Goal: Task Accomplishment & Management: Manage account settings

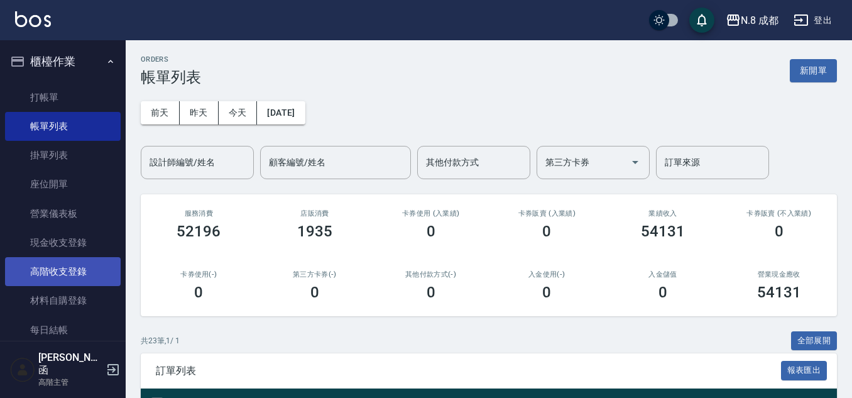
scroll to position [251, 0]
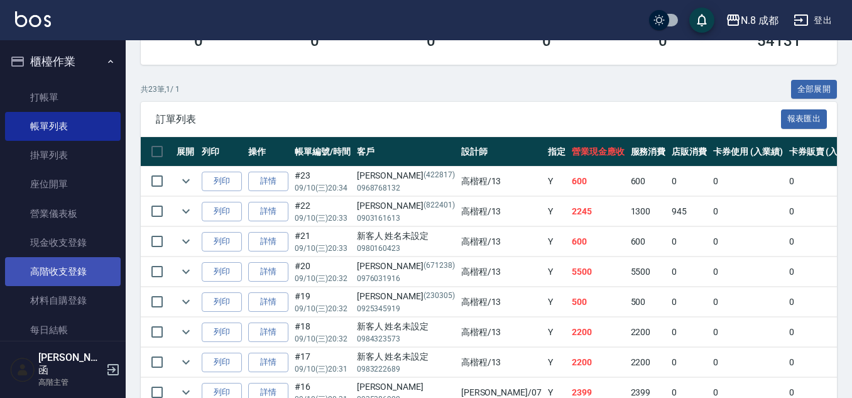
click at [41, 261] on link "高階收支登錄" at bounding box center [63, 271] width 116 height 29
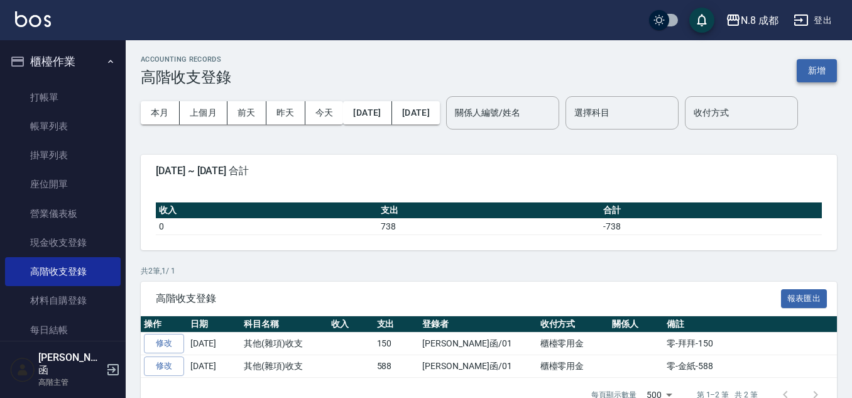
click at [830, 68] on button "新增" at bounding box center [817, 70] width 40 height 23
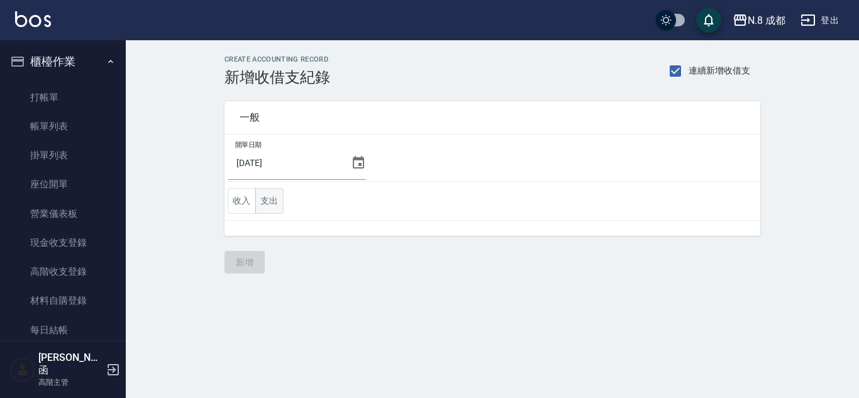
click at [277, 199] on button "支出" at bounding box center [269, 201] width 28 height 26
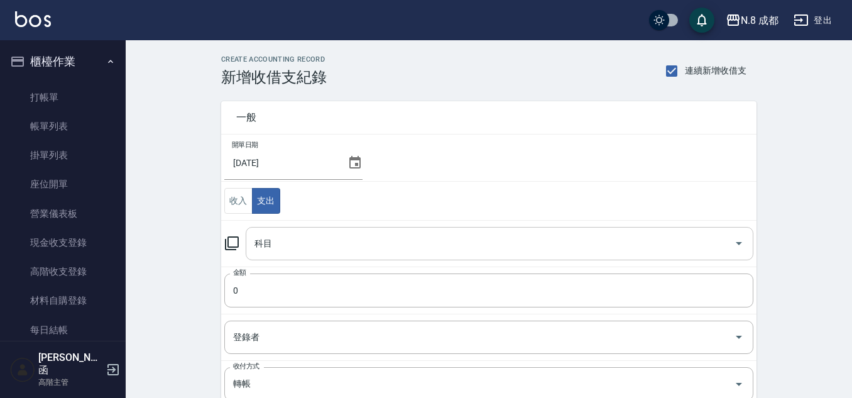
click at [271, 233] on input "科目" at bounding box center [490, 244] width 478 height 22
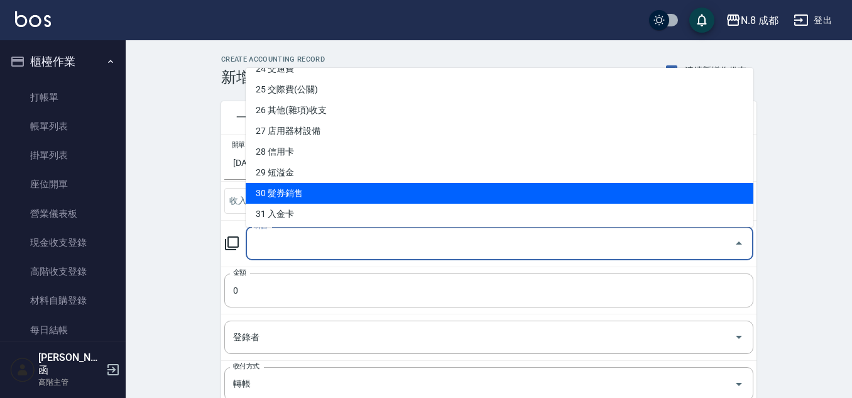
scroll to position [492, 0]
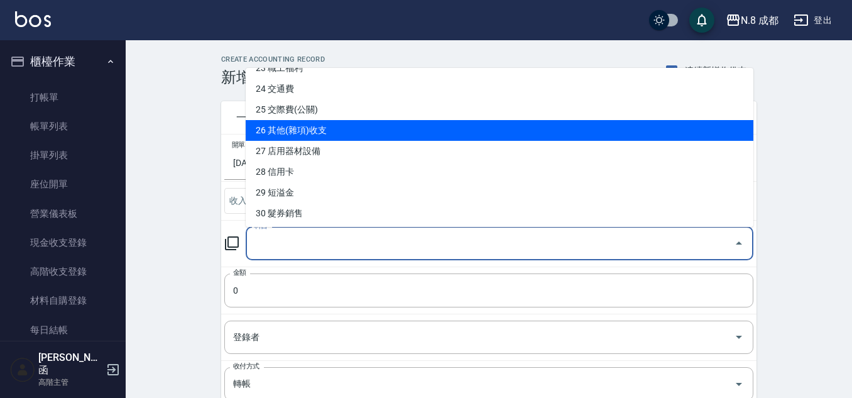
click at [318, 133] on li "26 其他(雜項)收支" at bounding box center [500, 130] width 508 height 21
type input "26 其他(雜項)收支"
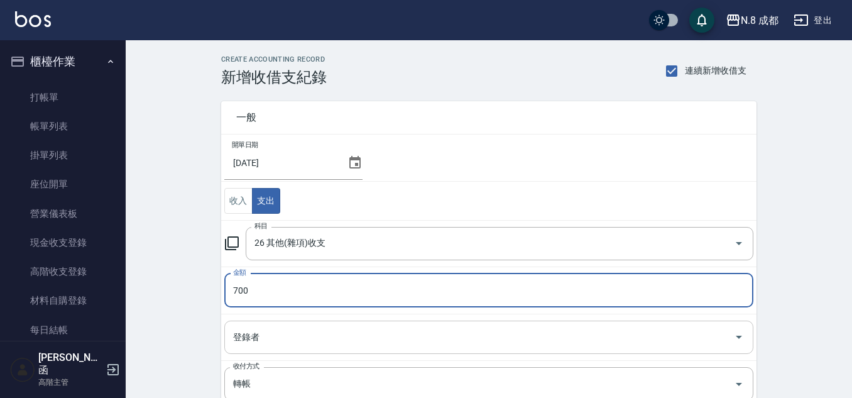
type input "700"
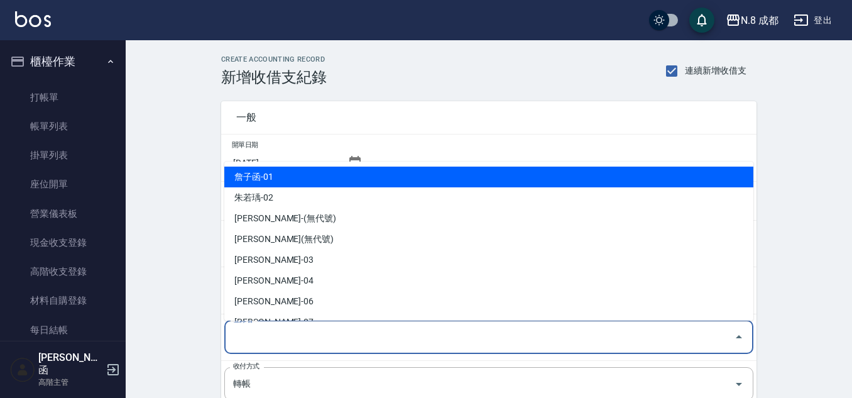
drag, startPoint x: 265, startPoint y: 340, endPoint x: 272, endPoint y: 241, distance: 99.6
click at [265, 339] on input "登錄者" at bounding box center [479, 337] width 499 height 22
click at [297, 173] on li "詹子函-01" at bounding box center [488, 177] width 529 height 21
type input "詹子函-01"
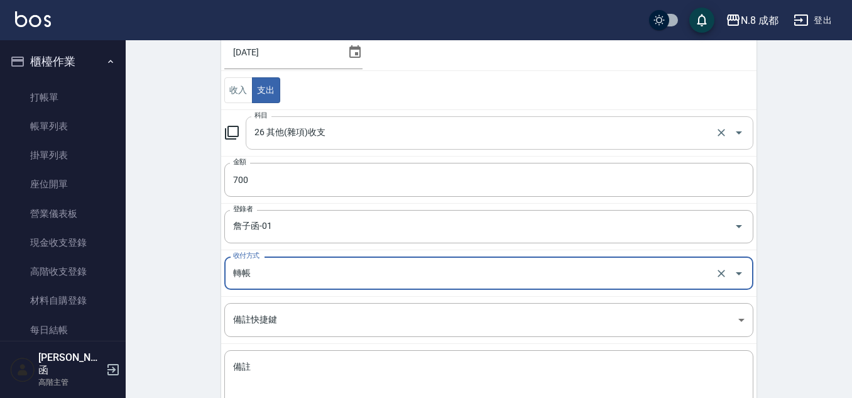
scroll to position [189, 0]
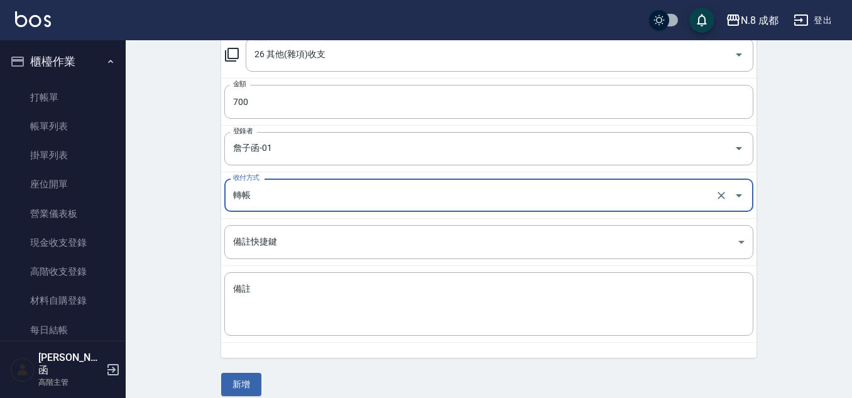
click at [282, 190] on input "轉帳" at bounding box center [471, 195] width 483 height 22
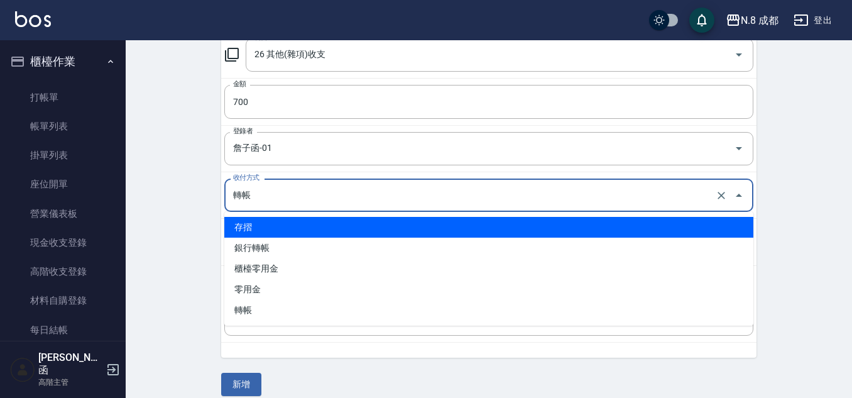
click at [278, 231] on li "存摺" at bounding box center [488, 227] width 529 height 21
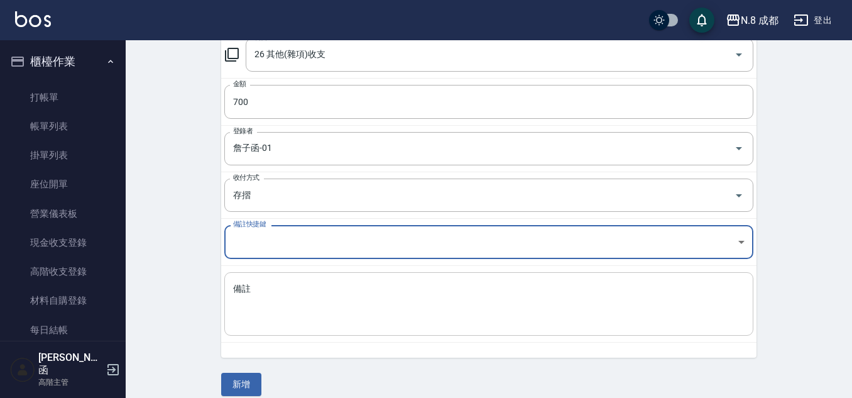
click at [287, 316] on textarea "備註" at bounding box center [489, 304] width 512 height 43
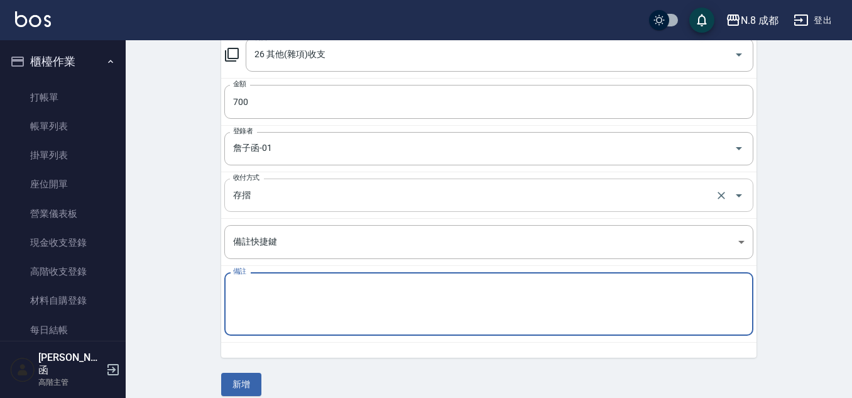
click at [283, 197] on input "存摺" at bounding box center [471, 195] width 483 height 22
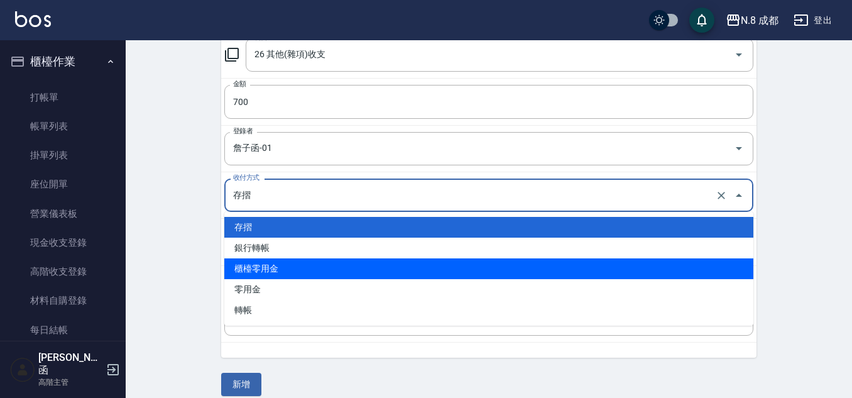
click at [290, 268] on li "櫃檯零用金" at bounding box center [488, 268] width 529 height 21
type input "櫃檯零用金"
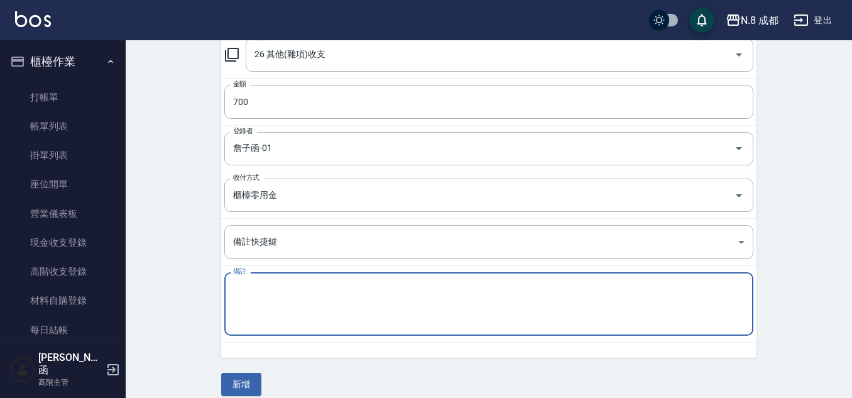
click at [285, 311] on textarea "備註" at bounding box center [489, 304] width 512 height 43
type textarea "零--廁所芳香-700"
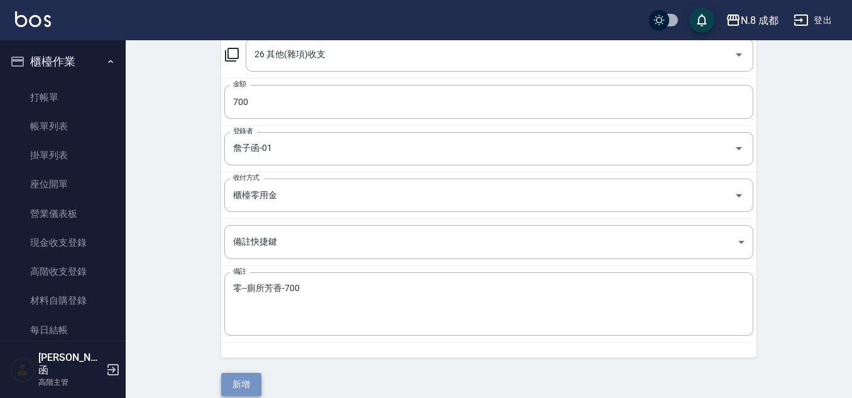
click at [249, 378] on button "新增" at bounding box center [241, 384] width 40 height 23
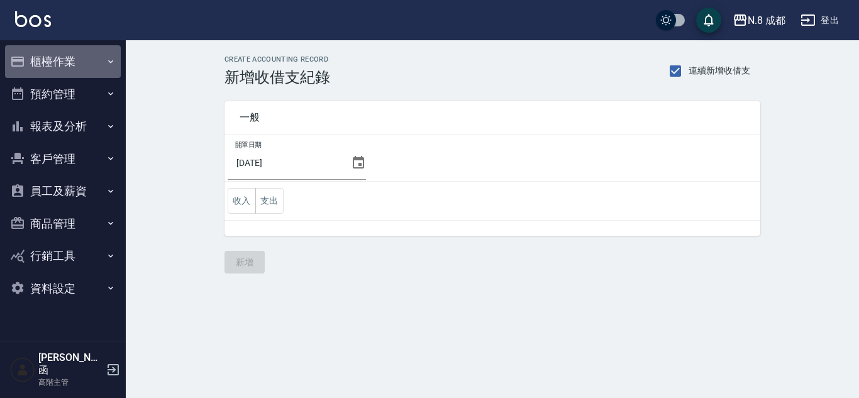
click at [50, 49] on button "櫃檯作業" at bounding box center [63, 61] width 116 height 33
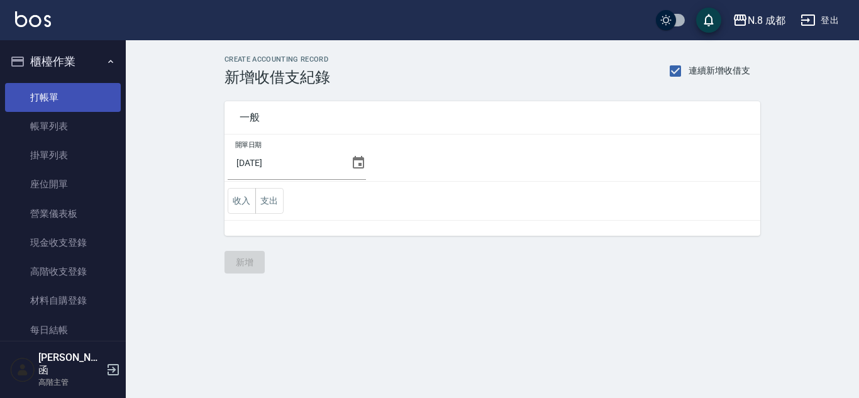
click at [67, 109] on link "打帳單" at bounding box center [63, 97] width 116 height 29
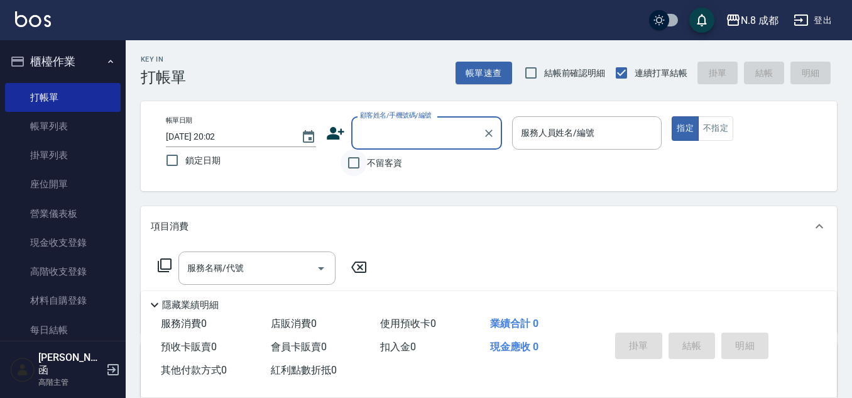
click at [350, 163] on input "不留客資" at bounding box center [354, 163] width 26 height 26
checkbox input "true"
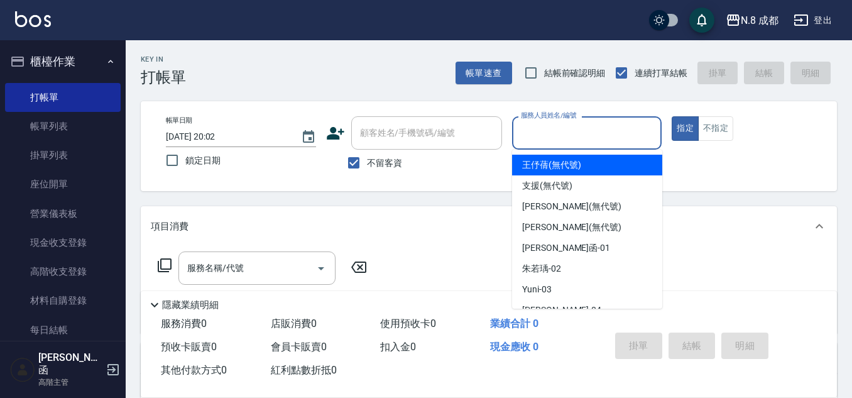
click at [518, 134] on input "服務人員姓名/編號" at bounding box center [587, 133] width 139 height 22
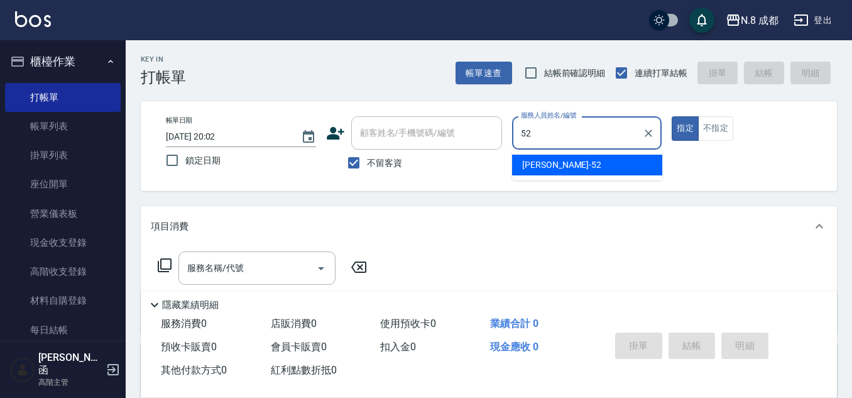
click at [530, 165] on span "楊博舜 -52" at bounding box center [561, 164] width 79 height 13
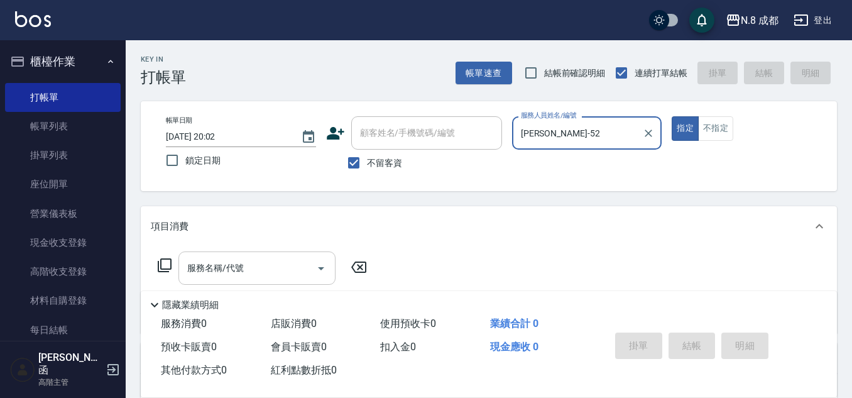
type input "[PERSON_NAME]-52"
click at [223, 272] on div "服務名稱/代號 服務名稱/代號" at bounding box center [257, 267] width 157 height 33
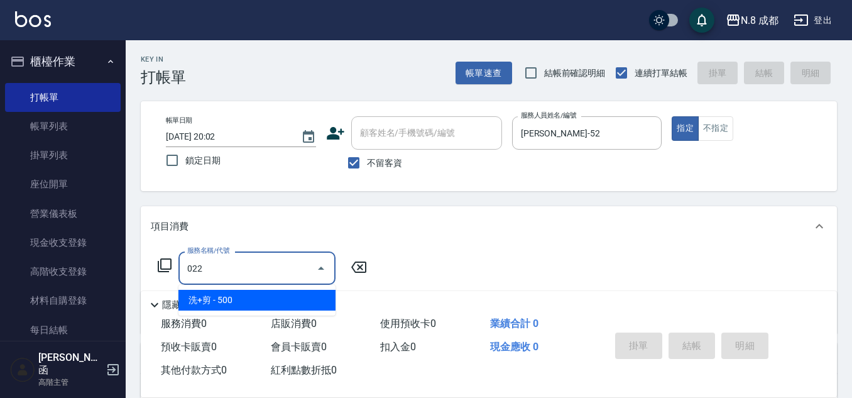
click at [244, 297] on span "洗+剪 - 500" at bounding box center [257, 300] width 157 height 21
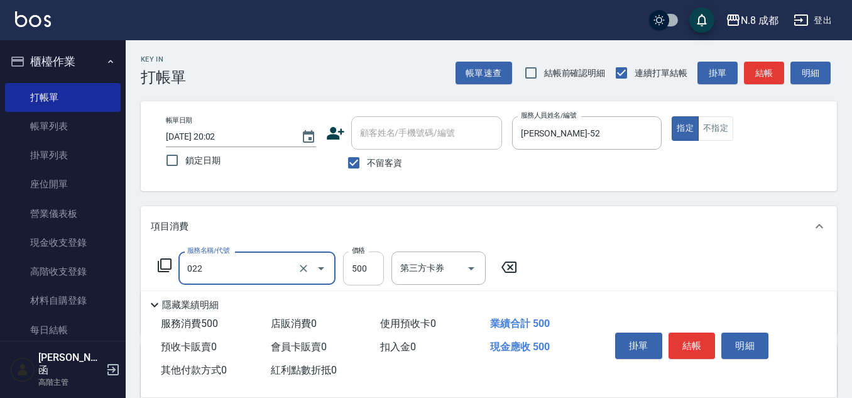
type input "洗+剪(022)"
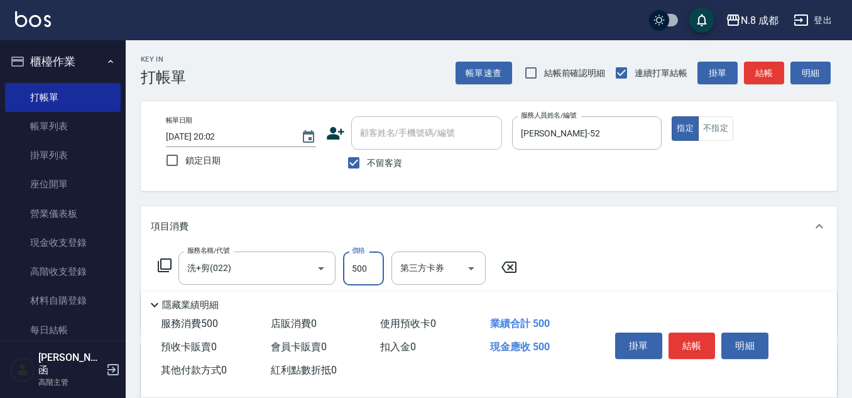
click at [353, 270] on input "500" at bounding box center [363, 268] width 41 height 34
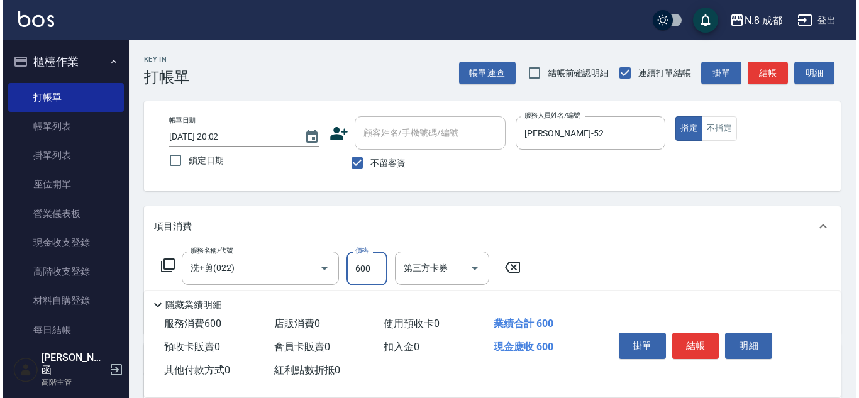
scroll to position [63, 0]
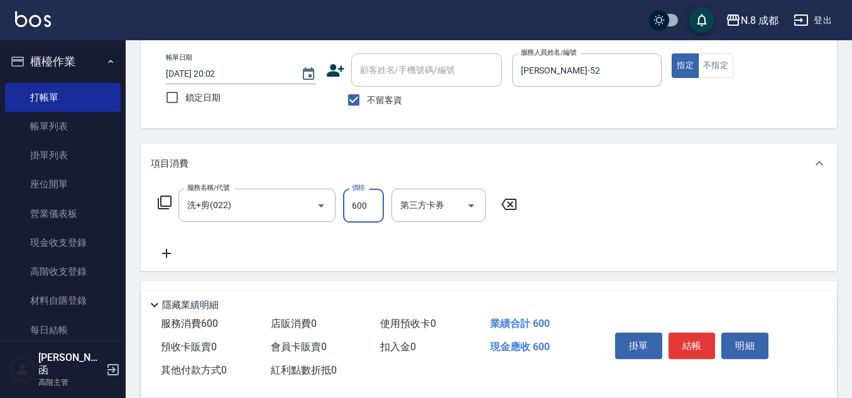
type input "600"
click at [172, 253] on icon at bounding box center [166, 253] width 31 height 15
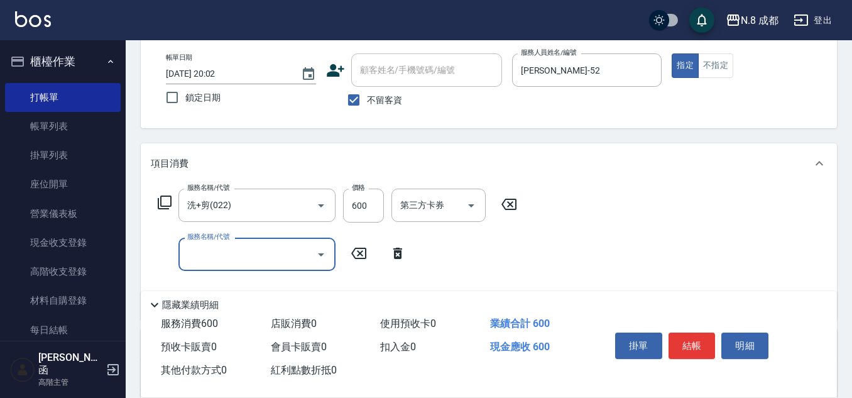
click at [224, 261] on input "服務名稱/代號" at bounding box center [247, 254] width 127 height 22
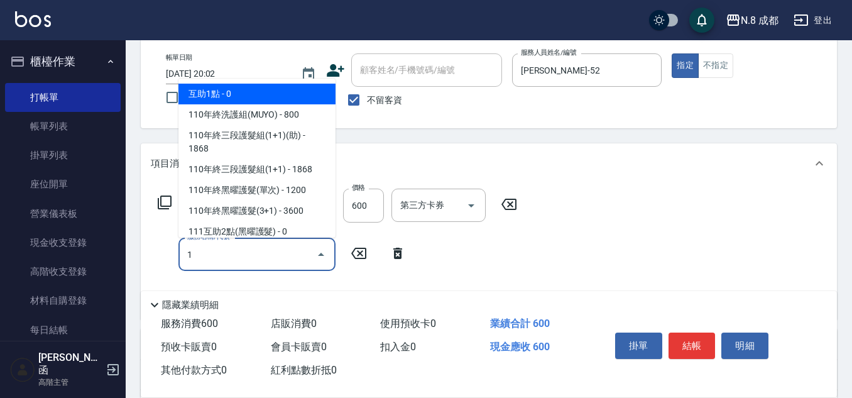
click at [236, 97] on span "互助1點 - 0" at bounding box center [257, 94] width 157 height 21
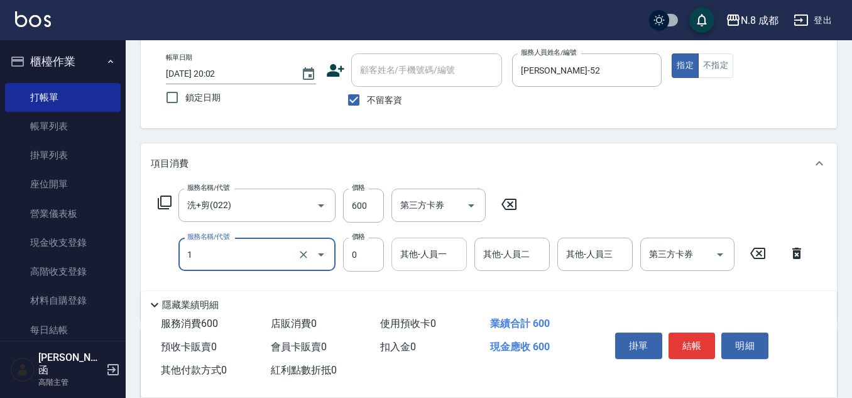
type input "互助1點(1)"
click at [439, 256] on input "其他-人員一" at bounding box center [429, 254] width 64 height 22
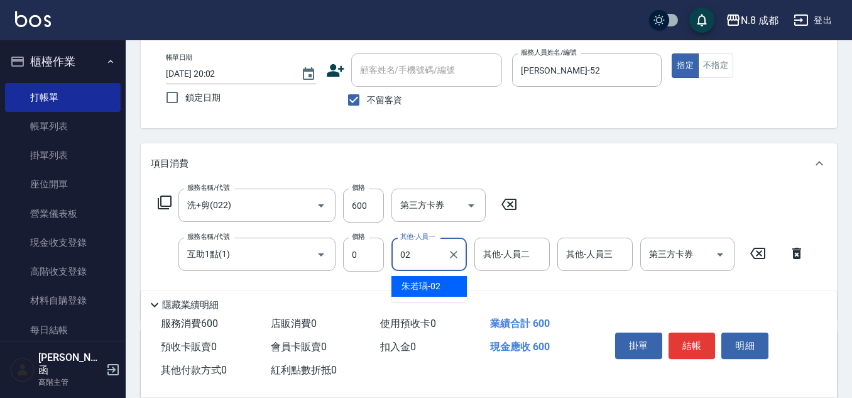
click at [439, 283] on span "朱若瑀 -02" at bounding box center [421, 286] width 39 height 13
type input "朱若瑀-02"
click at [699, 338] on button "結帳" at bounding box center [692, 346] width 47 height 26
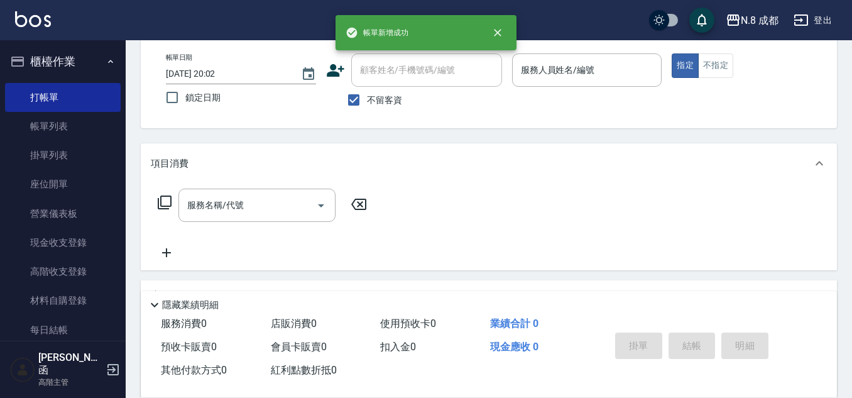
click at [349, 71] on div "顧客姓名/手機號碼/編號 顧客姓名/手機號碼/編號" at bounding box center [414, 69] width 176 height 33
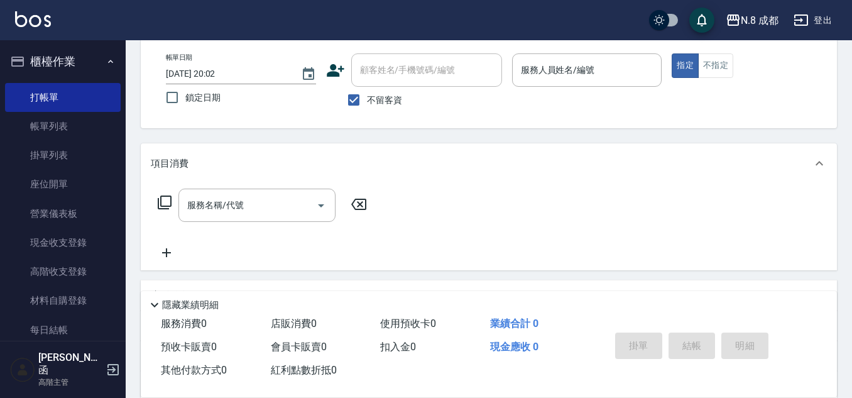
click at [340, 67] on icon at bounding box center [335, 70] width 19 height 19
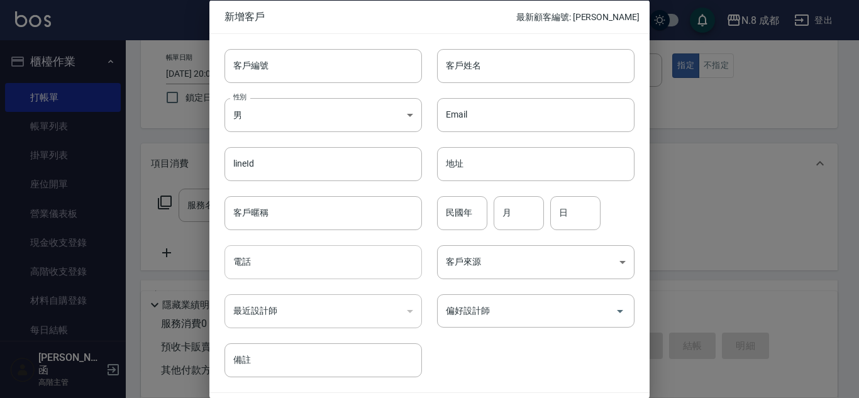
click at [305, 272] on input "電話" at bounding box center [322, 262] width 197 height 34
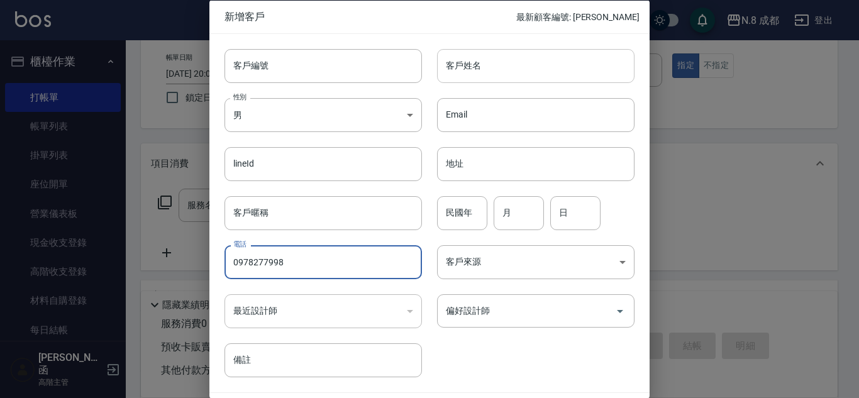
type input "0978277998"
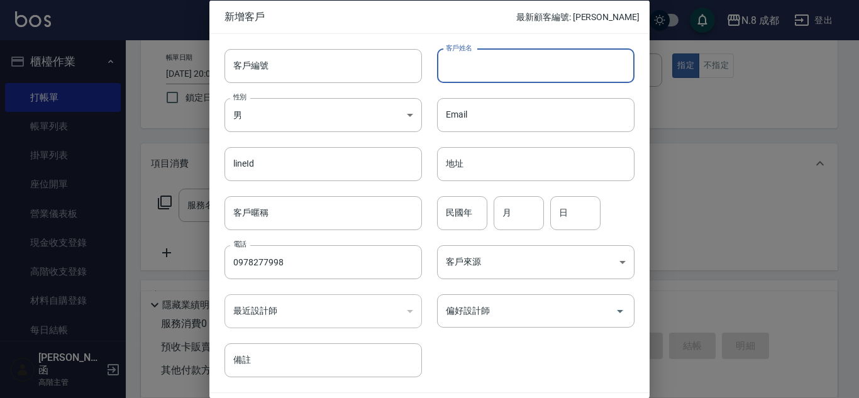
click at [478, 75] on input "客戶姓名" at bounding box center [535, 65] width 197 height 34
type input "王"
click at [460, 214] on input "民國年" at bounding box center [462, 212] width 50 height 34
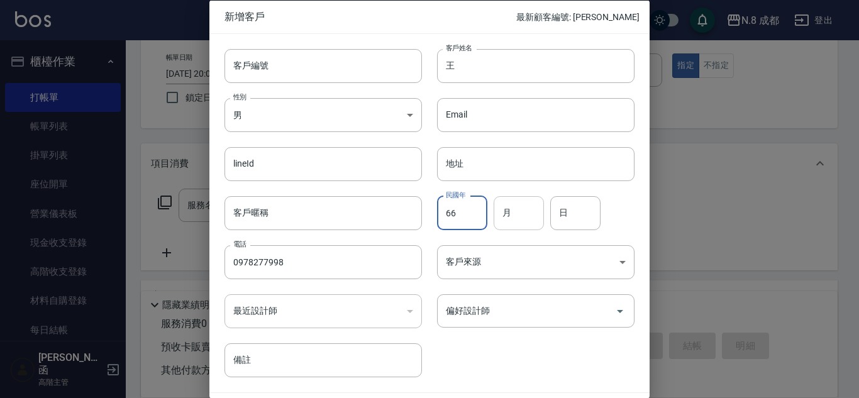
type input "66"
click at [519, 211] on input "月" at bounding box center [518, 212] width 50 height 34
type input "02"
click at [582, 211] on input "日" at bounding box center [575, 212] width 50 height 34
type input "23"
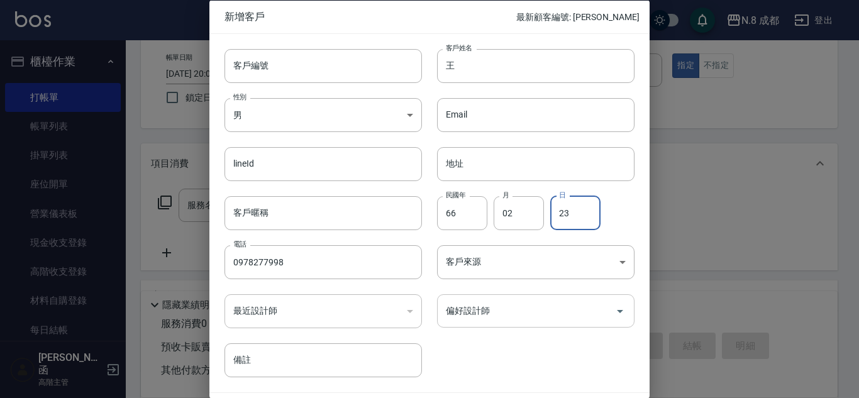
click at [530, 305] on input "偏好設計師" at bounding box center [525, 311] width 167 height 22
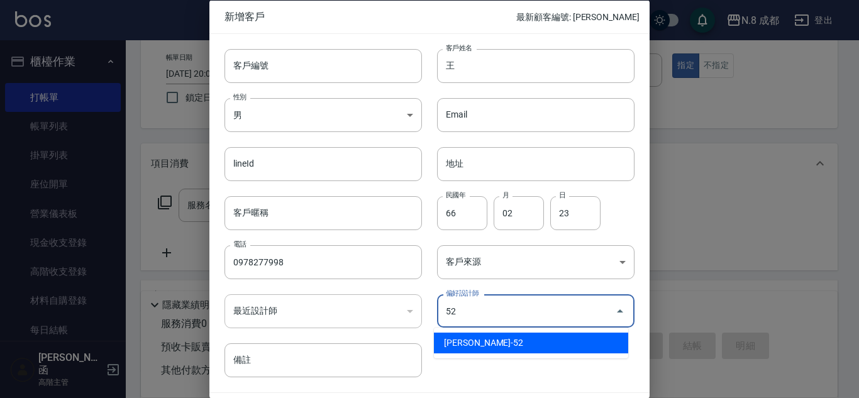
click at [505, 346] on li "[PERSON_NAME]-52" at bounding box center [531, 343] width 194 height 21
type input "[PERSON_NAME]"
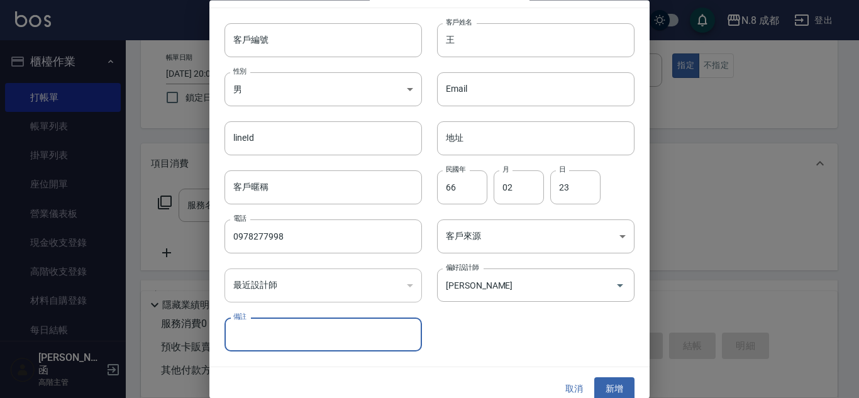
scroll to position [38, 0]
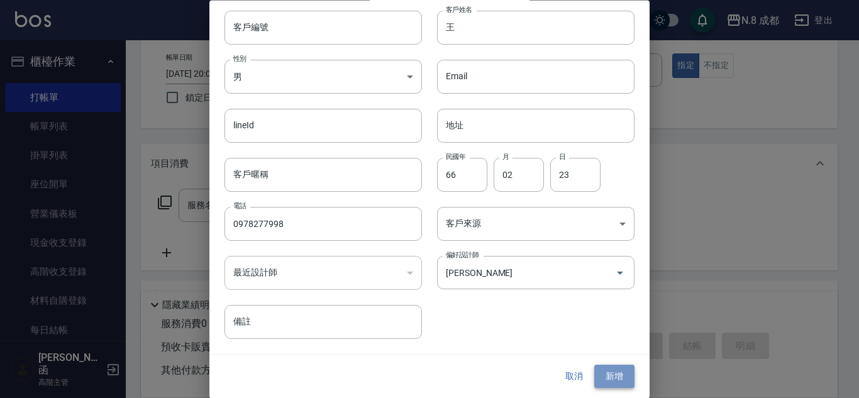
click at [604, 375] on button "新增" at bounding box center [614, 376] width 40 height 23
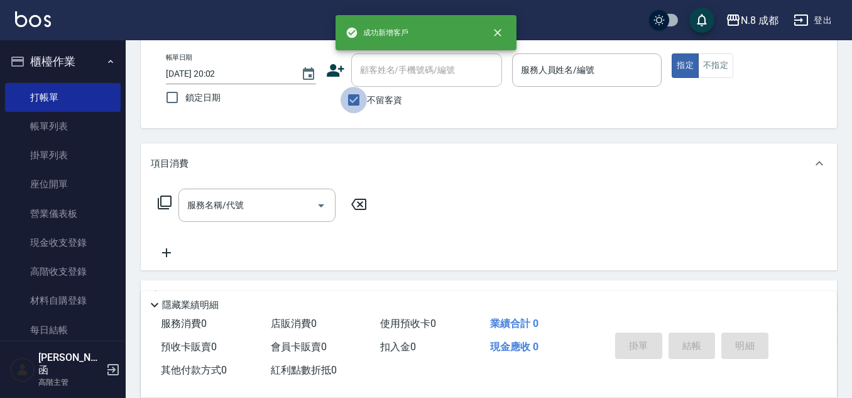
click at [356, 99] on input "不留客資" at bounding box center [354, 100] width 26 height 26
checkbox input "false"
click at [371, 80] on input "顧客姓名/手機號碼/編號" at bounding box center [427, 70] width 140 height 22
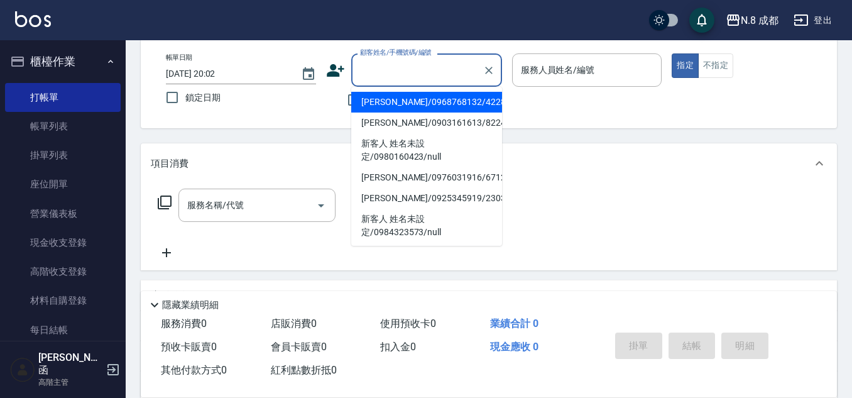
paste input "0903161613"
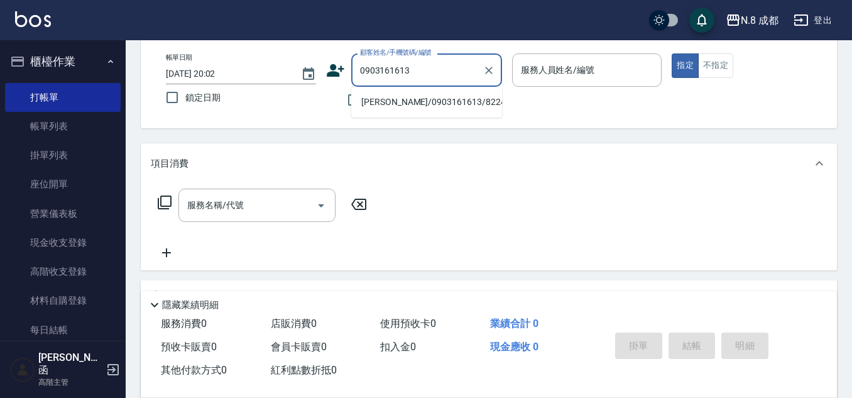
click at [399, 102] on li "楊政華/0903161613/822401" at bounding box center [426, 102] width 151 height 21
type input "楊政華/0903161613/822401"
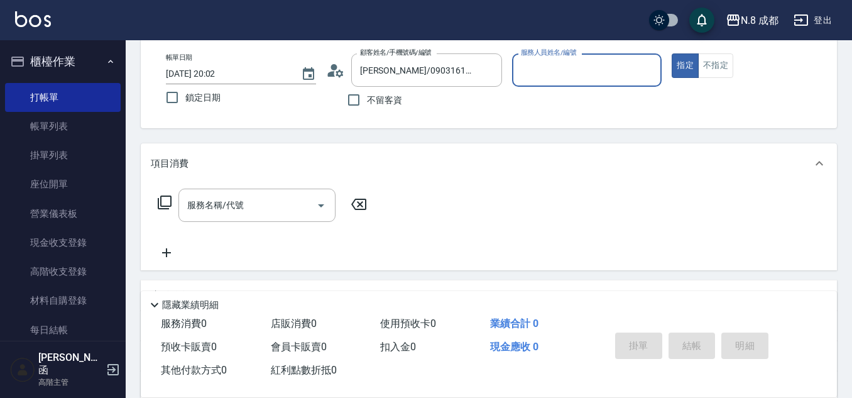
type input "高楷程-13"
click at [494, 70] on icon "Clear" at bounding box center [489, 70] width 13 height 13
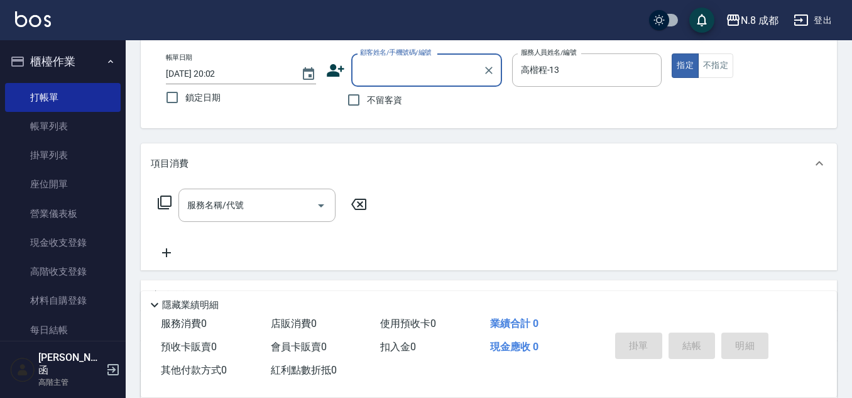
click at [405, 70] on input "顧客姓名/手機號碼/編號" at bounding box center [417, 70] width 121 height 22
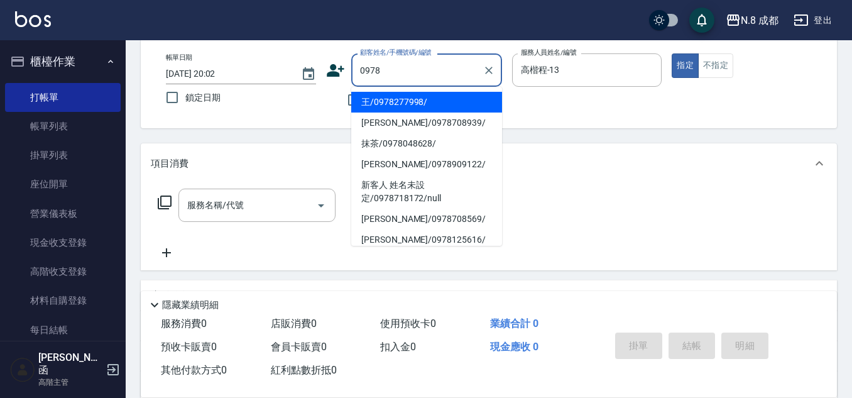
click at [402, 102] on li "王/0978277998/" at bounding box center [426, 102] width 151 height 21
type input "王/0978277998/"
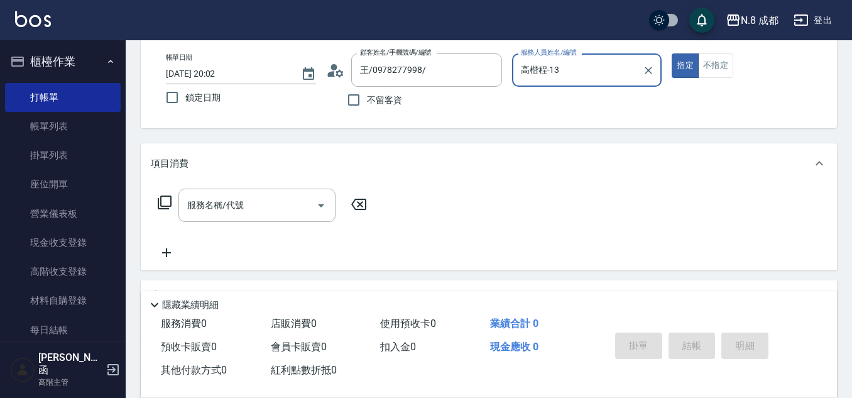
type input "[PERSON_NAME]-52"
click at [251, 206] on input "服務名稱/代號" at bounding box center [247, 205] width 127 height 22
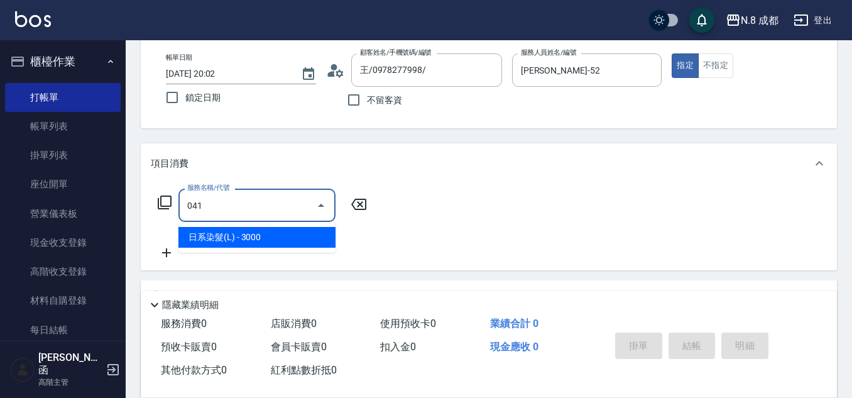
click at [252, 234] on span "日系染髮(L) - 3000" at bounding box center [257, 237] width 157 height 21
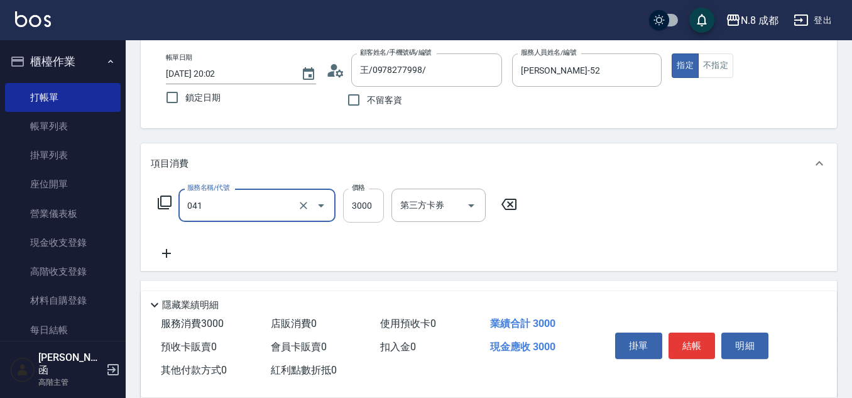
type input "日系染髮(L)(041)"
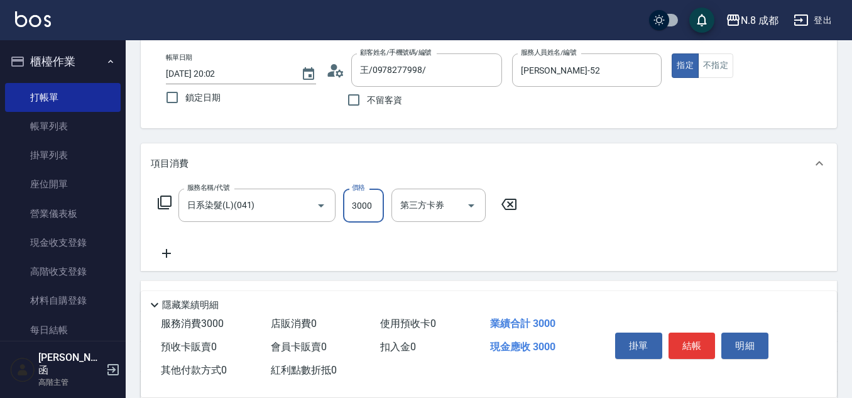
click at [362, 206] on input "3000" at bounding box center [363, 206] width 41 height 34
type input "1299"
click at [173, 254] on icon at bounding box center [166, 253] width 31 height 15
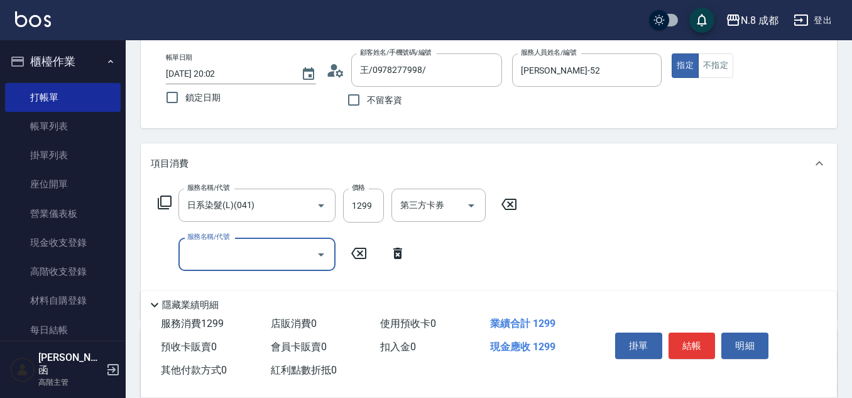
click at [226, 255] on input "服務名稱/代號" at bounding box center [247, 254] width 127 height 22
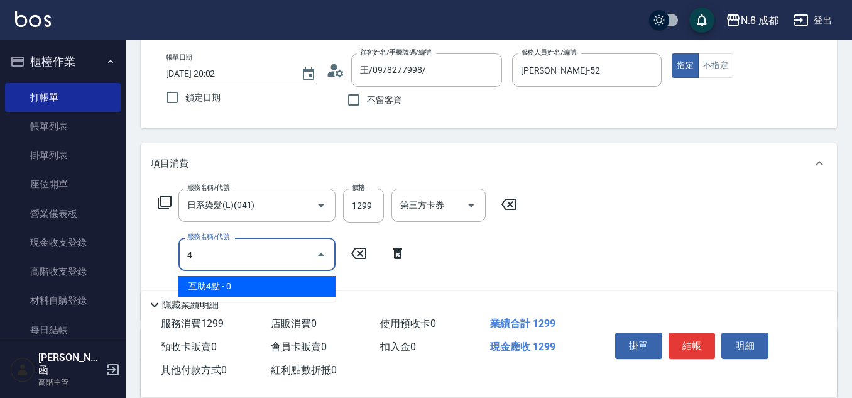
click at [237, 285] on span "互助4點 - 0" at bounding box center [257, 286] width 157 height 21
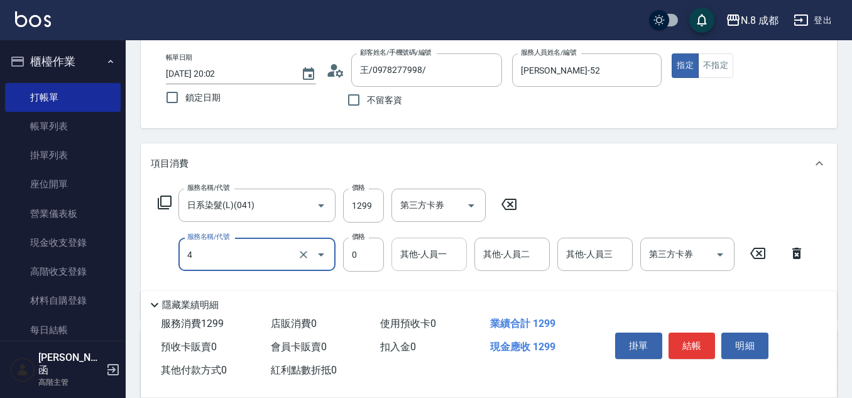
type input "互助4點(4)"
click at [424, 256] on input "其他-人員一" at bounding box center [429, 254] width 64 height 22
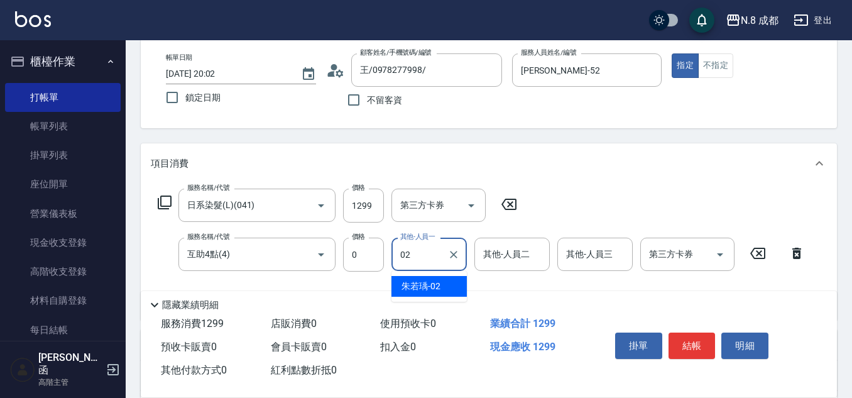
click at [427, 285] on span "朱若瑀 -02" at bounding box center [421, 286] width 39 height 13
type input "朱若瑀-02"
click at [706, 338] on button "結帳" at bounding box center [692, 346] width 47 height 26
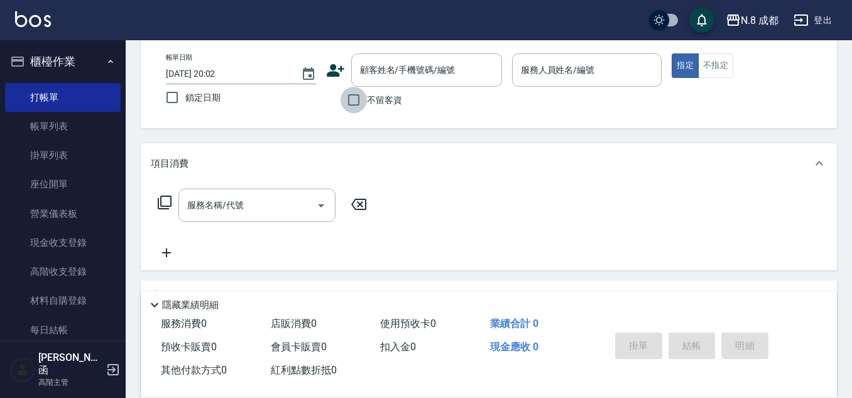
click at [366, 102] on input "不留客資" at bounding box center [354, 100] width 26 height 26
checkbox input "true"
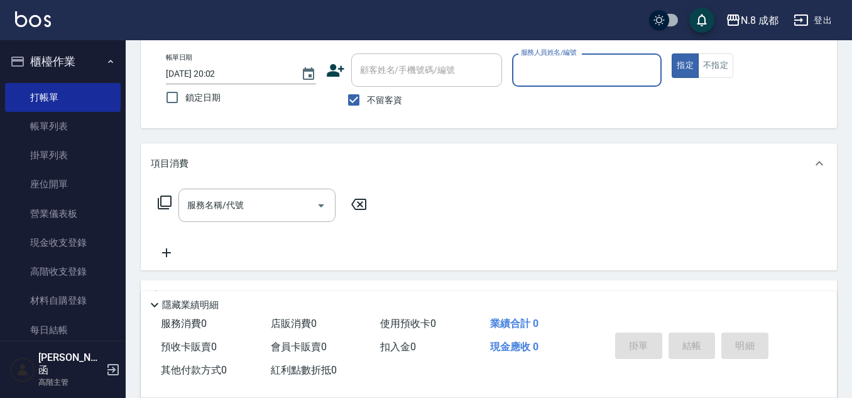
click at [607, 69] on input "服務人員姓名/編號" at bounding box center [587, 70] width 139 height 22
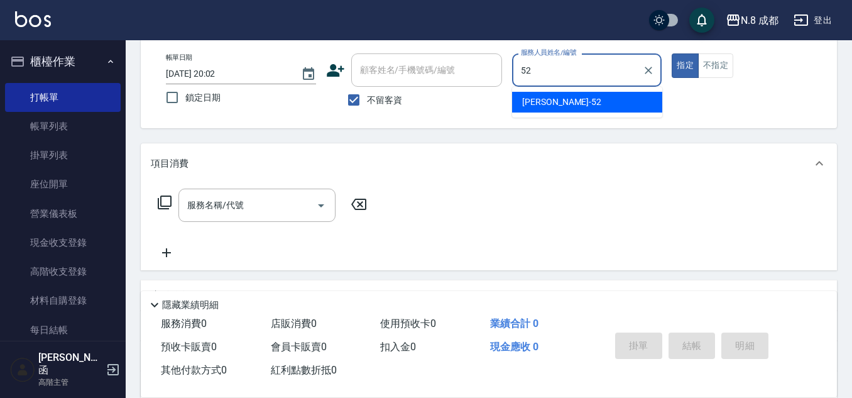
click at [556, 108] on span "楊博舜 -52" at bounding box center [561, 102] width 79 height 13
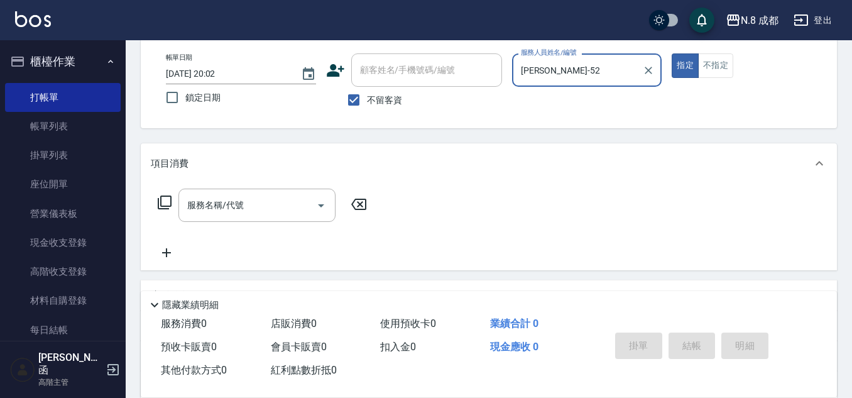
type input "[PERSON_NAME]-52"
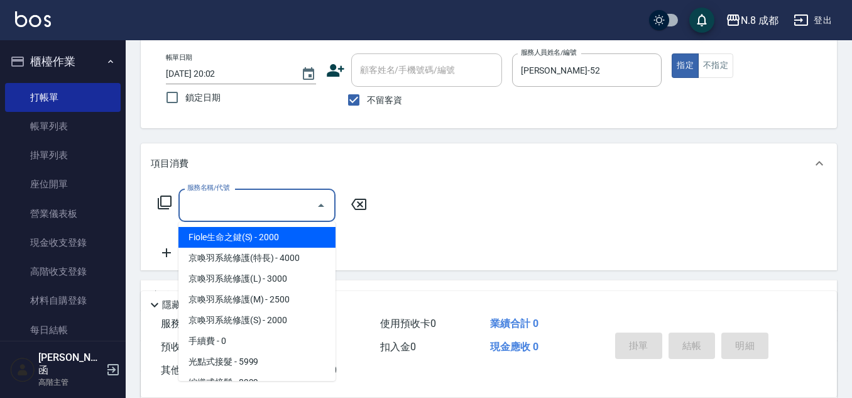
click at [231, 206] on input "服務名稱/代號" at bounding box center [247, 205] width 127 height 22
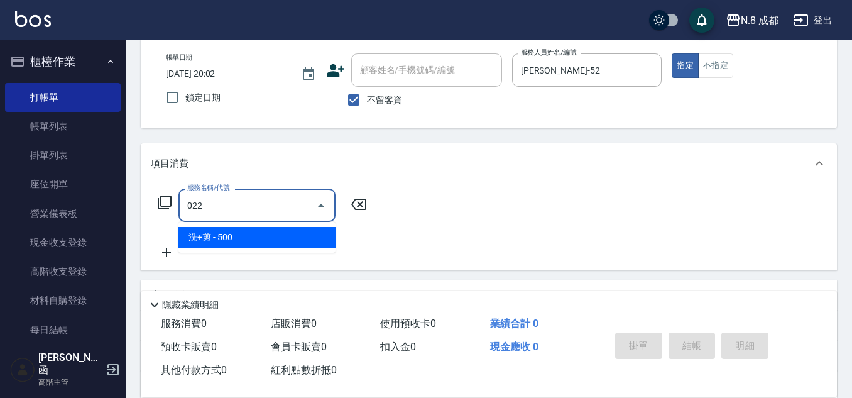
click at [226, 238] on span "洗+剪 - 500" at bounding box center [257, 237] width 157 height 21
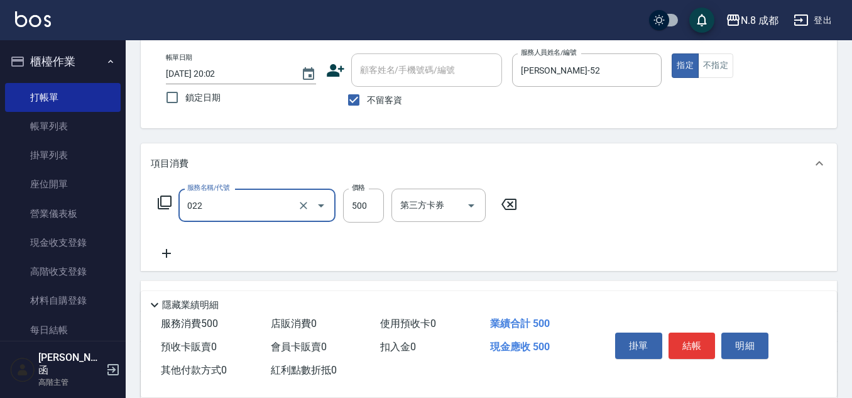
type input "洗+剪(022)"
click at [165, 251] on icon at bounding box center [166, 253] width 31 height 15
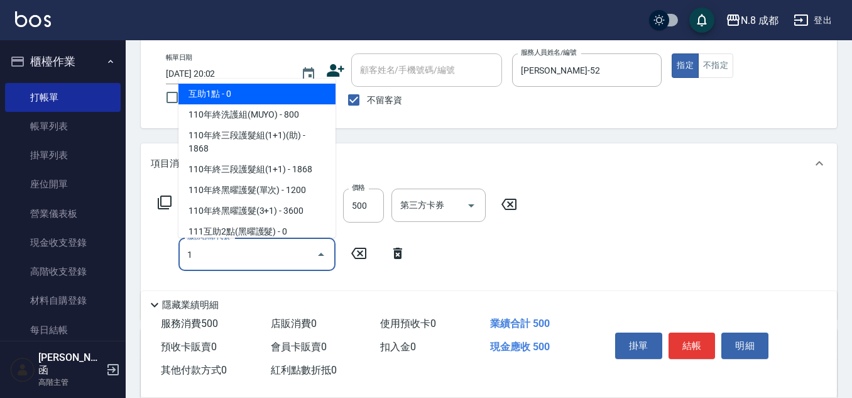
click at [259, 90] on span "互助1點 - 0" at bounding box center [257, 94] width 157 height 21
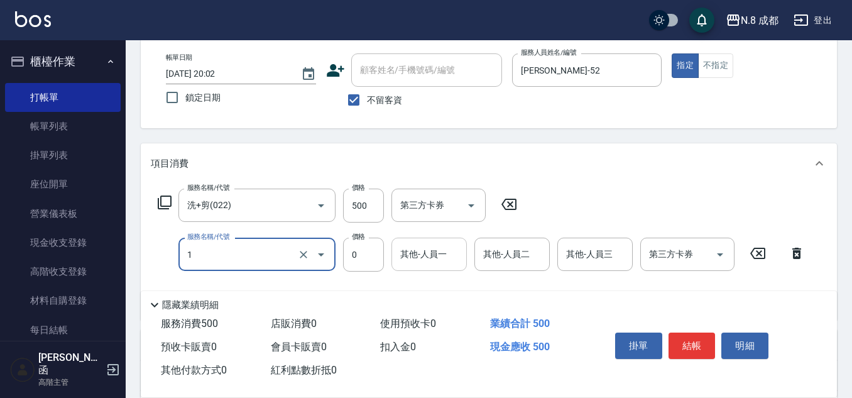
type input "互助1點(1)"
click at [439, 246] on div "其他-人員一 其他-人員一" at bounding box center [429, 254] width 75 height 33
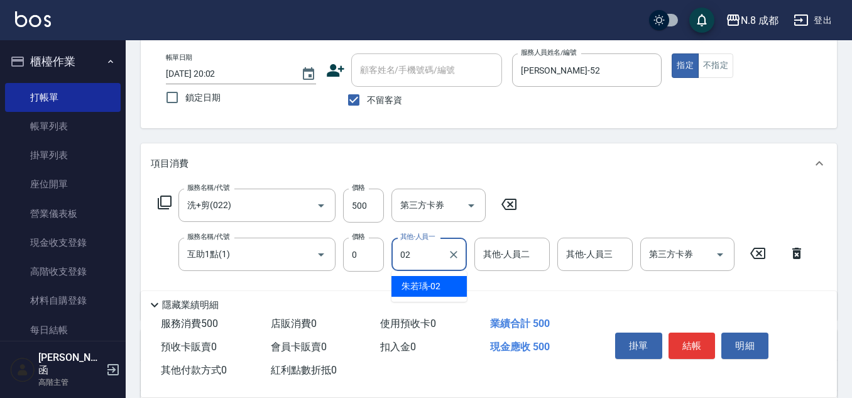
click at [436, 285] on span "朱若瑀 -02" at bounding box center [421, 286] width 39 height 13
type input "朱若瑀-02"
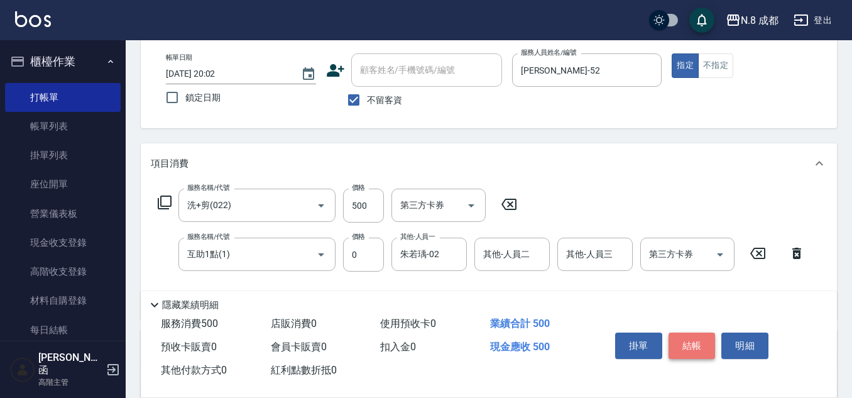
click at [705, 337] on button "結帳" at bounding box center [692, 346] width 47 height 26
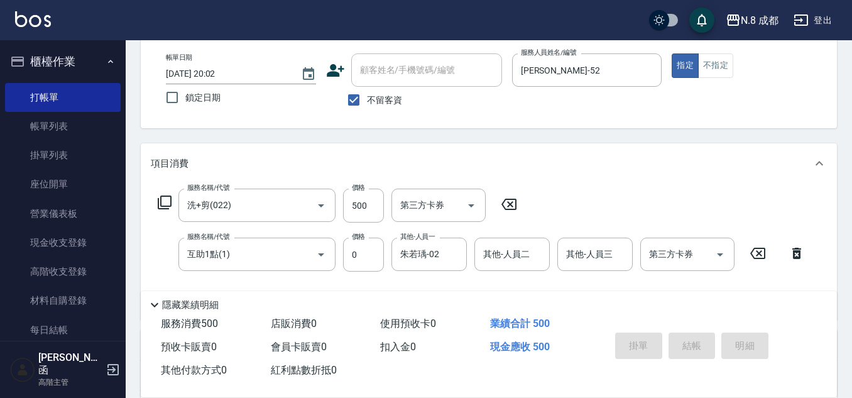
type input "2025/09/11 20:03"
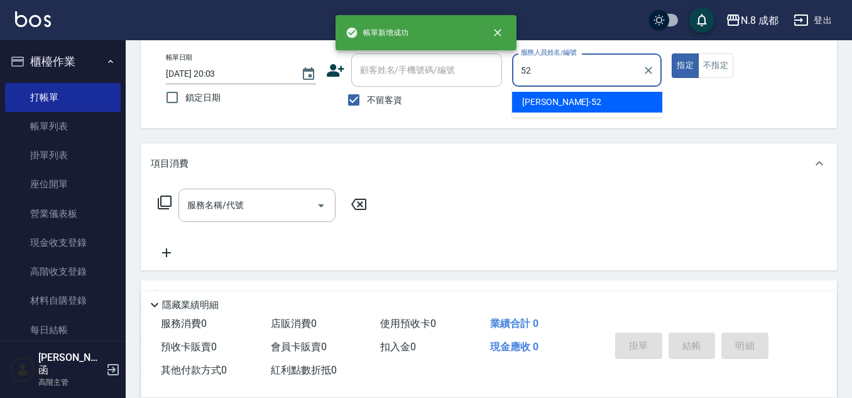
click at [522, 102] on div "楊博舜 -52" at bounding box center [587, 102] width 150 height 21
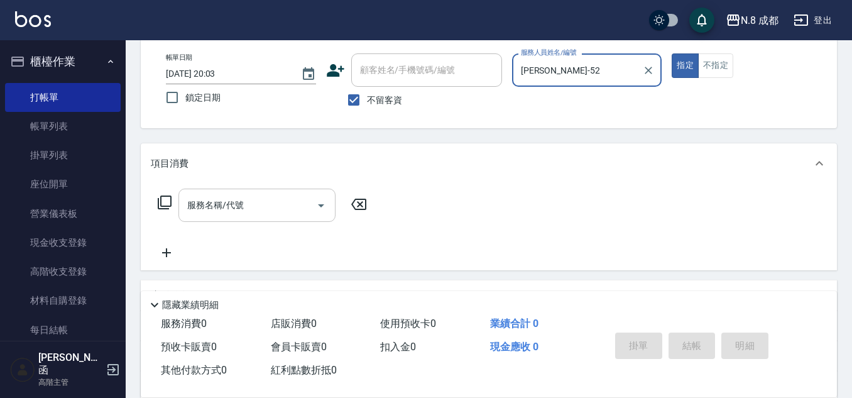
type input "[PERSON_NAME]-52"
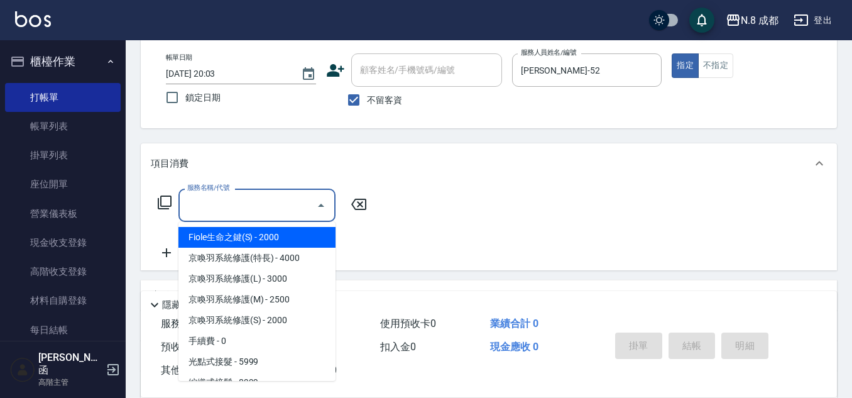
click at [226, 204] on input "服務名稱/代號" at bounding box center [247, 205] width 127 height 22
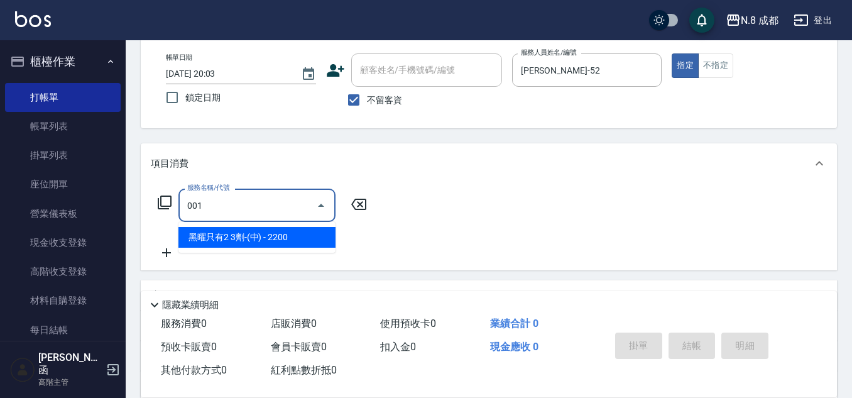
click at [260, 234] on span "黑曜只有2 3劑-(中) - 2200" at bounding box center [257, 237] width 157 height 21
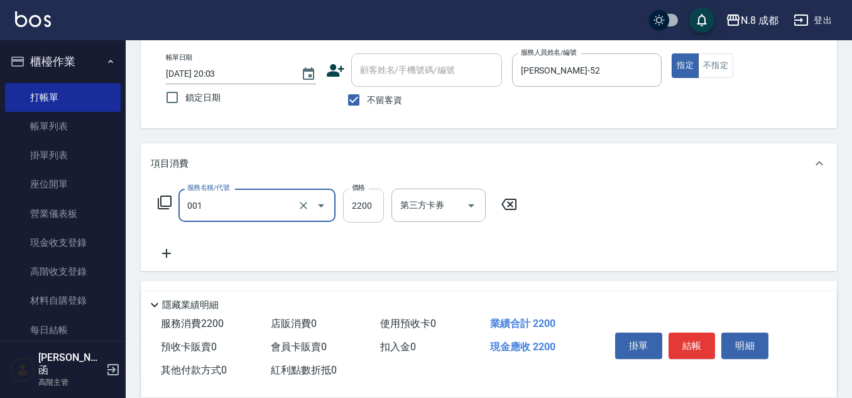
type input "黑曜只有2 3劑-(中)(001)"
click at [356, 209] on input "2200" at bounding box center [363, 206] width 41 height 34
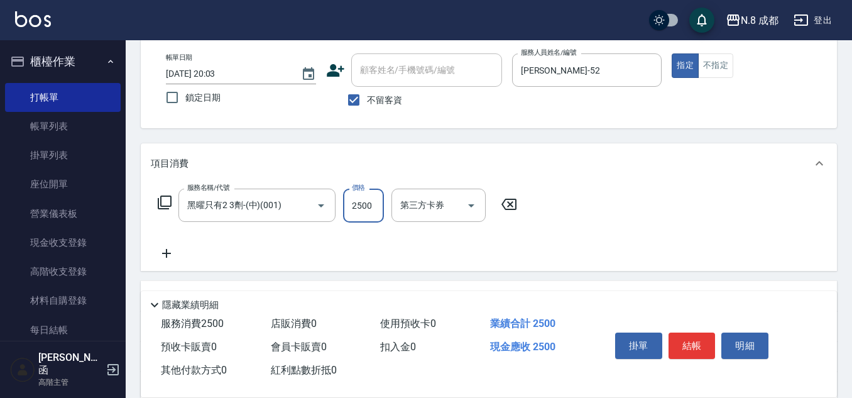
type input "2500"
click at [167, 253] on icon at bounding box center [166, 253] width 9 height 9
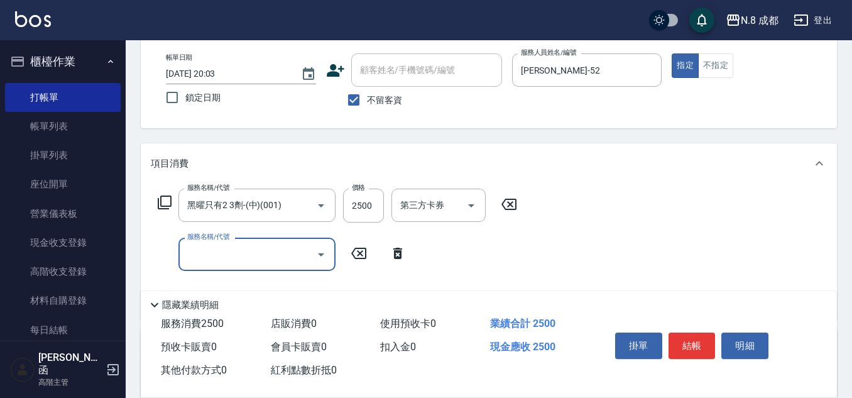
drag, startPoint x: 167, startPoint y: 253, endPoint x: 208, endPoint y: 248, distance: 41.1
click at [208, 258] on input "服務名稱/代號" at bounding box center [247, 254] width 127 height 22
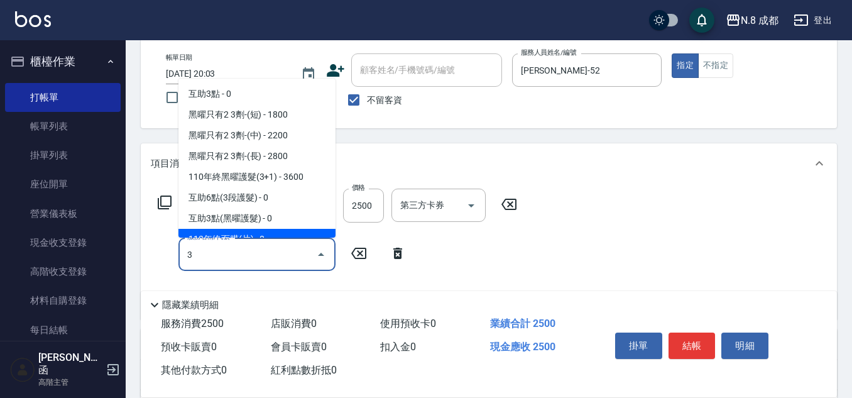
drag, startPoint x: 189, startPoint y: 258, endPoint x: 204, endPoint y: 267, distance: 16.9
click at [187, 258] on input "3" at bounding box center [247, 254] width 127 height 22
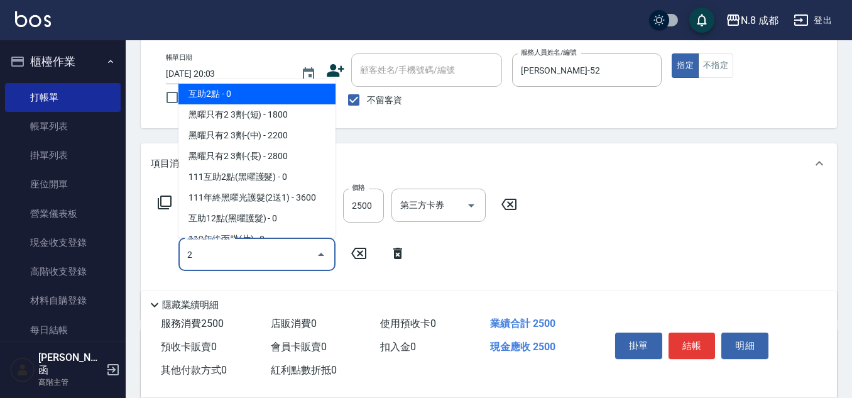
click at [260, 102] on span "互助2點 - 0" at bounding box center [257, 94] width 157 height 21
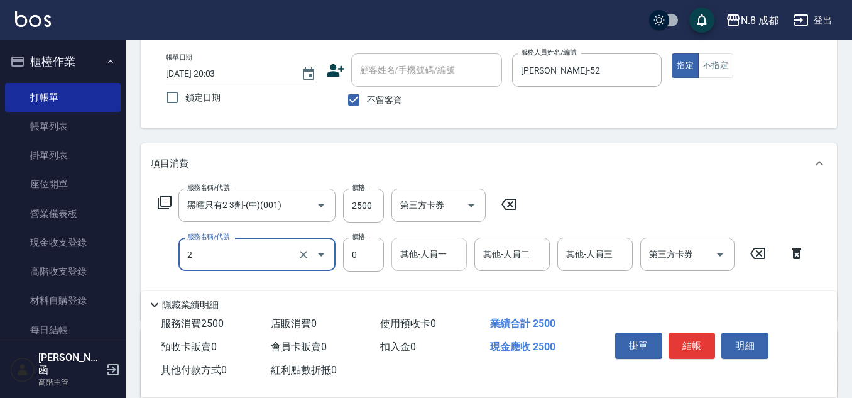
type input "互助2點(2)"
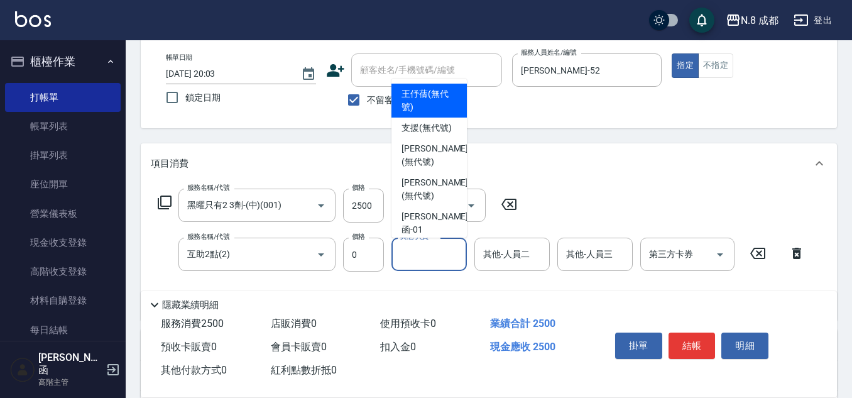
click at [429, 253] on input "其他-人員一" at bounding box center [429, 254] width 64 height 22
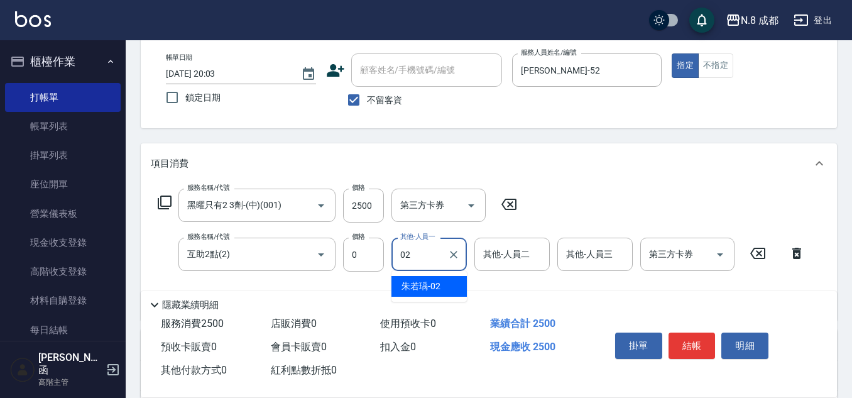
click at [434, 282] on span "朱若瑀 -02" at bounding box center [421, 286] width 39 height 13
type input "朱若瑀-02"
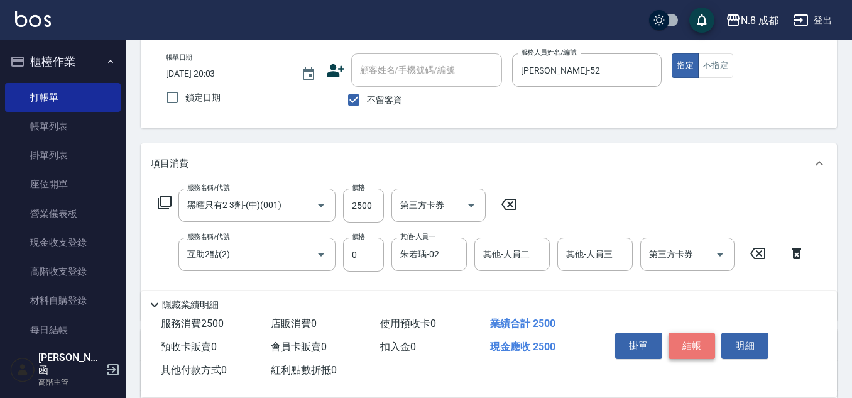
click at [703, 341] on button "結帳" at bounding box center [692, 346] width 47 height 26
type input "2025/09/11 20:04"
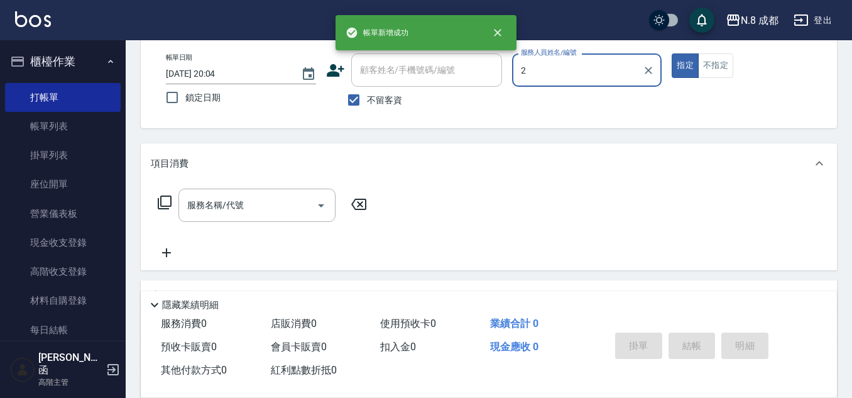
click at [487, 65] on div "帳單日期 2025/09/11 20:04 鎖定日期 顧客姓名/手機號碼/編號 顧客姓名/手機號碼/編號 不留客資 服務人員姓名/編號 2 服務人員姓名/編號…" at bounding box center [489, 83] width 666 height 60
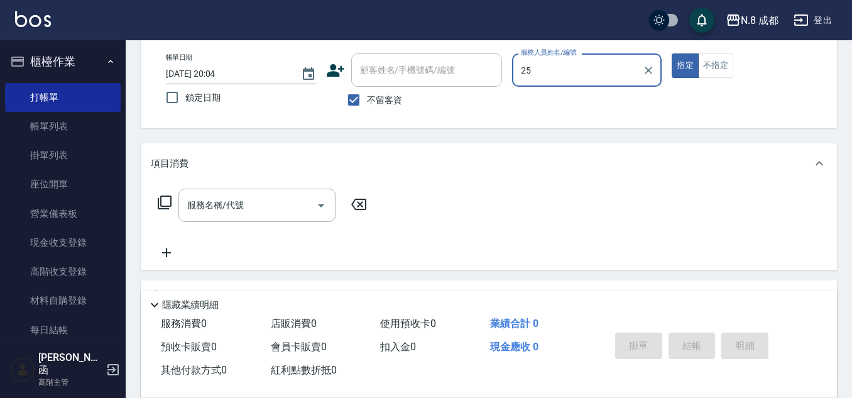
click at [488, 66] on div "帳單日期 2025/09/11 20:04 鎖定日期 顧客姓名/手機號碼/編號 顧客姓名/手機號碼/編號 不留客資 服務人員姓名/編號 25 服務人員姓名/編…" at bounding box center [489, 83] width 666 height 60
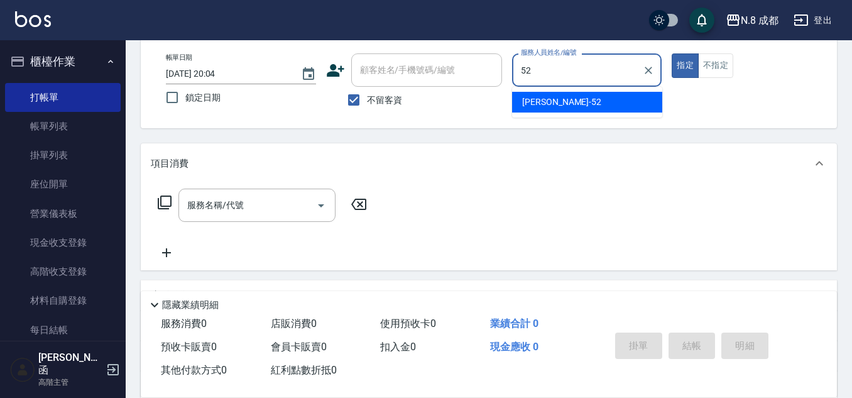
click at [555, 88] on ul "楊博舜 -52" at bounding box center [587, 102] width 150 height 31
click at [551, 96] on span "楊博舜 -52" at bounding box center [561, 102] width 79 height 13
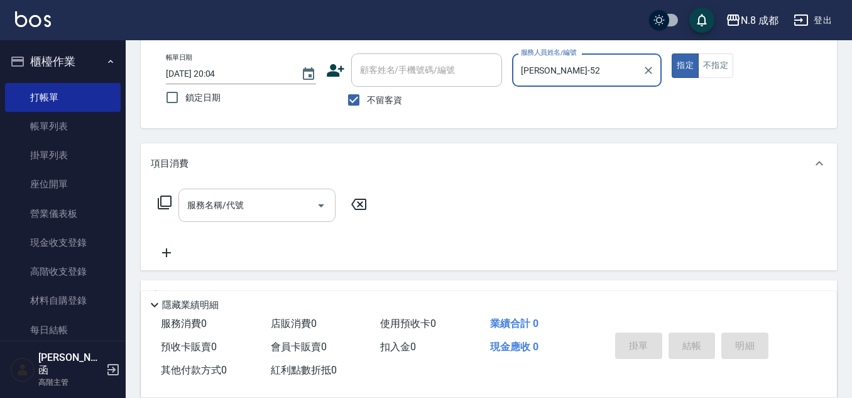
type input "[PERSON_NAME]-52"
click at [230, 209] on input "服務名稱/代號" at bounding box center [247, 205] width 127 height 22
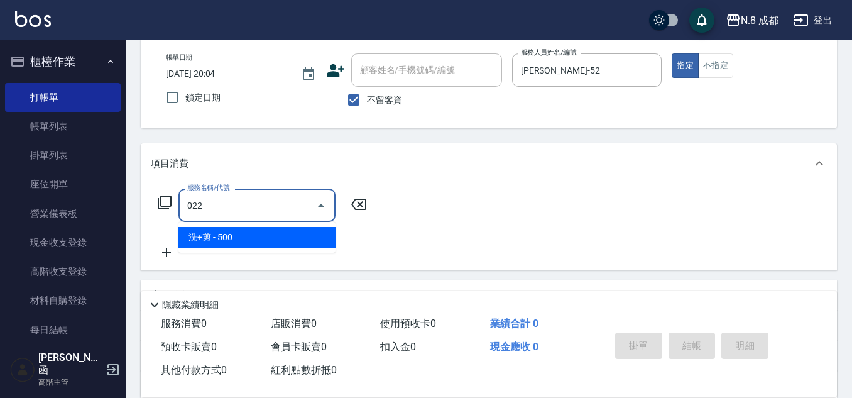
click at [229, 234] on span "洗+剪 - 500" at bounding box center [257, 237] width 157 height 21
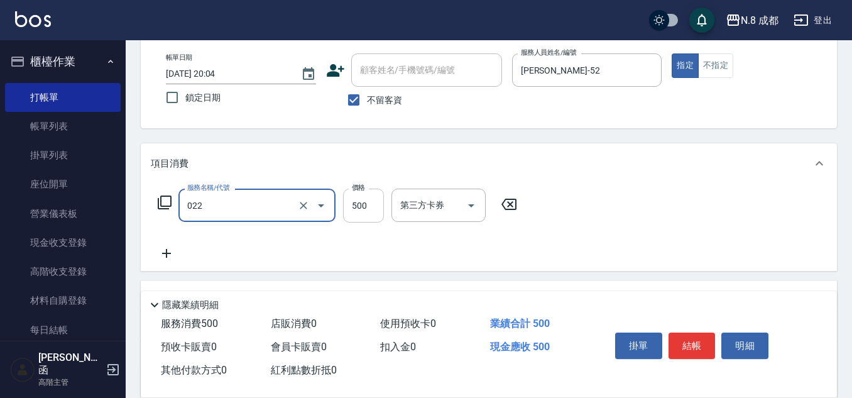
type input "洗+剪(022)"
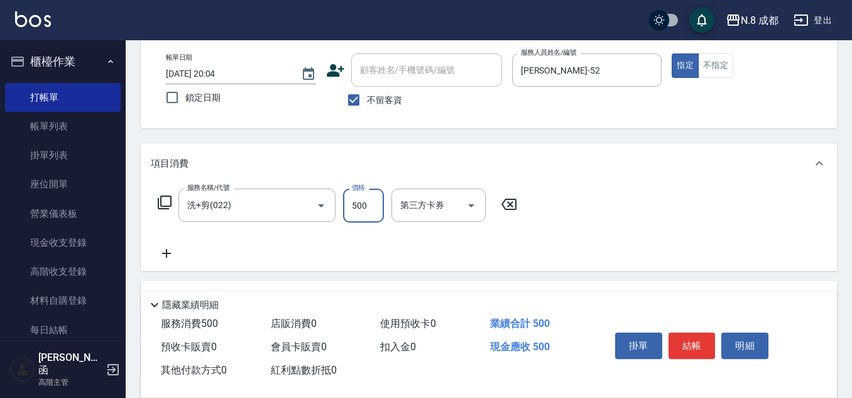
click at [352, 207] on input "500" at bounding box center [363, 206] width 41 height 34
type input "600"
click at [170, 254] on icon at bounding box center [166, 253] width 9 height 9
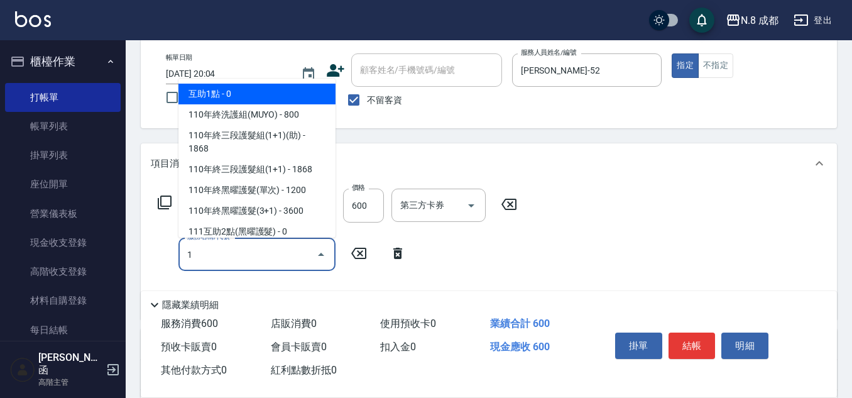
click at [218, 94] on span "互助1點 - 0" at bounding box center [257, 94] width 157 height 21
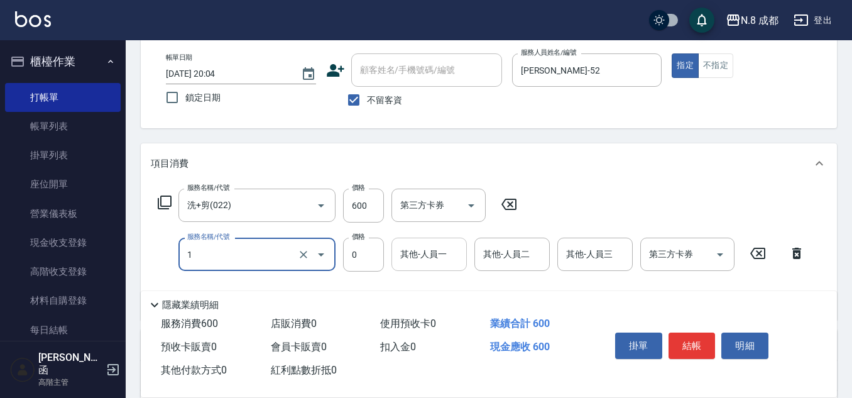
type input "互助1點(1)"
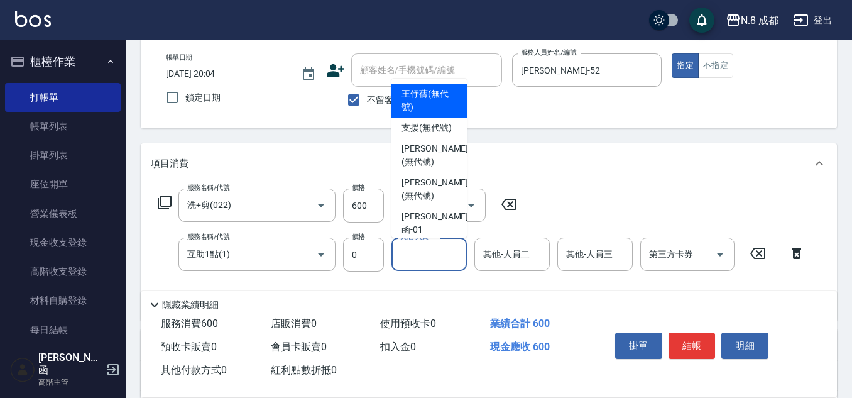
click at [429, 256] on input "其他-人員一" at bounding box center [429, 254] width 64 height 22
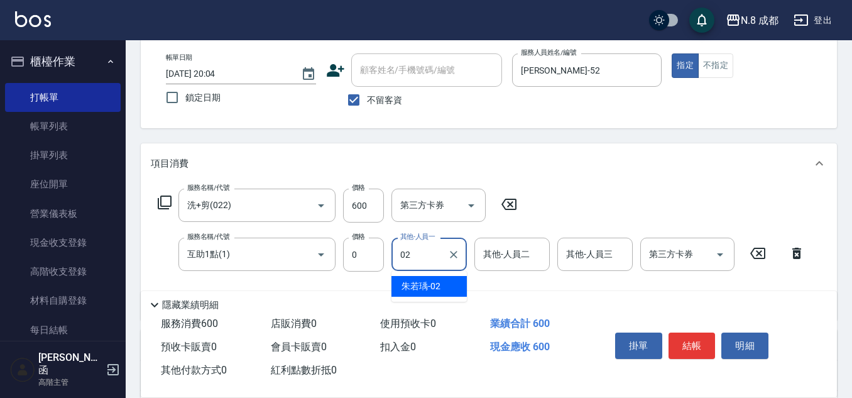
click at [435, 279] on div "朱若瑀 -02" at bounding box center [429, 286] width 75 height 21
type input "朱若瑀-02"
click at [701, 339] on button "結帳" at bounding box center [692, 346] width 47 height 26
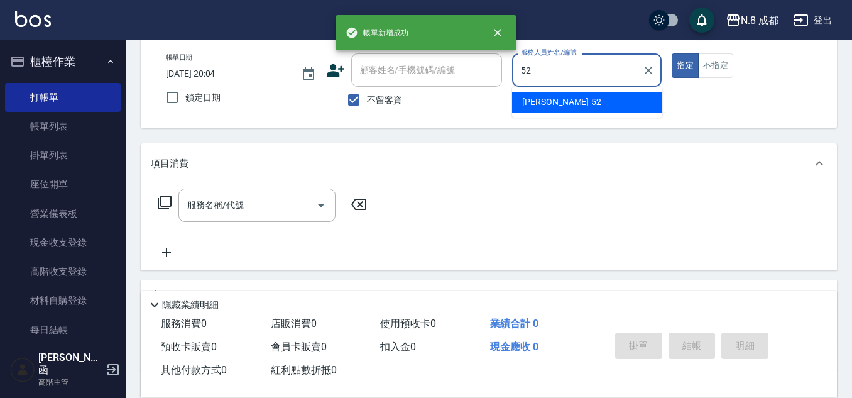
drag, startPoint x: 531, startPoint y: 97, endPoint x: 404, endPoint y: 152, distance: 138.5
click at [532, 97] on span "楊博舜 -52" at bounding box center [561, 102] width 79 height 13
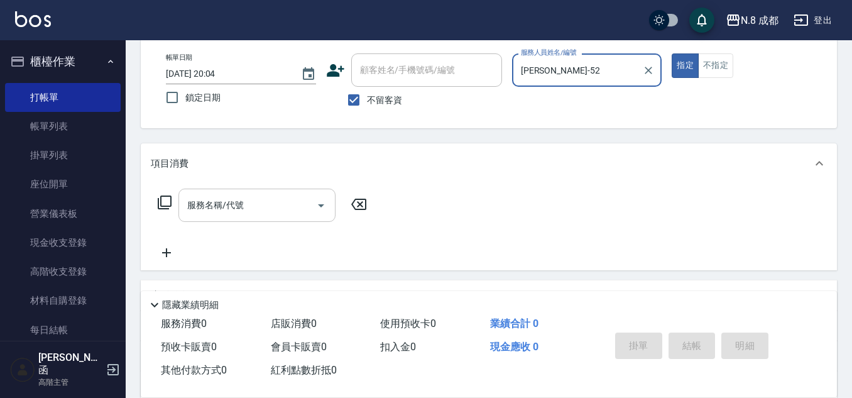
type input "[PERSON_NAME]-52"
click at [226, 211] on input "服務名稱/代號" at bounding box center [247, 205] width 127 height 22
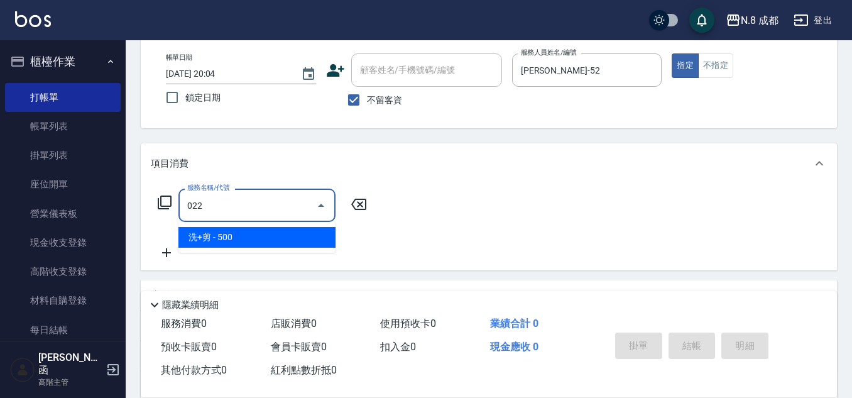
click at [227, 235] on span "洗+剪 - 500" at bounding box center [257, 237] width 157 height 21
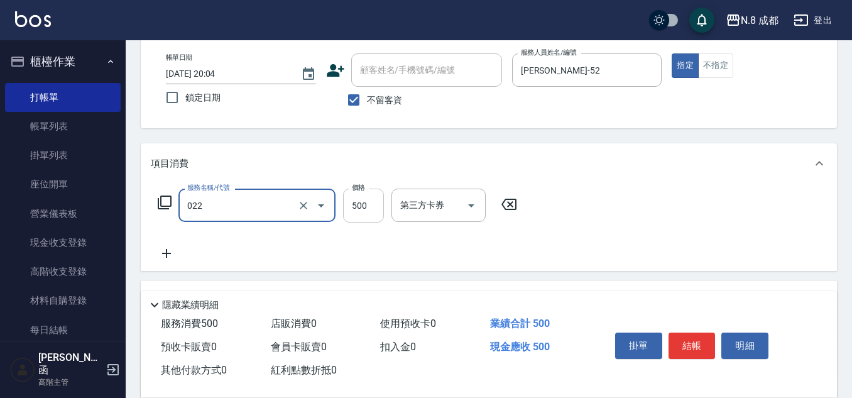
type input "洗+剪(022)"
click at [366, 204] on input "500" at bounding box center [363, 206] width 41 height 34
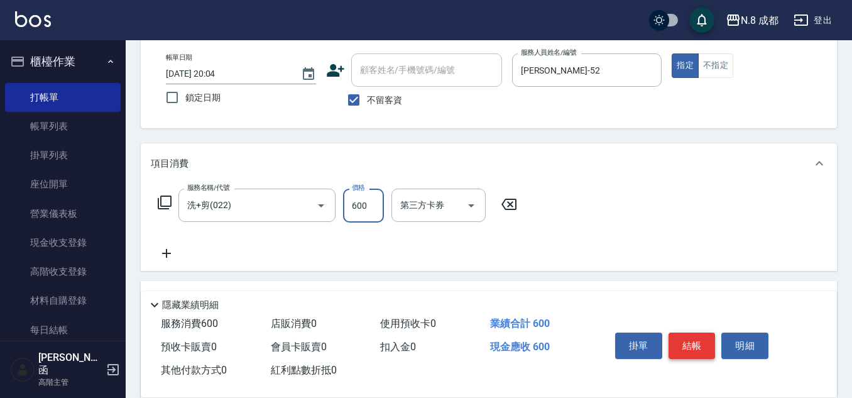
type input "600"
click at [676, 339] on button "結帳" at bounding box center [692, 346] width 47 height 26
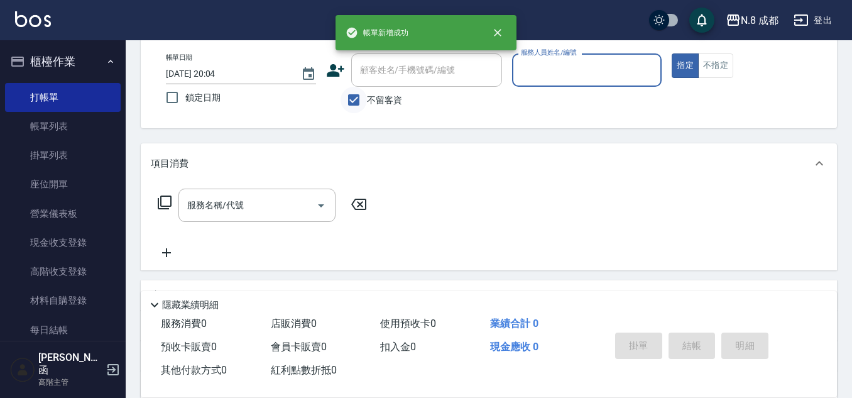
click at [357, 102] on input "不留客資" at bounding box center [354, 100] width 26 height 26
checkbox input "false"
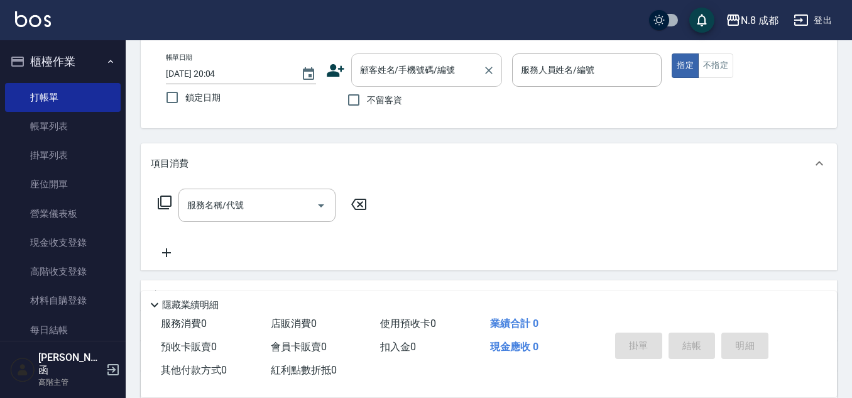
click at [385, 82] on div "顧客姓名/手機號碼/編號" at bounding box center [426, 69] width 151 height 33
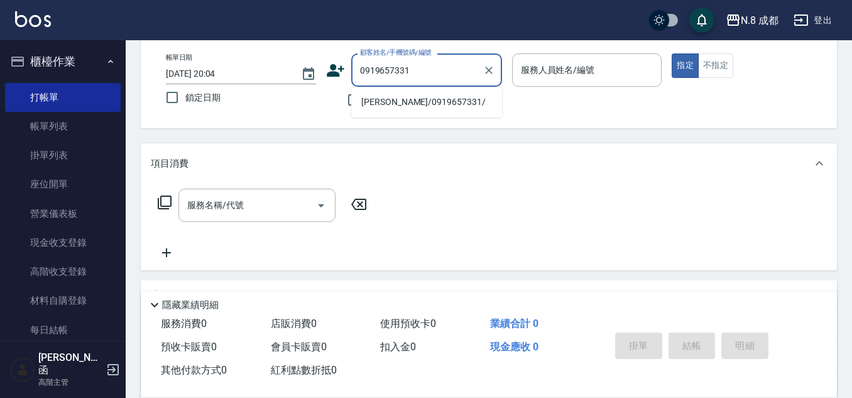
click at [407, 101] on li "陳宜瑩/0919657331/" at bounding box center [426, 102] width 151 height 21
type input "陳宜瑩/0919657331/"
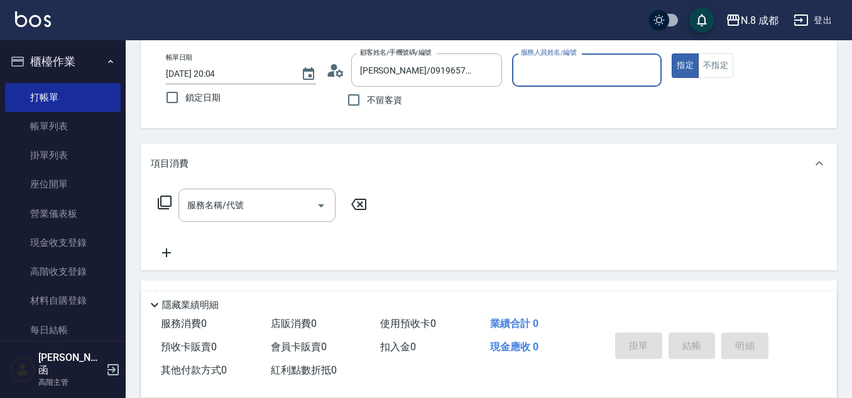
type input "高楷程-13"
click at [244, 206] on input "服務名稱/代號" at bounding box center [247, 205] width 127 height 22
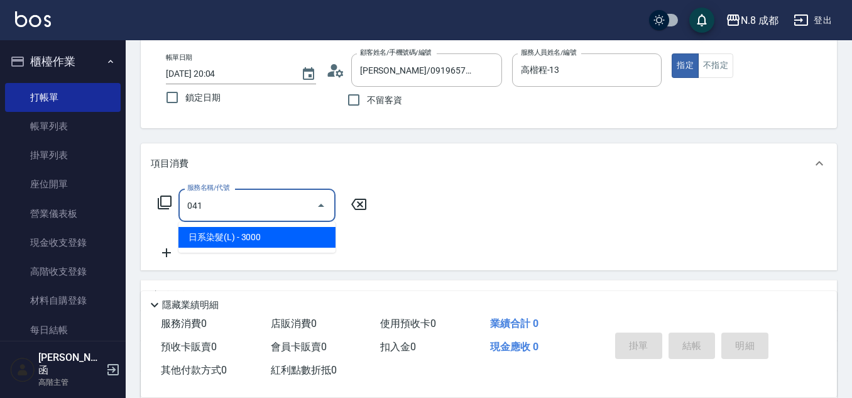
drag, startPoint x: 248, startPoint y: 233, endPoint x: 400, endPoint y: 224, distance: 153.0
click at [248, 233] on span "日系染髮(L) - 3000" at bounding box center [257, 237] width 157 height 21
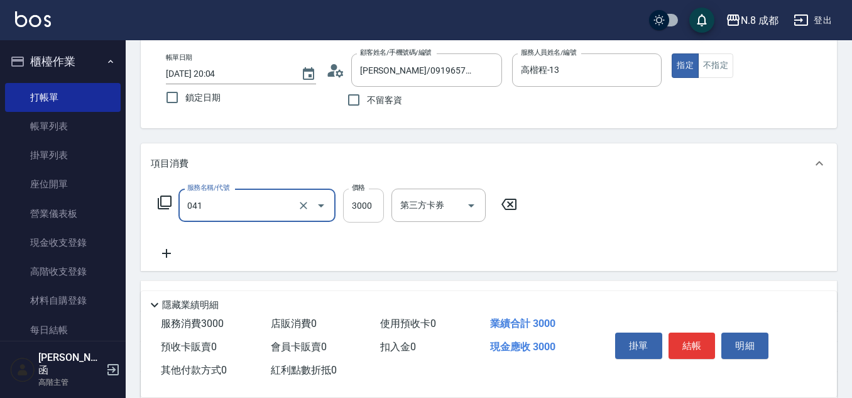
type input "日系染髮(L)(041)"
click at [358, 203] on input "3000" at bounding box center [363, 206] width 41 height 34
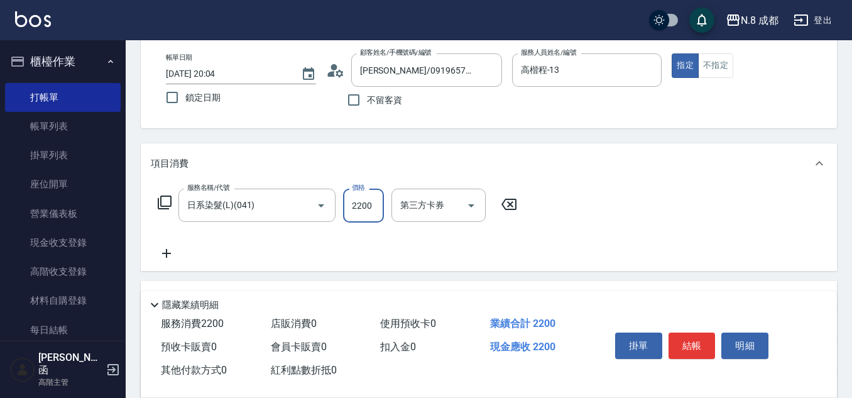
type input "2200"
click at [168, 248] on icon at bounding box center [166, 253] width 31 height 15
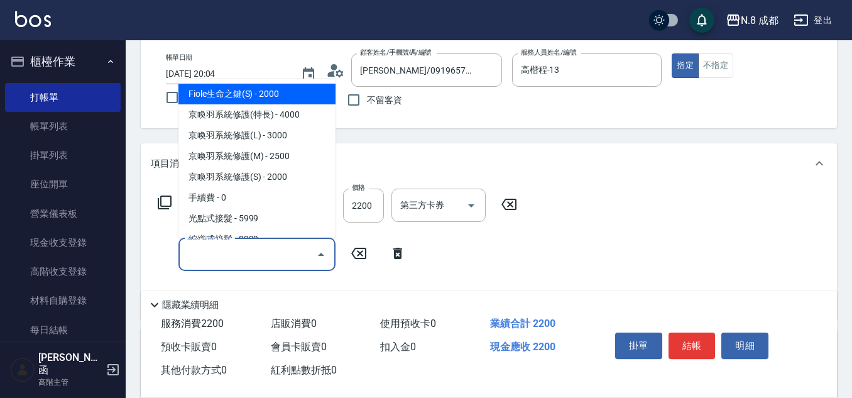
click at [204, 256] on input "服務名稱/代號" at bounding box center [247, 254] width 127 height 22
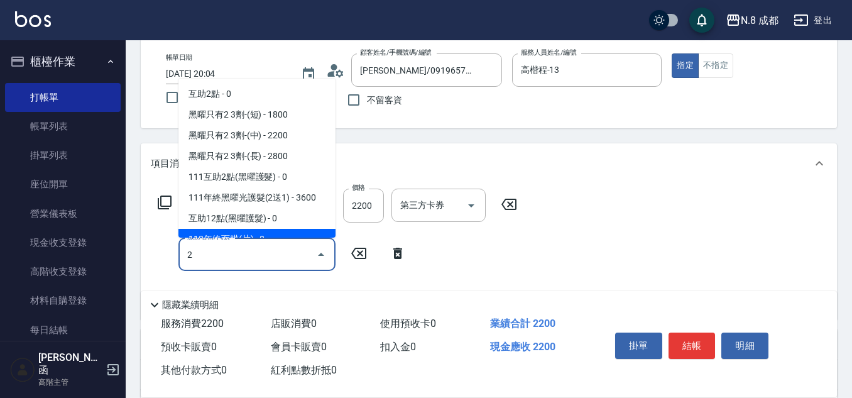
drag, startPoint x: 211, startPoint y: 258, endPoint x: 188, endPoint y: 253, distance: 23.2
click at [188, 253] on input "2" at bounding box center [247, 254] width 127 height 22
click at [290, 253] on input "2" at bounding box center [247, 254] width 127 height 22
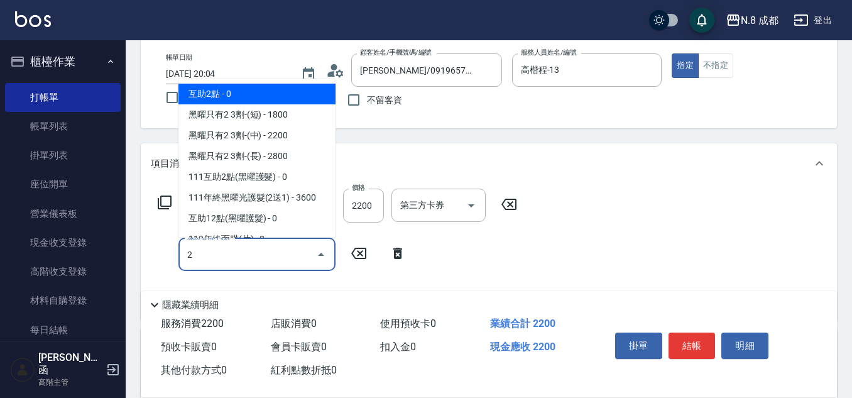
click at [243, 89] on span "互助2點 - 0" at bounding box center [257, 94] width 157 height 21
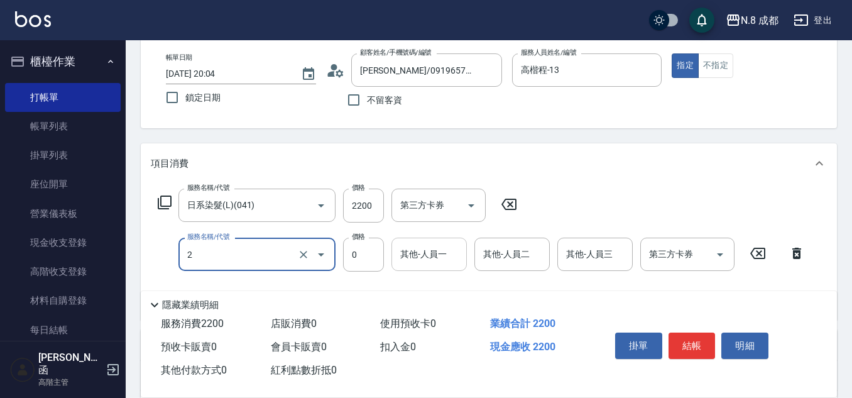
type input "互助2點(2)"
click at [413, 255] on div "其他-人員一 其他-人員一" at bounding box center [429, 254] width 75 height 33
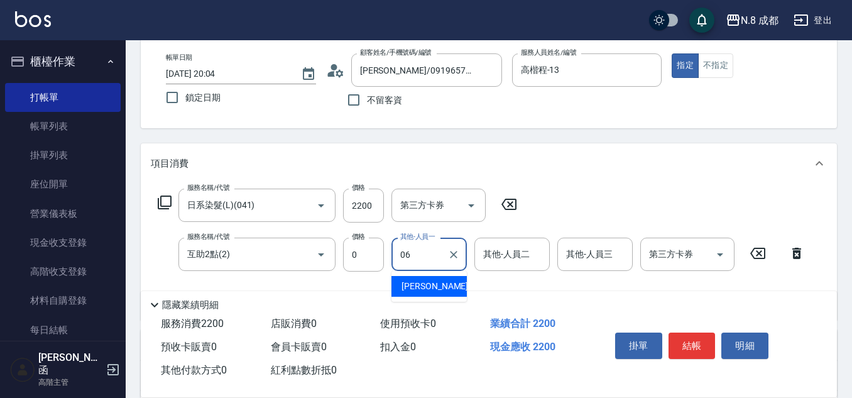
click at [448, 289] on div "王瀧彬 -06" at bounding box center [429, 286] width 75 height 21
type input "[PERSON_NAME]-06"
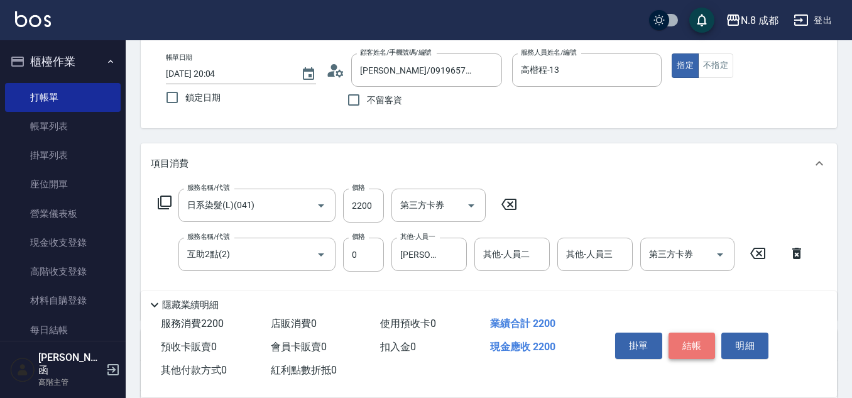
click at [706, 335] on button "結帳" at bounding box center [692, 346] width 47 height 26
type input "2025/09/11 20:05"
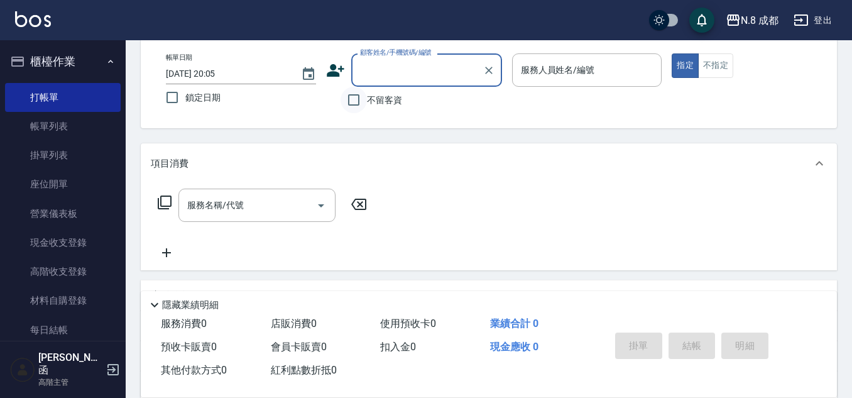
click at [355, 99] on input "不留客資" at bounding box center [354, 100] width 26 height 26
checkbox input "true"
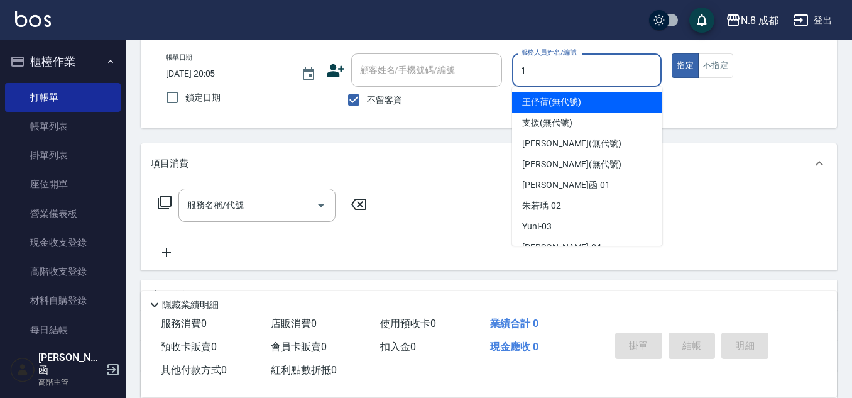
click at [541, 74] on input "1" at bounding box center [587, 70] width 139 height 22
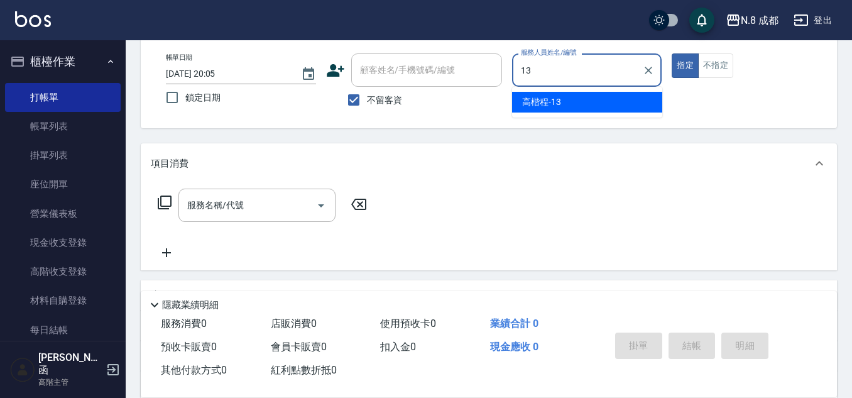
click at [544, 92] on div "高楷程 -13" at bounding box center [587, 102] width 150 height 21
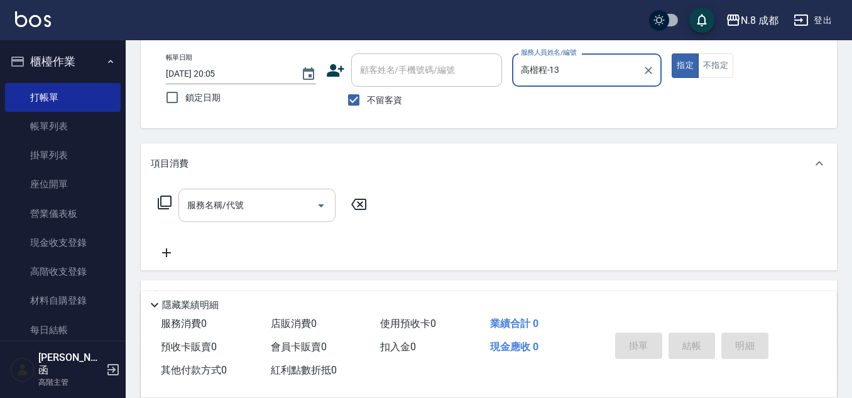
type input "高楷程-13"
click at [244, 204] on input "服務名稱/代號" at bounding box center [247, 205] width 127 height 22
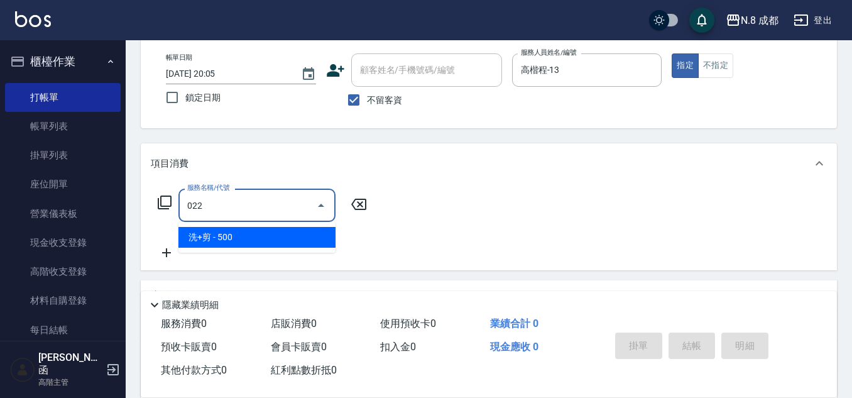
click at [251, 233] on span "洗+剪 - 500" at bounding box center [257, 237] width 157 height 21
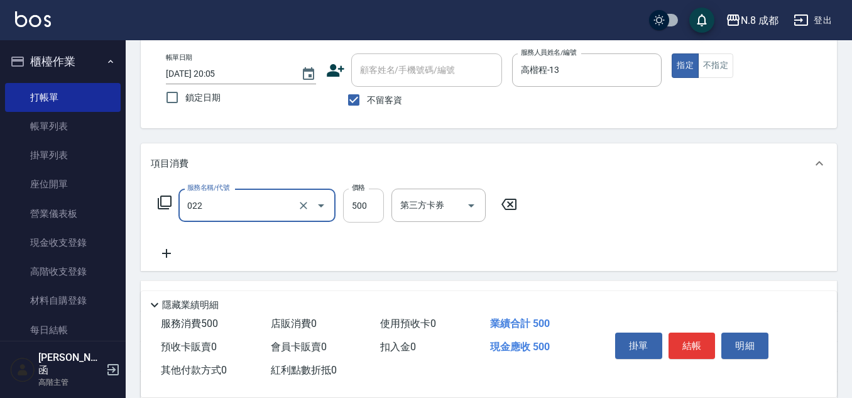
type input "洗+剪(022)"
click at [363, 208] on input "500" at bounding box center [363, 206] width 41 height 34
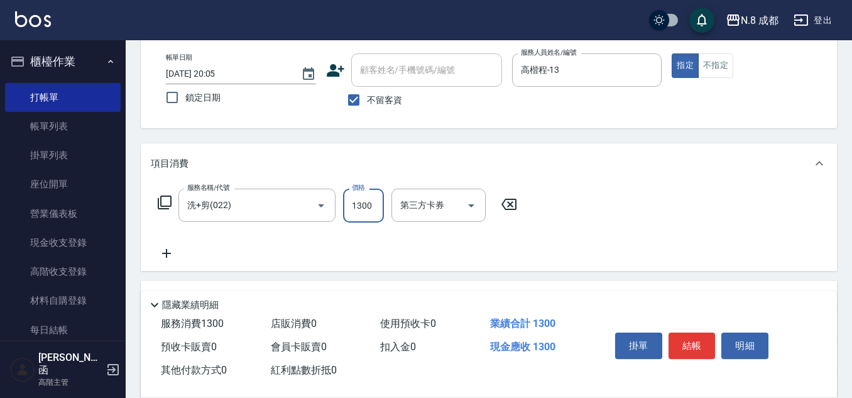
type input "1300"
click at [170, 254] on icon at bounding box center [166, 253] width 31 height 15
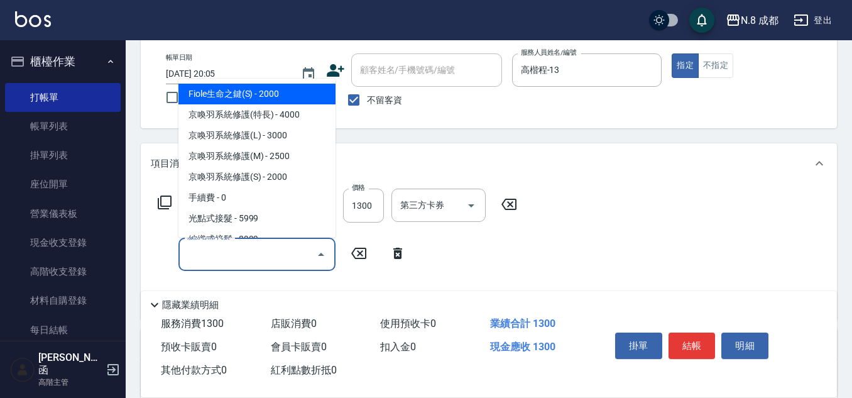
click at [211, 254] on input "服務名稱/代號" at bounding box center [247, 254] width 127 height 22
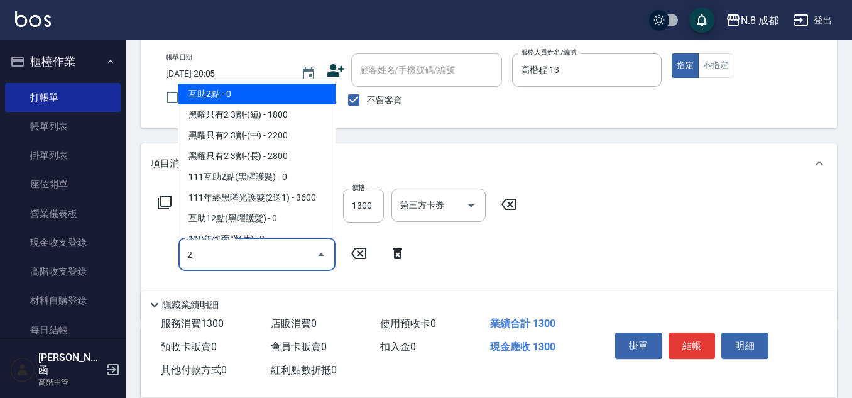
click at [228, 95] on span "互助2點 - 0" at bounding box center [257, 94] width 157 height 21
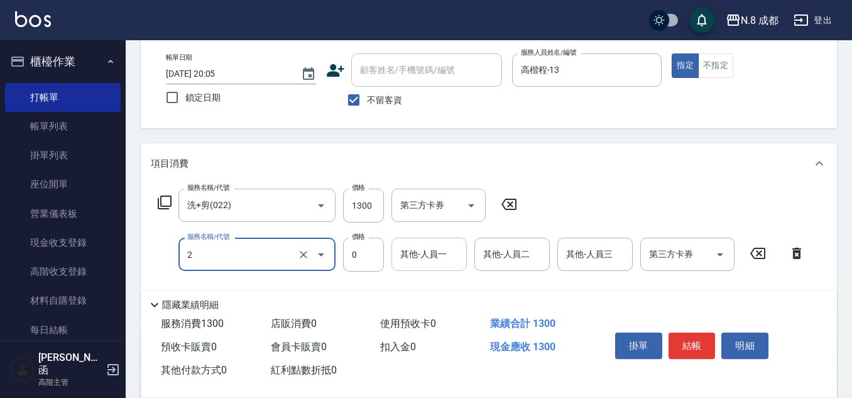
type input "互助2點(2)"
click at [411, 247] on div "其他-人員一 其他-人員一" at bounding box center [429, 254] width 75 height 33
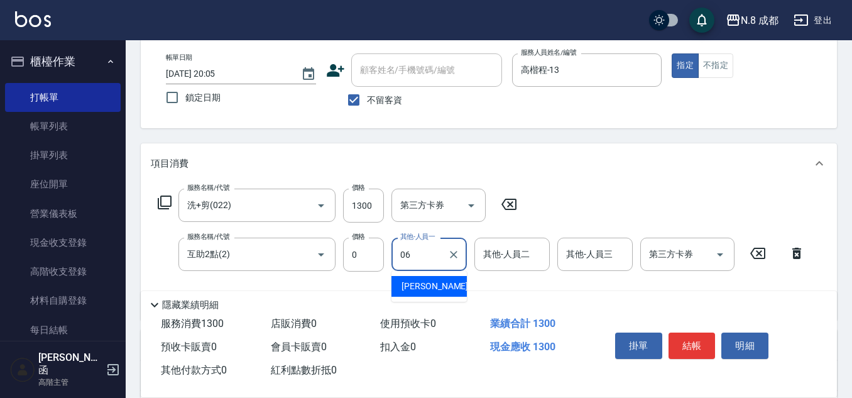
click at [429, 280] on span "王瀧彬 -06" at bounding box center [441, 286] width 79 height 13
type input "[PERSON_NAME]-06"
click at [696, 338] on button "結帳" at bounding box center [692, 346] width 47 height 26
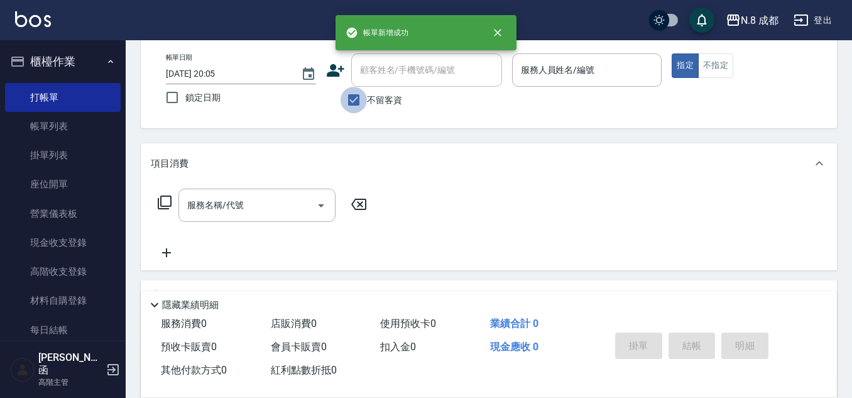
click at [364, 106] on input "不留客資" at bounding box center [354, 100] width 26 height 26
checkbox input "false"
click at [386, 66] on div "顧客姓名/手機號碼/編號 顧客姓名/手機號碼/編號" at bounding box center [426, 69] width 151 height 33
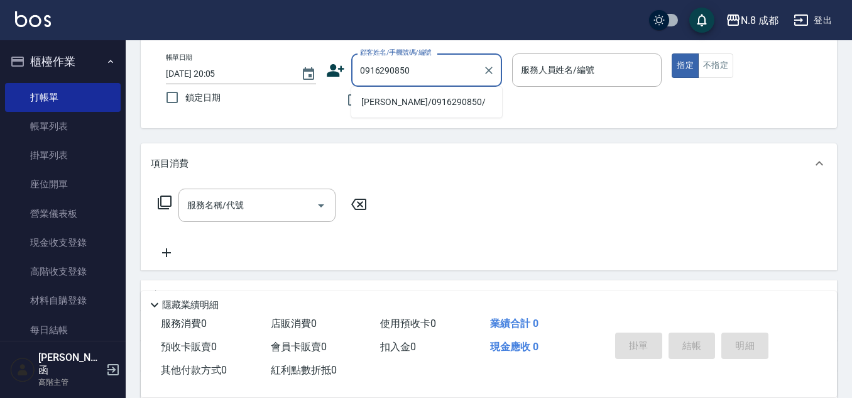
click at [403, 101] on li "張喬安/0916290850/" at bounding box center [426, 102] width 151 height 21
type input "張喬安/0916290850/"
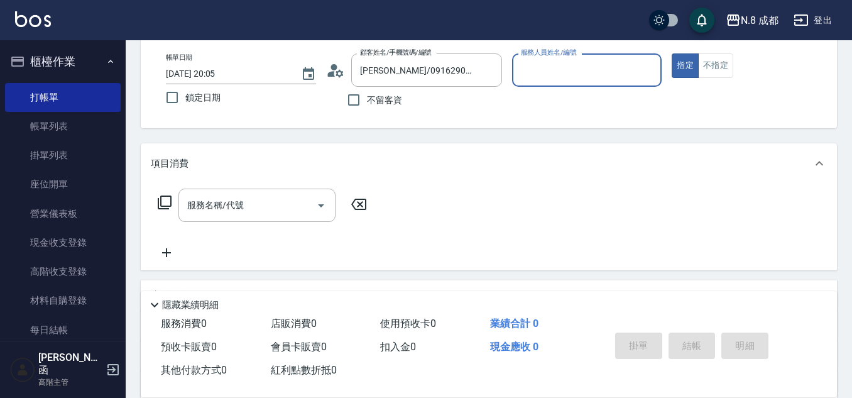
type input "高楷程-13"
click at [245, 207] on input "服務名稱/代號" at bounding box center [247, 205] width 127 height 22
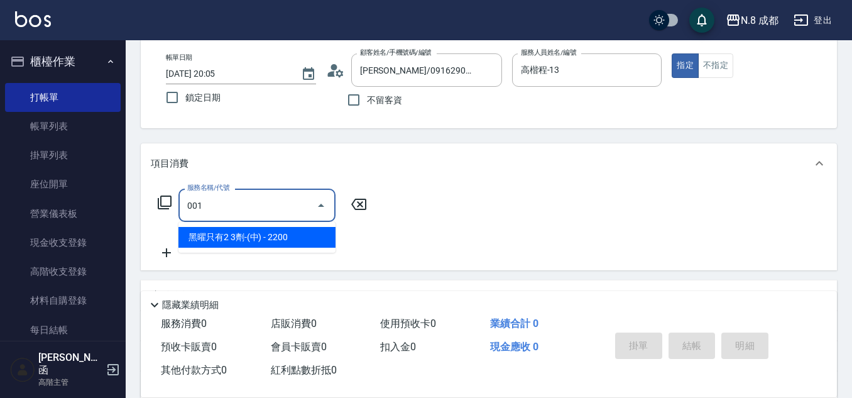
click at [269, 247] on span "黑曜只有2 3劑-(中) - 2200" at bounding box center [257, 237] width 157 height 21
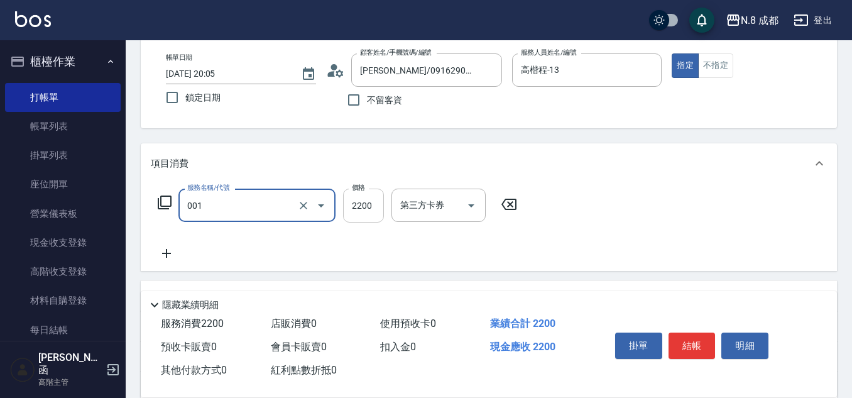
type input "黑曜只有2 3劑-(中)(001)"
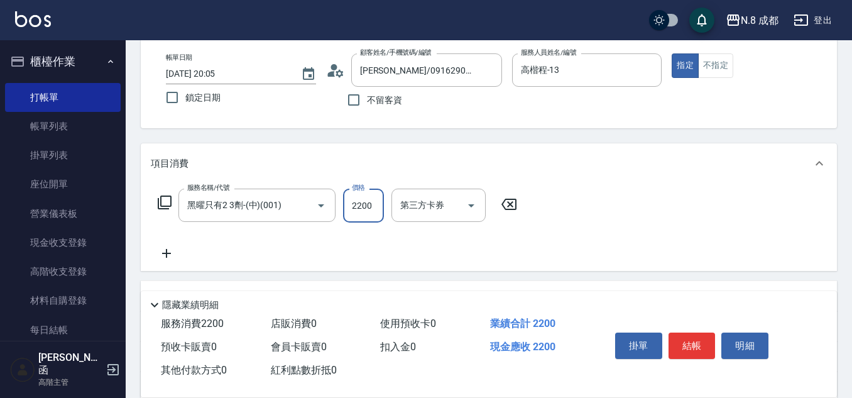
click at [373, 207] on input "2200" at bounding box center [363, 206] width 41 height 34
type input "5000"
click at [164, 257] on icon at bounding box center [166, 253] width 31 height 15
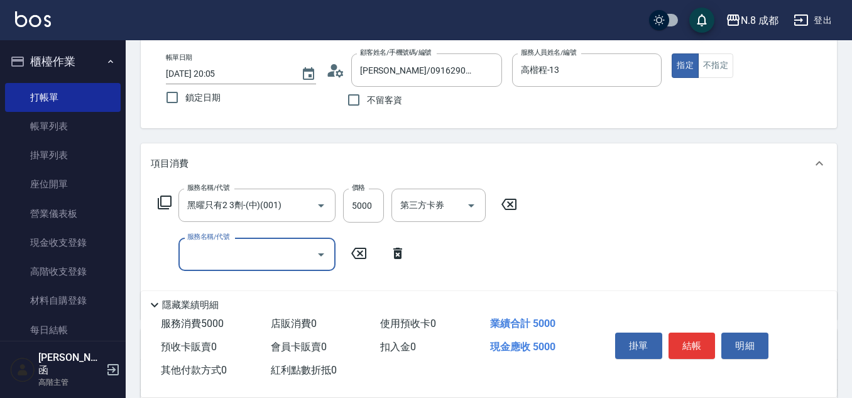
click at [206, 255] on input "服務名稱/代號" at bounding box center [247, 254] width 127 height 22
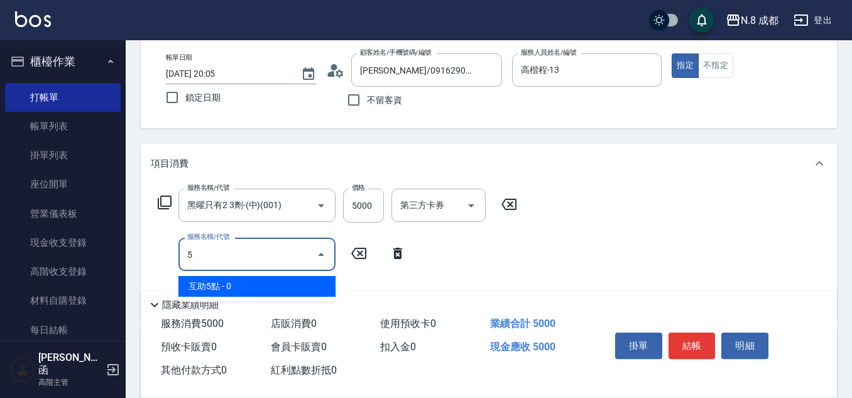
click at [239, 287] on span "互助5點 - 0" at bounding box center [257, 286] width 157 height 21
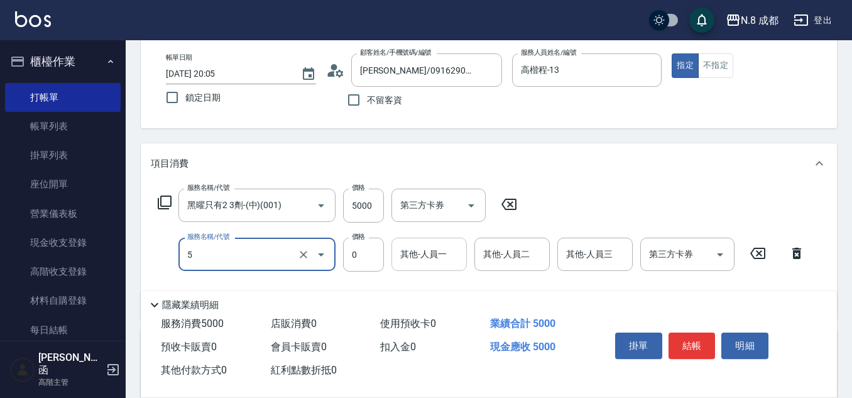
type input "互助5點(5)"
click at [432, 255] on input "其他-人員一" at bounding box center [429, 254] width 64 height 22
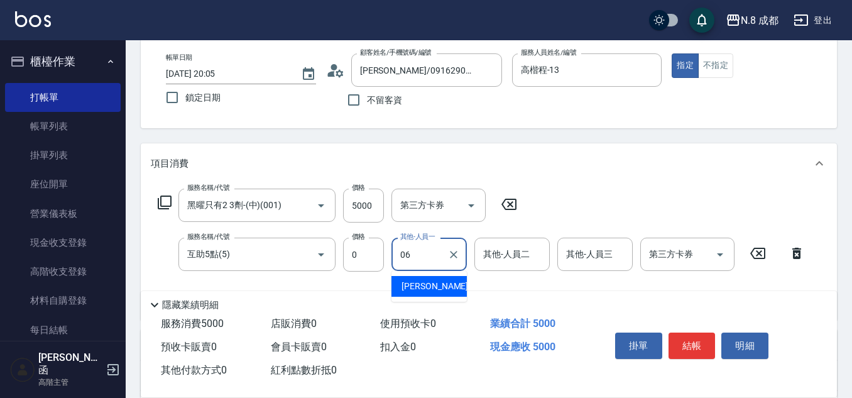
click at [439, 287] on span "王瀧彬 -06" at bounding box center [441, 286] width 79 height 13
type input "[PERSON_NAME]-06"
click at [701, 336] on button "結帳" at bounding box center [692, 346] width 47 height 26
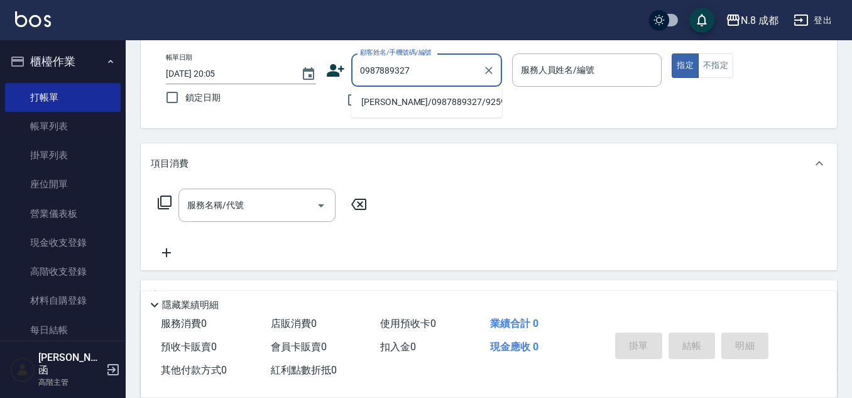
click at [400, 108] on li "范修齊/0987889327/925989" at bounding box center [426, 102] width 151 height 21
type input "范修齊/0987889327/925989"
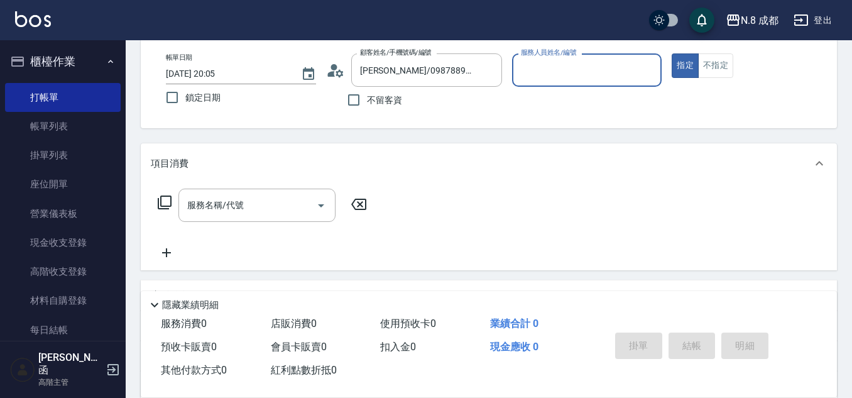
type input "高楷程-13"
click at [237, 212] on input "服務名稱/代號" at bounding box center [247, 205] width 127 height 22
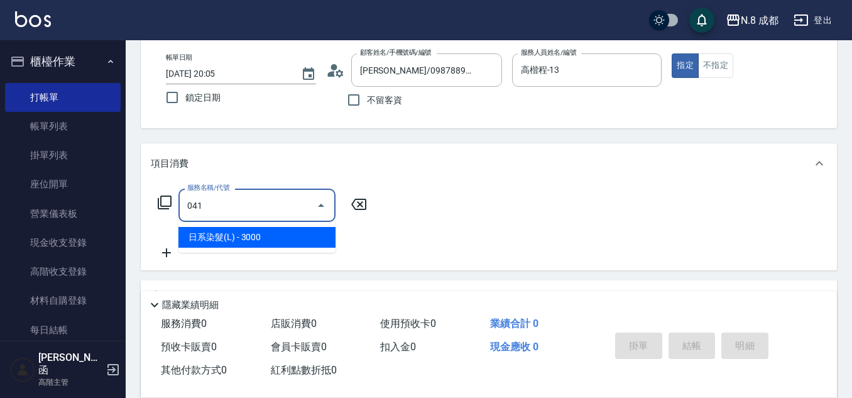
click at [249, 248] on ul "日系染髮(L) - 3000" at bounding box center [257, 237] width 157 height 31
click at [296, 229] on span "日系染髮(L) - 3000" at bounding box center [257, 237] width 157 height 21
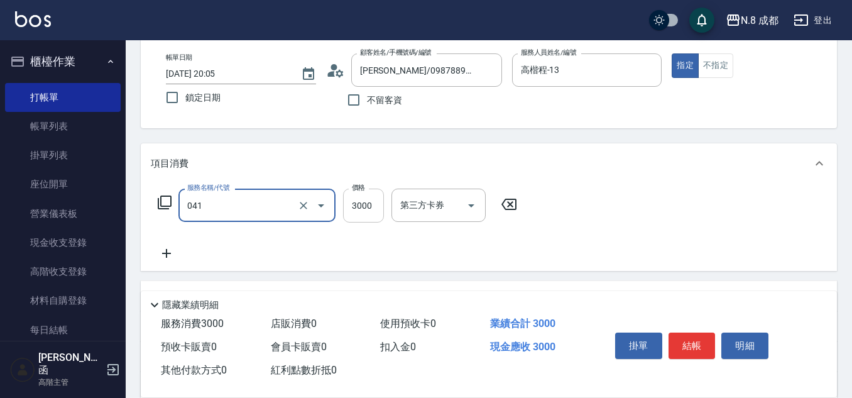
type input "日系染髮(L)(041)"
click at [355, 213] on input "3000" at bounding box center [363, 206] width 41 height 34
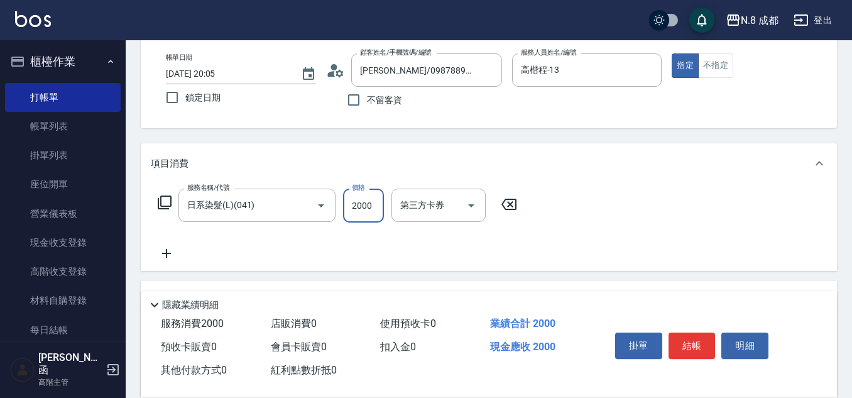
type input "2000"
click at [175, 254] on icon at bounding box center [166, 253] width 31 height 15
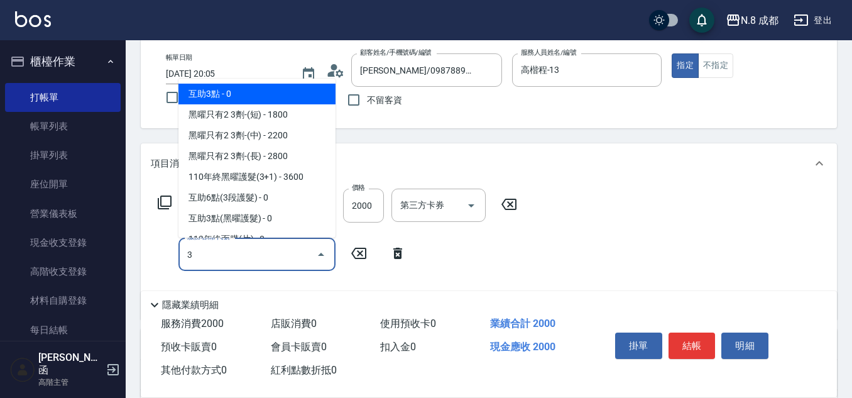
click at [246, 91] on span "互助3點 - 0" at bounding box center [257, 94] width 157 height 21
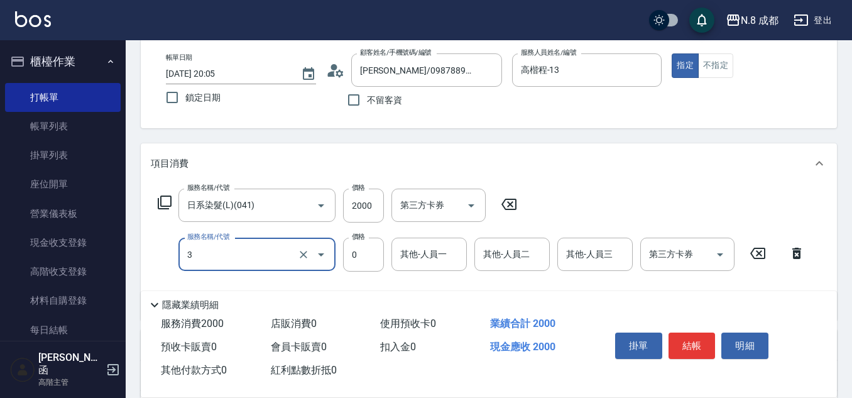
type input "互助3點(3)"
click at [425, 254] on input "其他-人員一" at bounding box center [429, 254] width 64 height 22
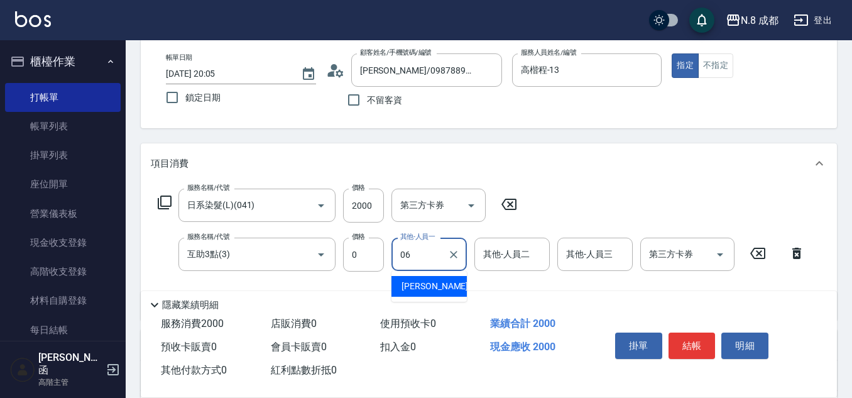
click at [439, 283] on span "王瀧彬 -06" at bounding box center [441, 286] width 79 height 13
type input "[PERSON_NAME]-06"
click at [696, 334] on button "結帳" at bounding box center [692, 346] width 47 height 26
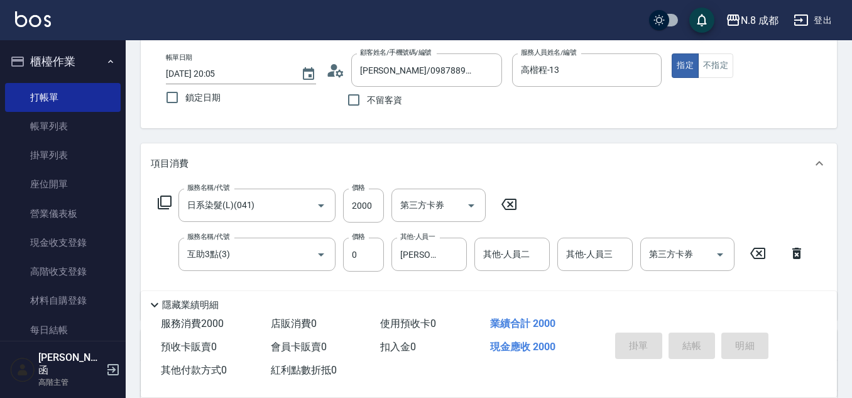
type input "2025/09/11 20:06"
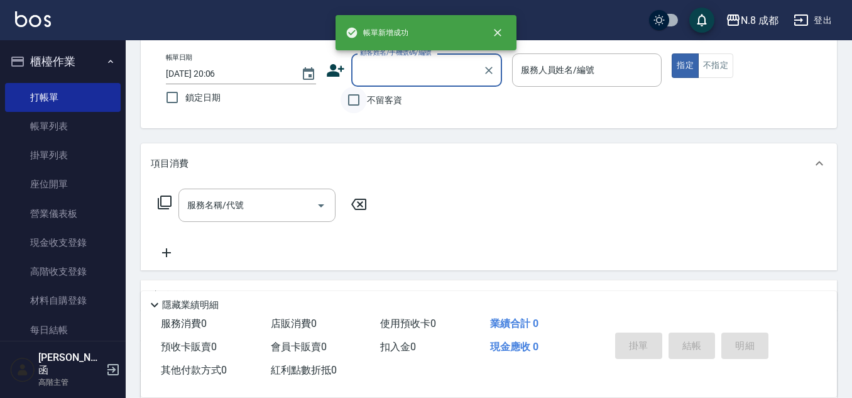
click at [366, 99] on input "不留客資" at bounding box center [354, 100] width 26 height 26
checkbox input "true"
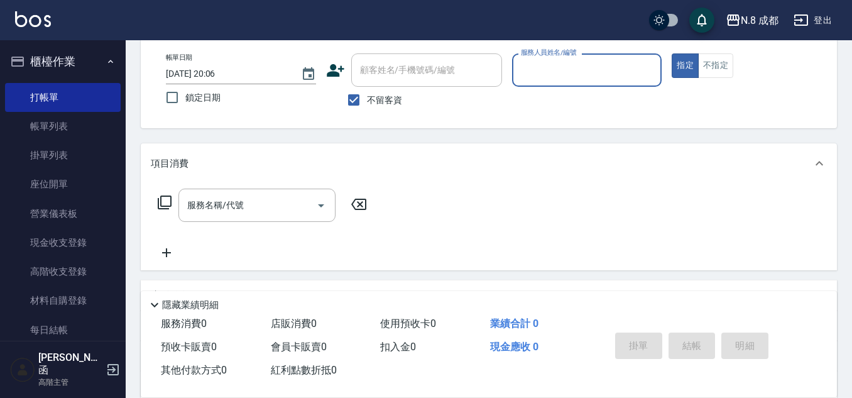
click at [546, 71] on input "服務人員姓名/編號" at bounding box center [587, 70] width 139 height 22
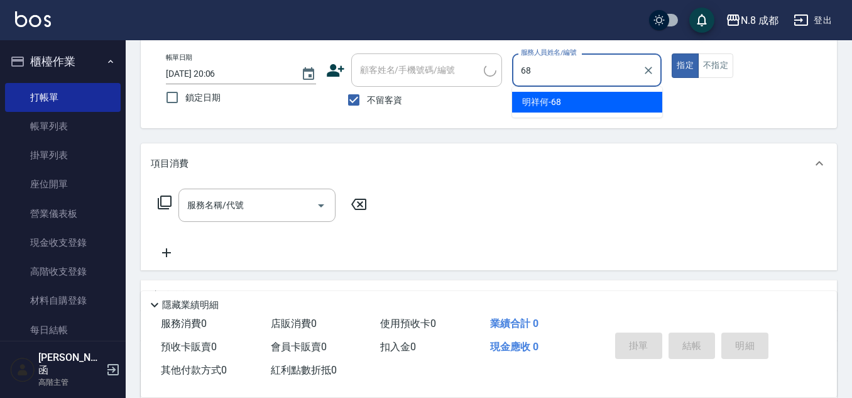
click at [554, 103] on span "明祥何 -68" at bounding box center [541, 102] width 39 height 13
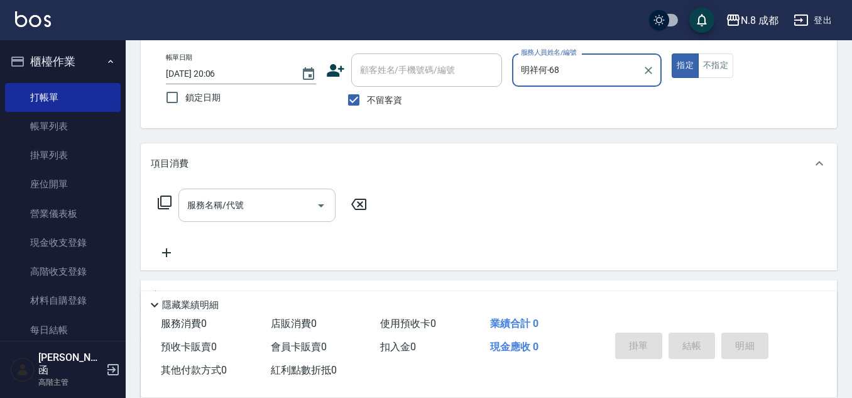
type input "明祥何-68"
click at [253, 203] on input "服務名稱/代號" at bounding box center [247, 205] width 127 height 22
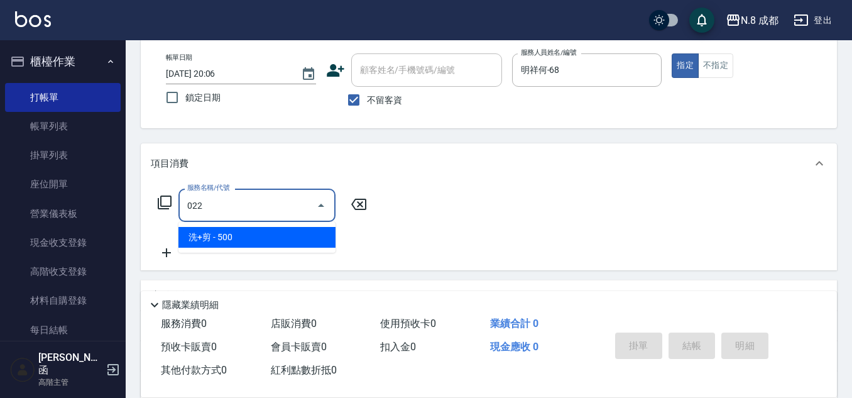
click at [248, 233] on span "洗+剪 - 500" at bounding box center [257, 237] width 157 height 21
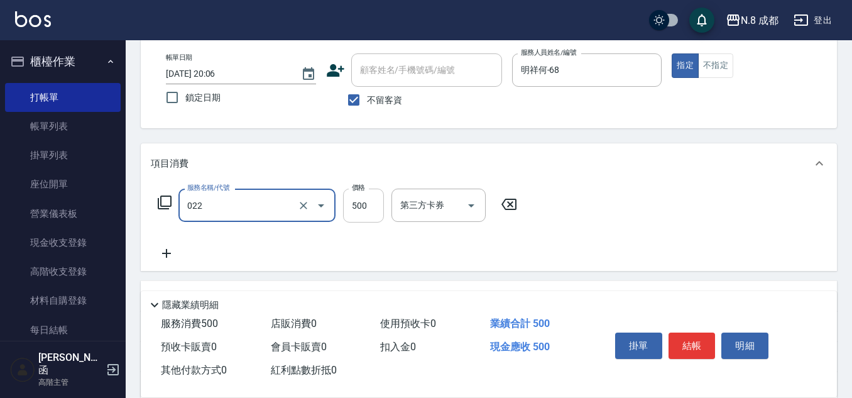
type input "洗+剪(022)"
click at [360, 207] on input "500" at bounding box center [363, 206] width 41 height 34
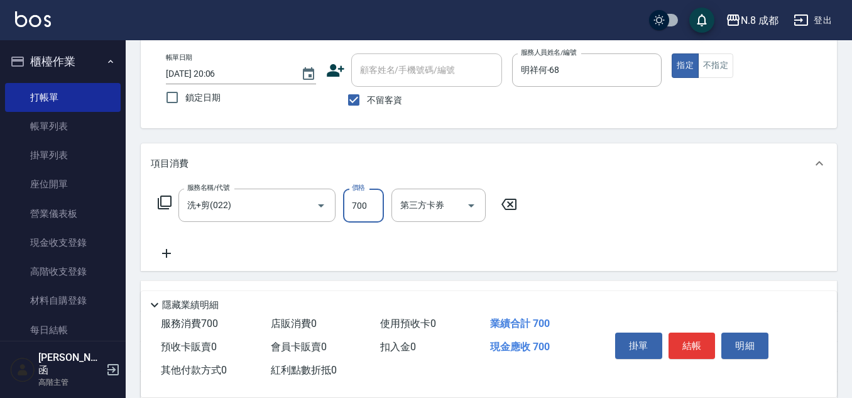
type input "700"
click at [168, 251] on icon at bounding box center [166, 253] width 31 height 15
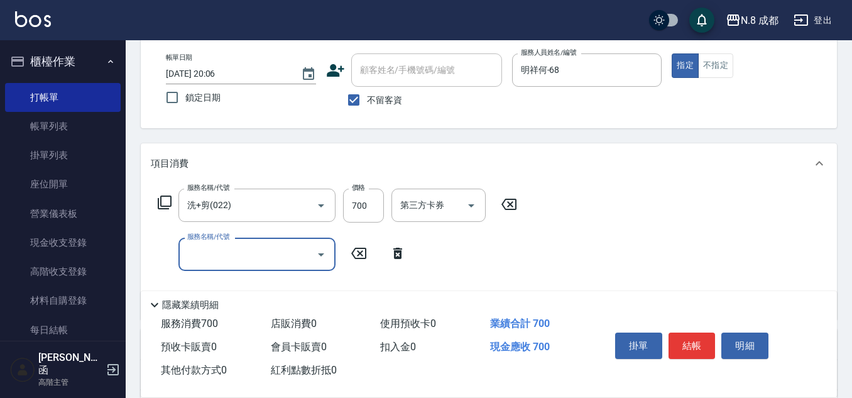
click at [237, 251] on input "服務名稱/代號" at bounding box center [247, 254] width 127 height 22
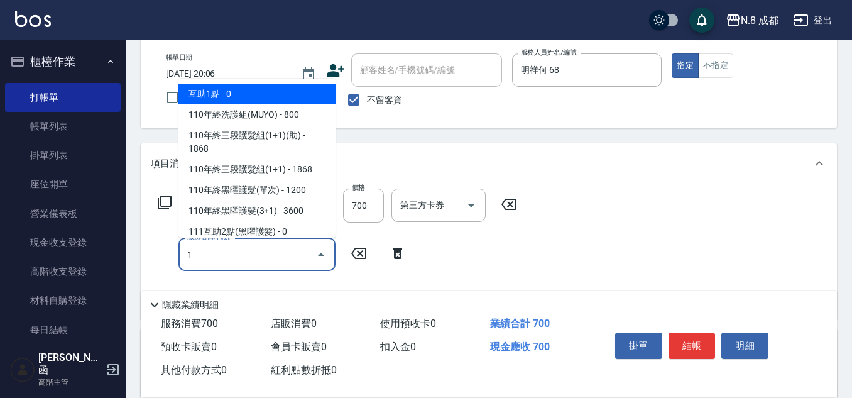
click at [238, 100] on span "互助1點 - 0" at bounding box center [257, 94] width 157 height 21
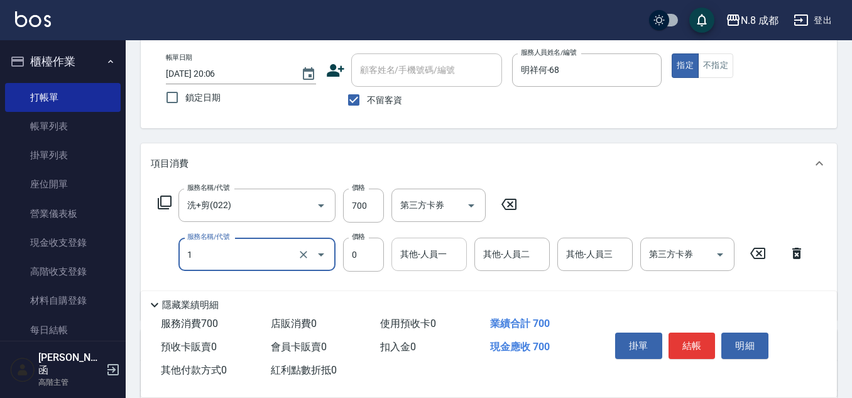
type input "互助1點(1)"
click at [435, 257] on input "其他-人員一" at bounding box center [429, 254] width 64 height 22
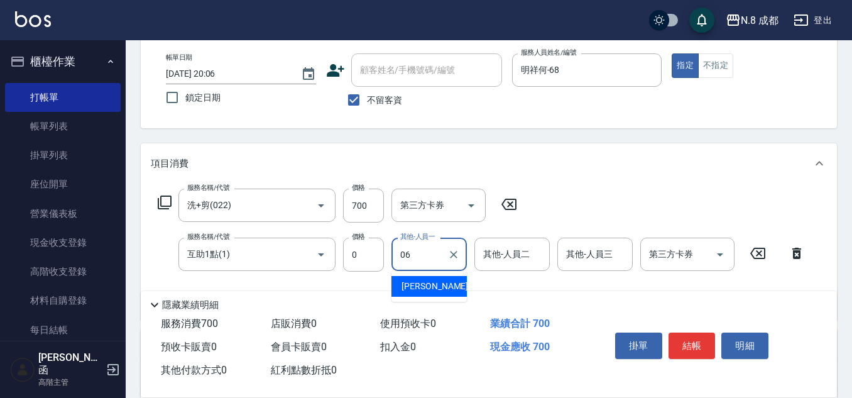
type input "0"
click at [447, 284] on div "謝宜親 -10" at bounding box center [429, 286] width 75 height 21
type input "[PERSON_NAME]-10"
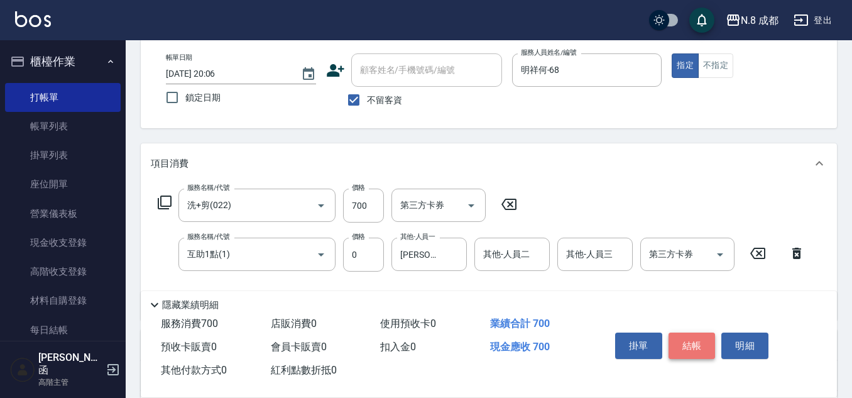
click at [687, 343] on button "結帳" at bounding box center [692, 346] width 47 height 26
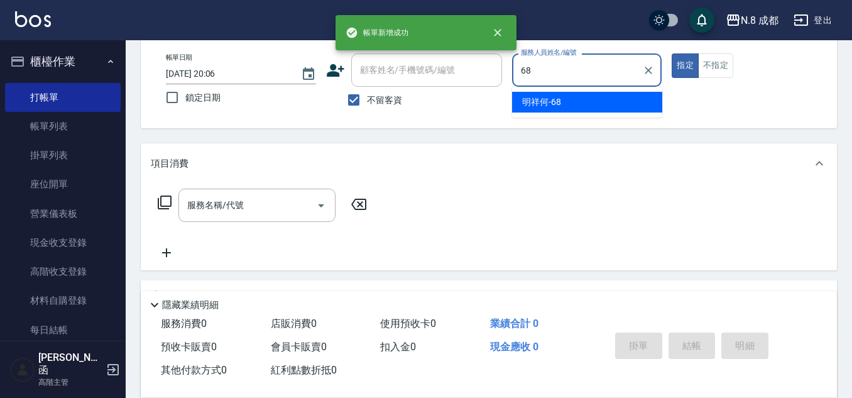
click at [557, 101] on span "明祥何 -68" at bounding box center [541, 102] width 39 height 13
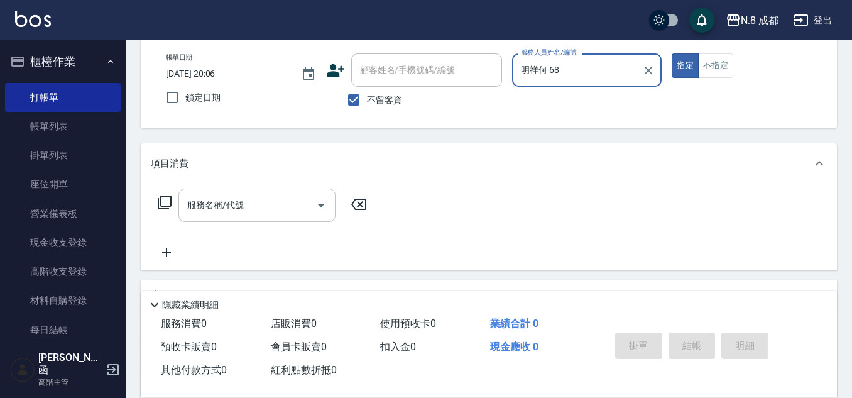
type input "明祥何-68"
click at [243, 199] on input "服務名稱/代號" at bounding box center [247, 205] width 127 height 22
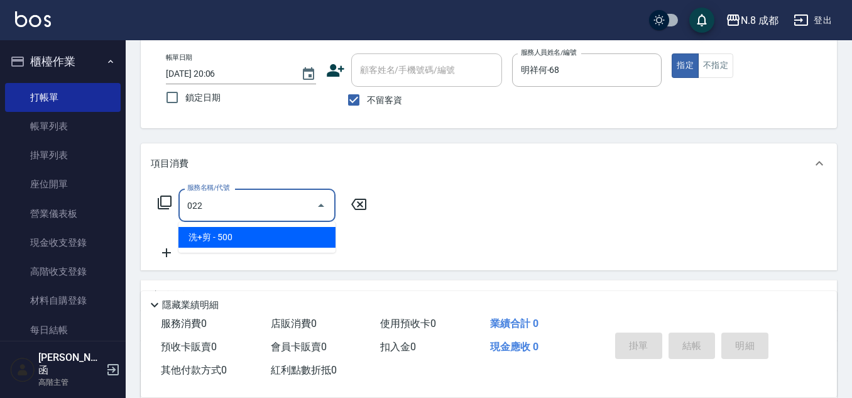
click at [236, 228] on span "洗+剪 - 500" at bounding box center [257, 237] width 157 height 21
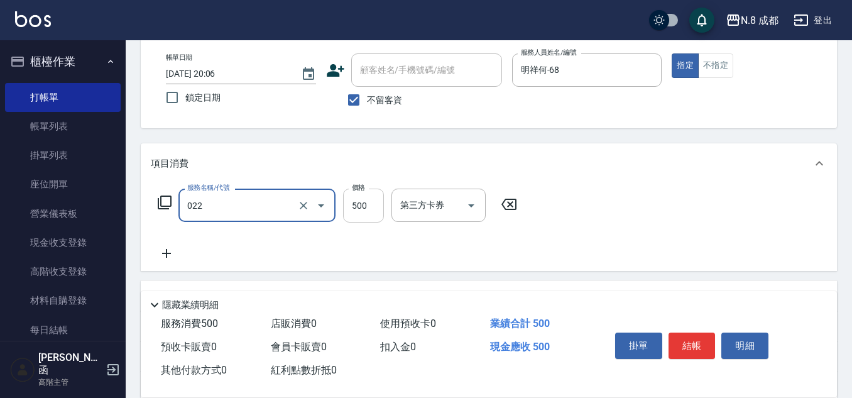
type input "洗+剪(022)"
click at [377, 207] on input "500" at bounding box center [363, 206] width 41 height 34
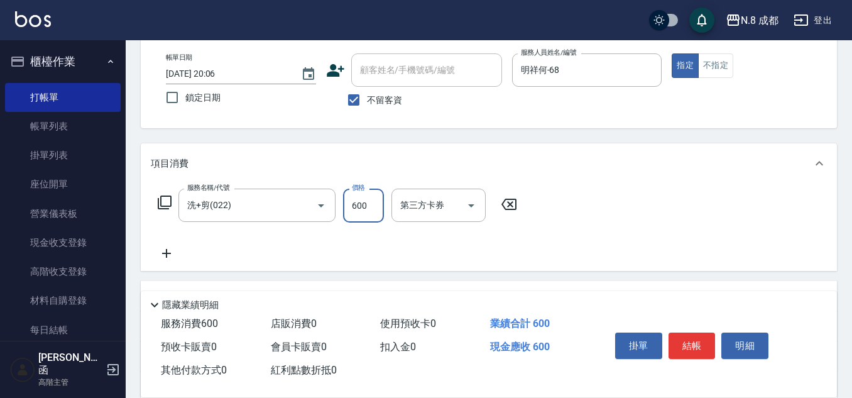
type input "600"
click at [172, 253] on icon at bounding box center [166, 253] width 31 height 15
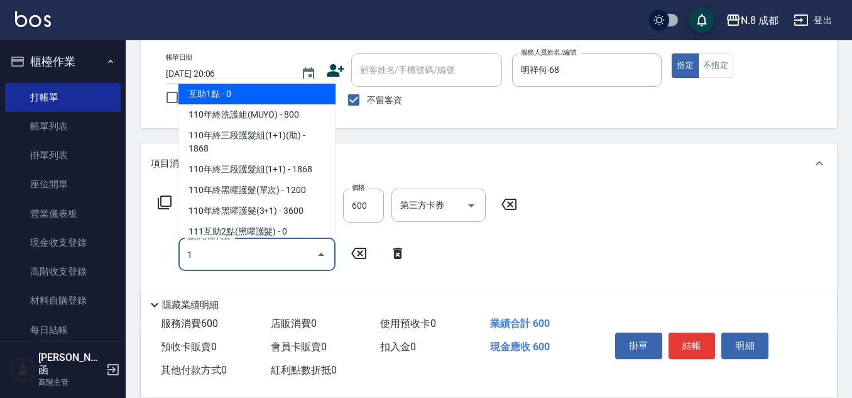
click at [261, 96] on span "互助1點 - 0" at bounding box center [257, 94] width 157 height 21
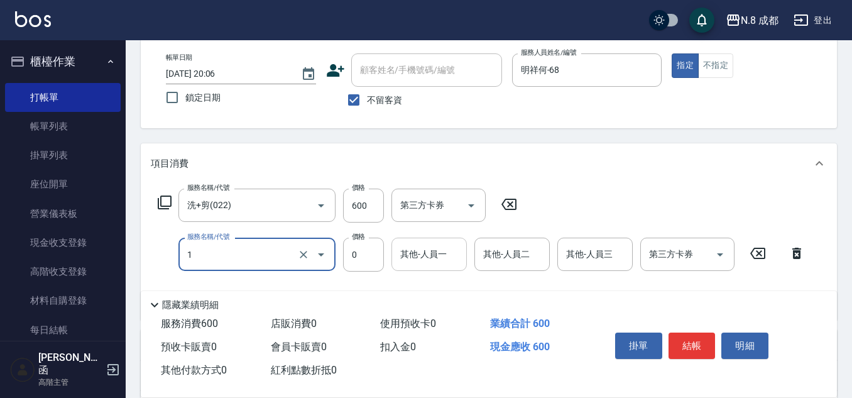
type input "互助1點(1)"
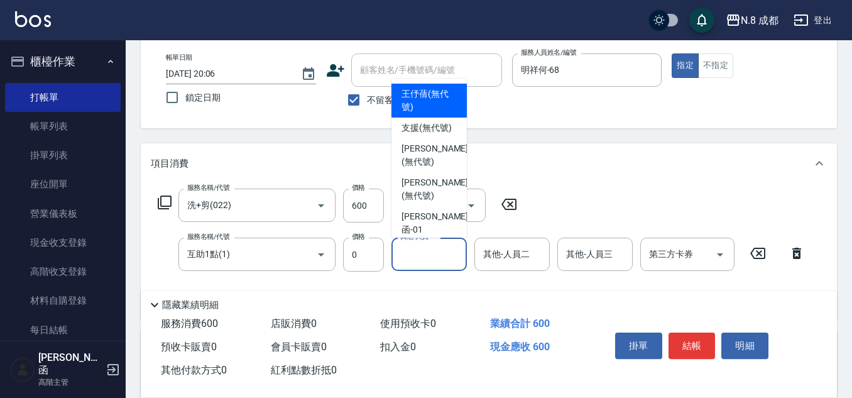
click at [439, 260] on input "其他-人員一" at bounding box center [429, 254] width 64 height 22
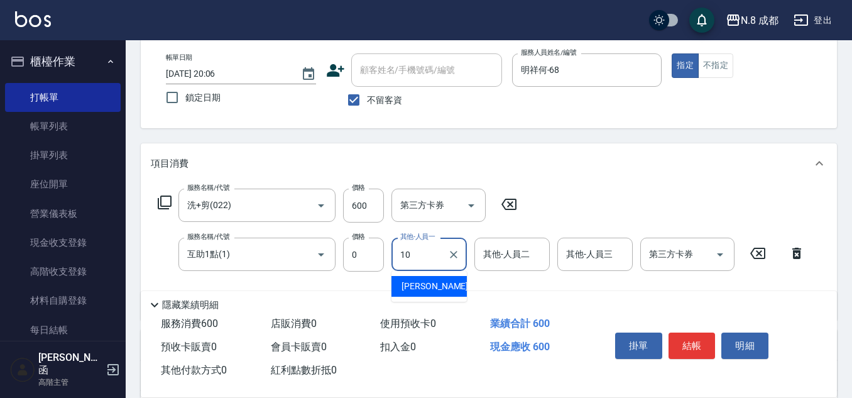
click at [434, 285] on span "謝宜親 -10" at bounding box center [441, 286] width 79 height 13
type input "[PERSON_NAME]-10"
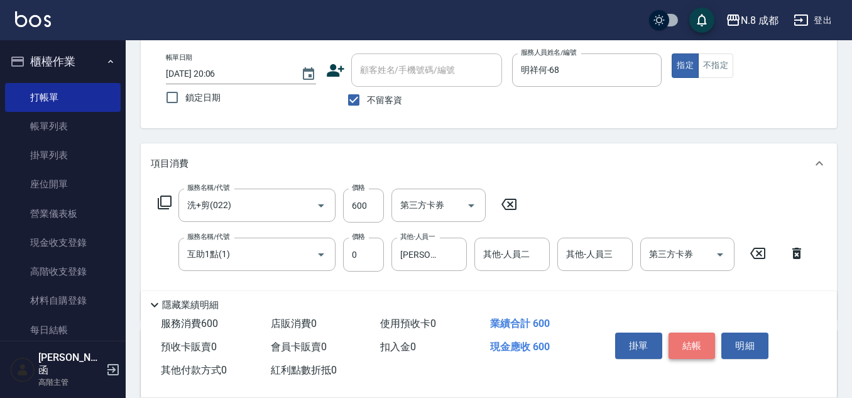
click at [695, 334] on button "結帳" at bounding box center [692, 346] width 47 height 26
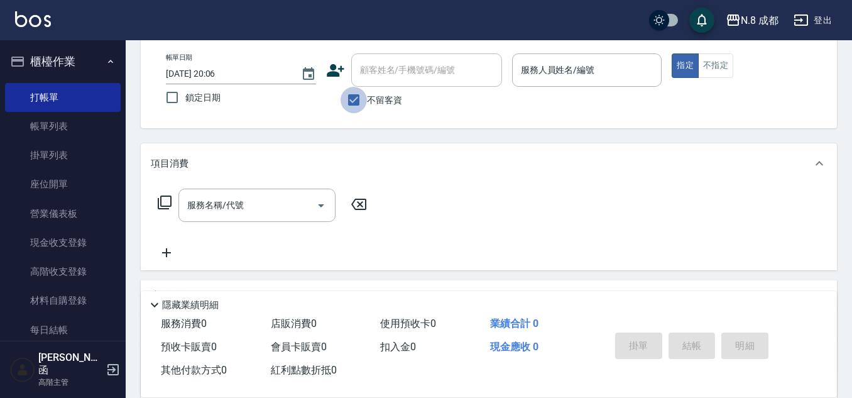
click at [355, 92] on input "不留客資" at bounding box center [354, 100] width 26 height 26
checkbox input "false"
click at [343, 69] on icon at bounding box center [336, 70] width 18 height 13
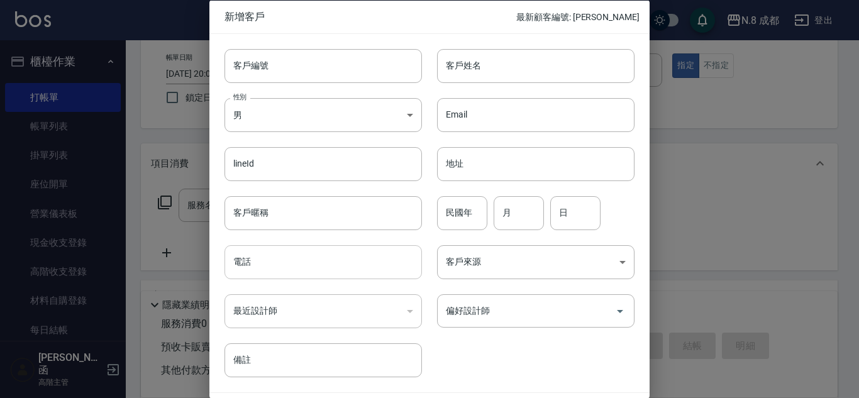
click at [299, 261] on input "電話" at bounding box center [322, 262] width 197 height 34
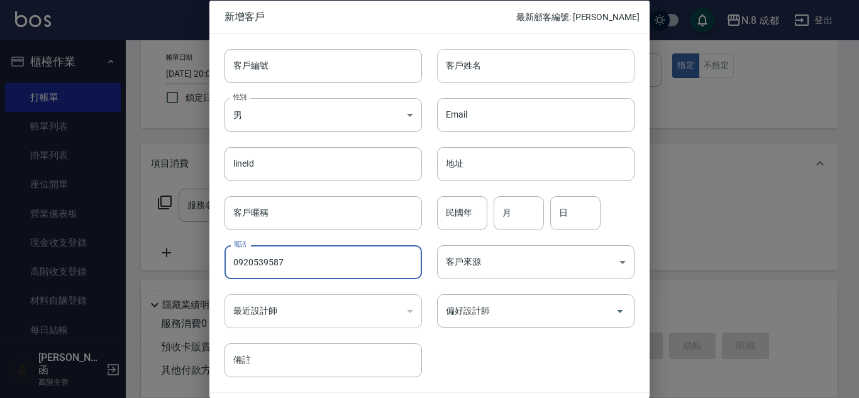
type input "0920539587"
click at [502, 63] on input "客戶姓名" at bounding box center [535, 65] width 197 height 34
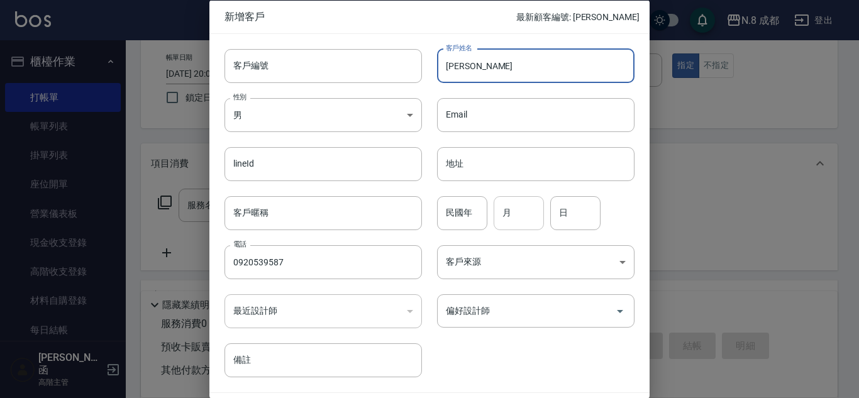
type input "何倩芸"
click at [526, 213] on input "月" at bounding box center [518, 212] width 50 height 34
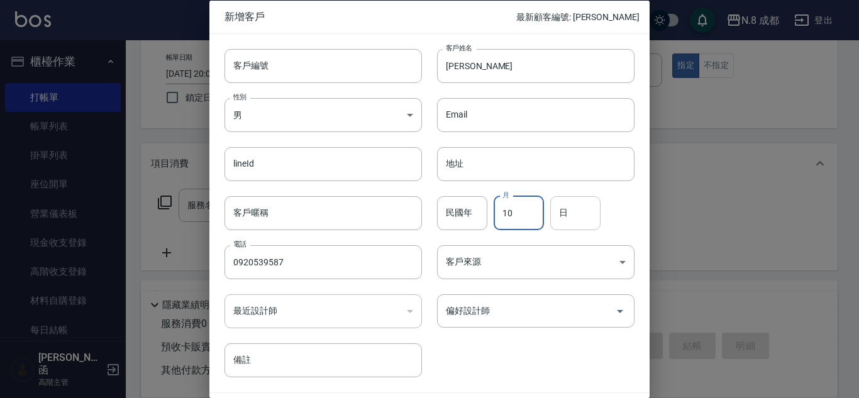
type input "10"
click at [574, 203] on input "日" at bounding box center [575, 212] width 50 height 34
type input "03"
click at [507, 309] on input "偏好設計師" at bounding box center [525, 311] width 167 height 22
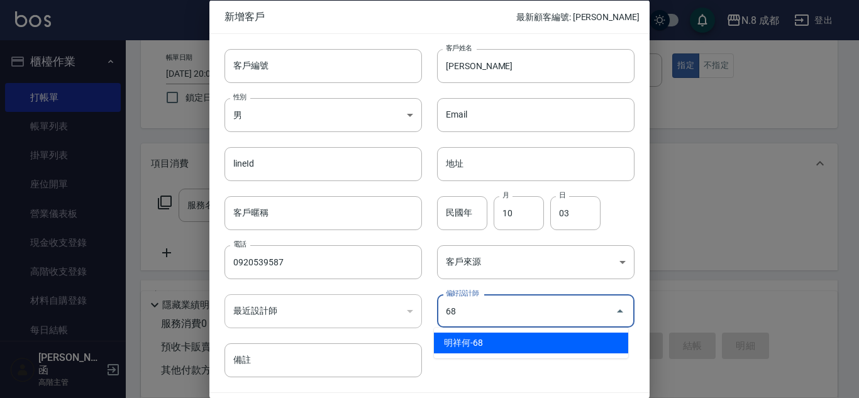
click at [505, 337] on li "明祥何-68" at bounding box center [531, 343] width 194 height 21
type input "明祥何"
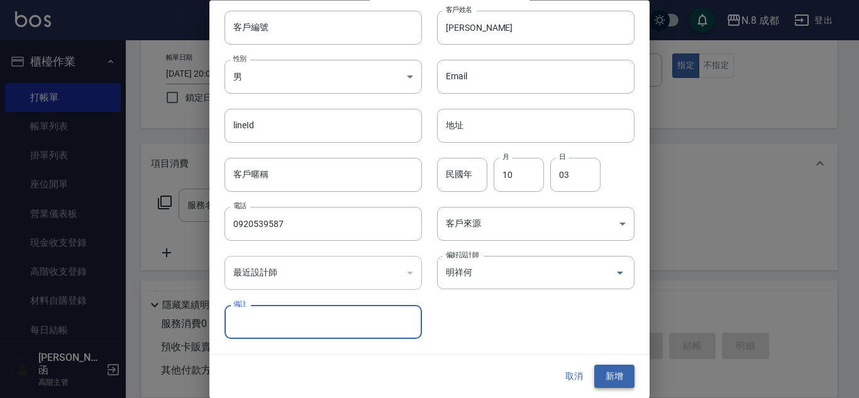
click at [607, 378] on button "新增" at bounding box center [614, 376] width 40 height 23
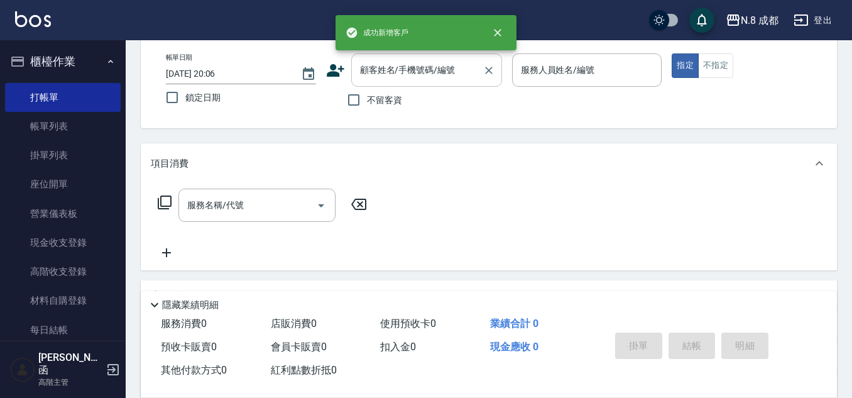
click at [410, 74] on input "顧客姓名/手機號碼/編號" at bounding box center [417, 70] width 121 height 22
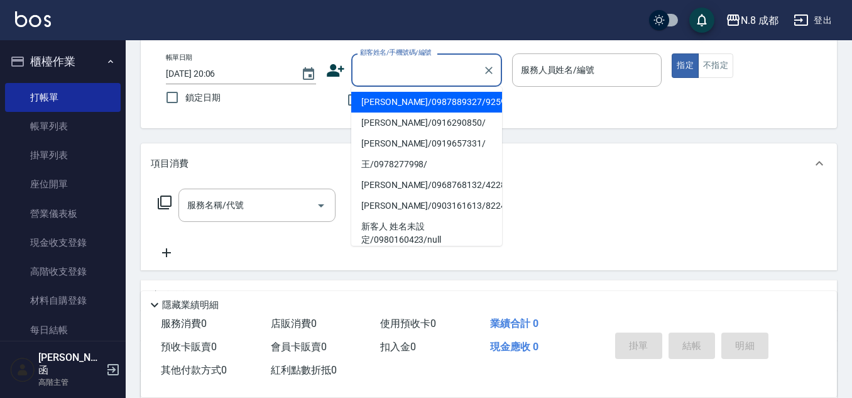
paste input "0903161613"
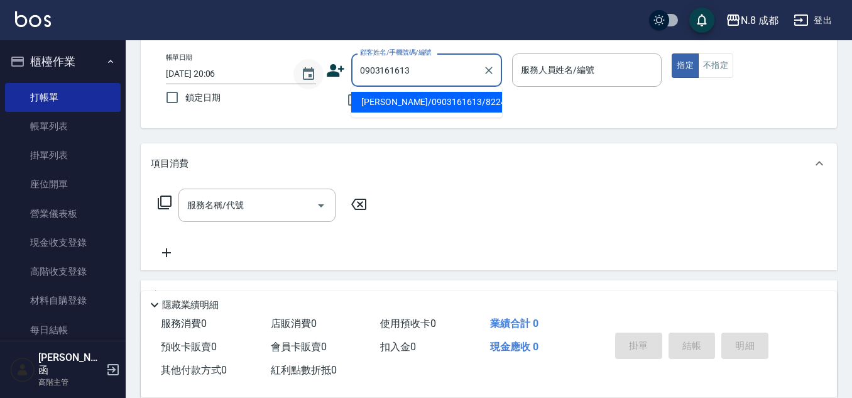
drag, startPoint x: 432, startPoint y: 68, endPoint x: 316, endPoint y: 74, distance: 116.4
click at [316, 74] on div "帳單日期 2025/09/11 20:06 鎖定日期 顧客姓名/手機號碼/編號 0903161613 顧客姓名/手機號碼/編號 不留客資 服務人員姓名/編號 …" at bounding box center [489, 83] width 666 height 60
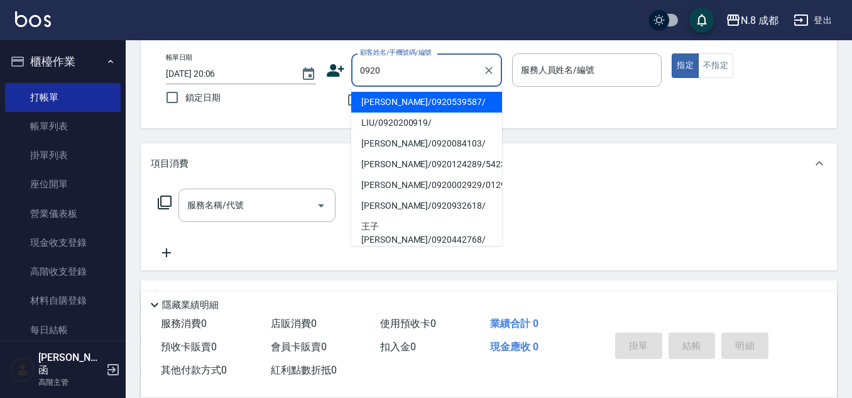
click at [414, 104] on li "何倩芸/0920539587/" at bounding box center [426, 102] width 151 height 21
type input "何倩芸/0920539587/"
type input "明祥何-68"
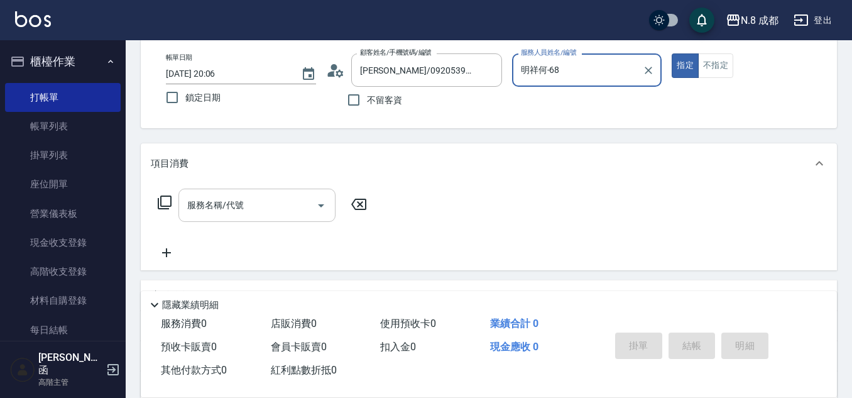
drag, startPoint x: 258, startPoint y: 197, endPoint x: 269, endPoint y: 187, distance: 14.7
click at [261, 195] on input "服務名稱/代號" at bounding box center [247, 205] width 127 height 22
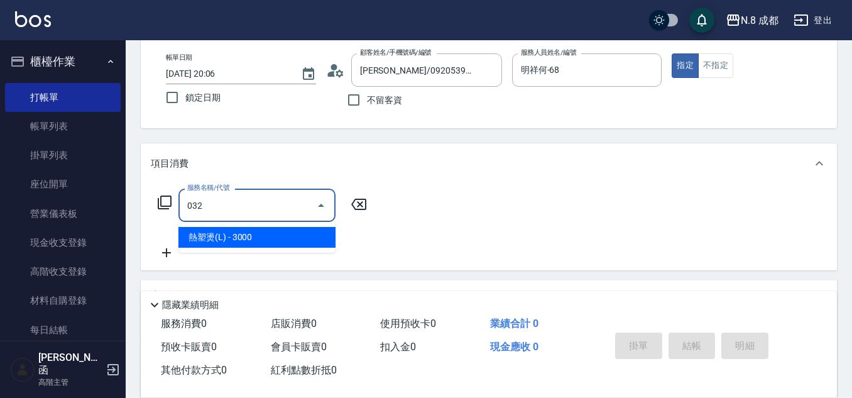
click at [259, 238] on span "熱塑燙(L) - 3000" at bounding box center [257, 237] width 157 height 21
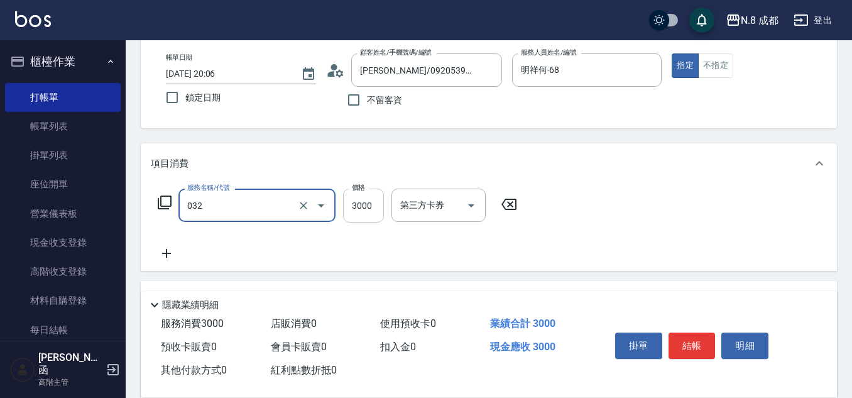
type input "熱塑燙(L)(032)"
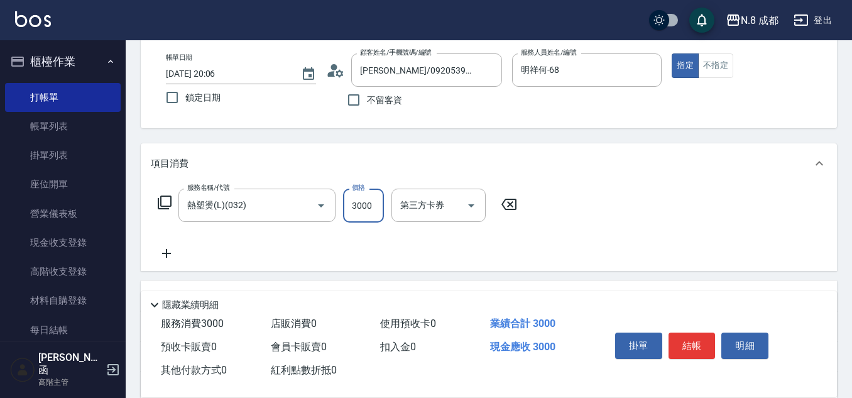
click at [355, 209] on input "3000" at bounding box center [363, 206] width 41 height 34
drag, startPoint x: 374, startPoint y: 207, endPoint x: 309, endPoint y: 202, distance: 65.0
click at [309, 202] on div "服務名稱/代號 熱塑燙(L)(032) 服務名稱/代號 價格 218 價格 第三方卡券 第三方卡券" at bounding box center [338, 206] width 374 height 34
type input "2199"
click at [168, 255] on icon at bounding box center [166, 253] width 31 height 15
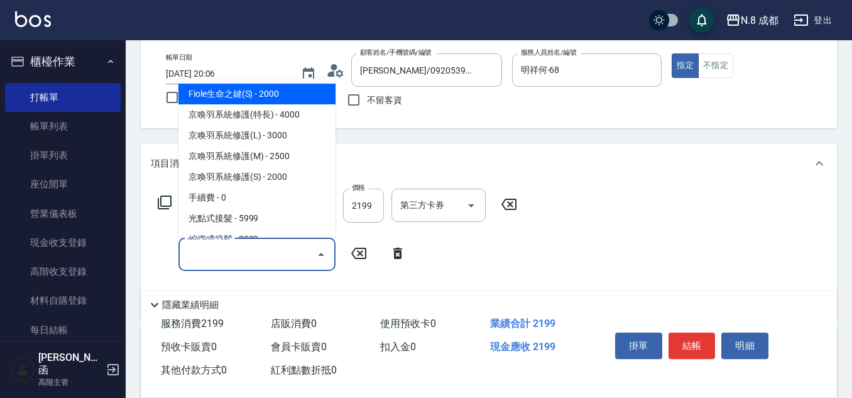
click at [216, 257] on input "服務名稱/代號" at bounding box center [247, 254] width 127 height 22
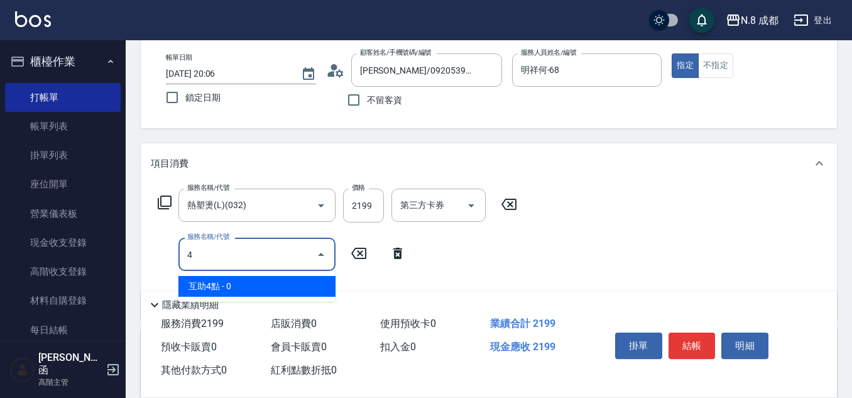
click at [217, 283] on span "互助4點 - 0" at bounding box center [257, 286] width 157 height 21
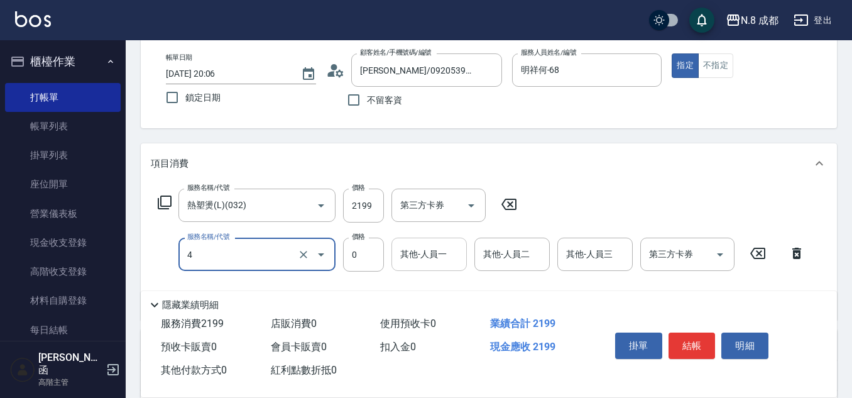
type input "互助4點(4)"
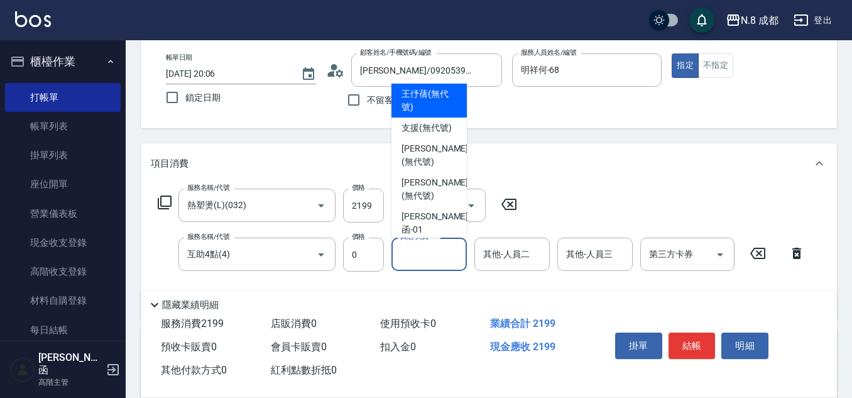
click at [424, 260] on input "其他-人員一" at bounding box center [429, 254] width 64 height 22
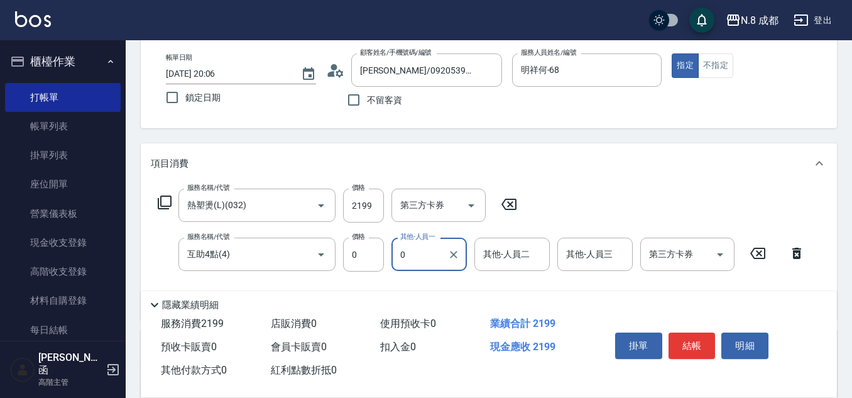
drag, startPoint x: 427, startPoint y: 261, endPoint x: 395, endPoint y: 261, distance: 32.1
click at [395, 261] on div "0 其他-人員一" at bounding box center [429, 254] width 75 height 33
click at [432, 281] on span "謝宜親 -10" at bounding box center [441, 286] width 79 height 13
type input "[PERSON_NAME]-10"
click at [686, 333] on button "結帳" at bounding box center [692, 346] width 47 height 26
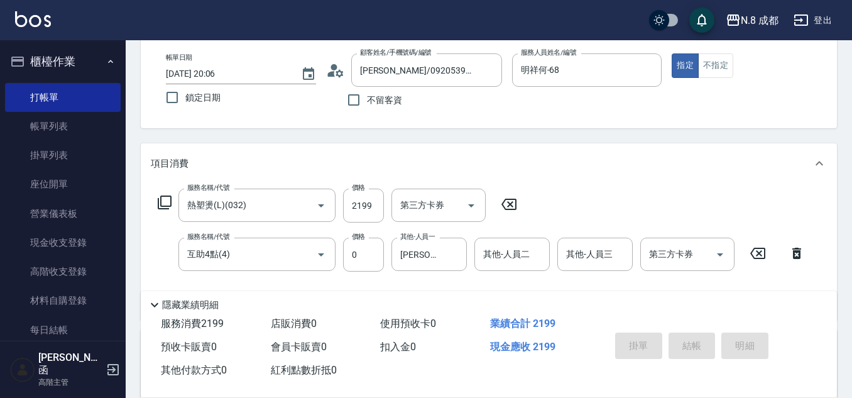
type input "2025/09/11 20:07"
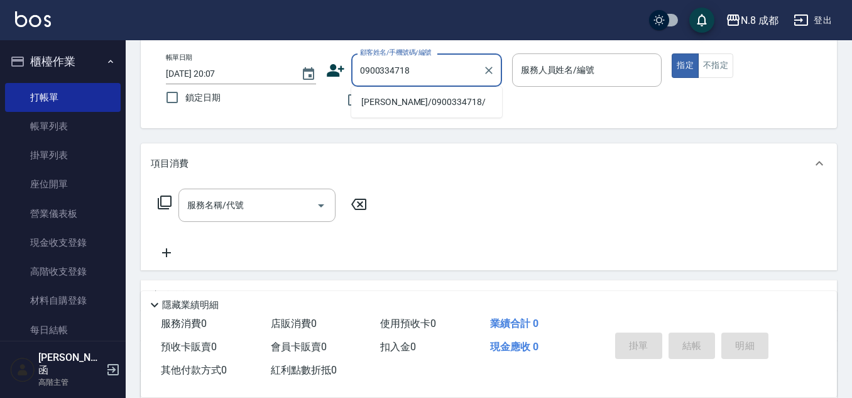
click at [406, 102] on li "潘雨萱/0900334718/" at bounding box center [426, 102] width 151 height 21
type input "潘雨萱/0900334718/"
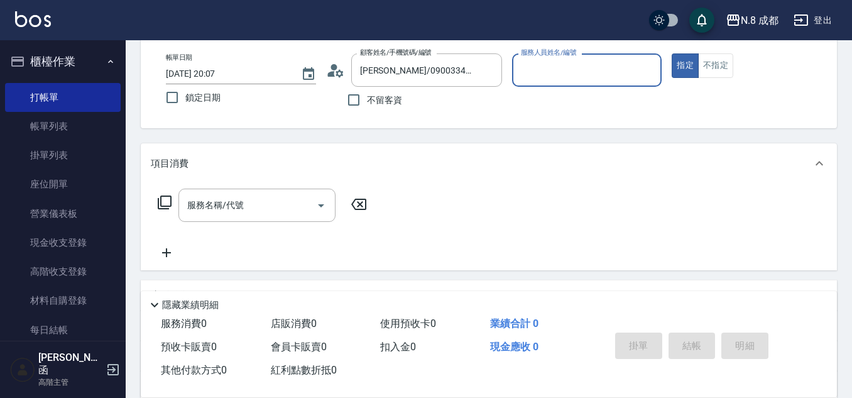
type input "張芷瑜-12"
click at [650, 75] on icon "Clear" at bounding box center [648, 70] width 13 height 13
click at [566, 68] on input "服務人員姓名/編號" at bounding box center [587, 70] width 139 height 22
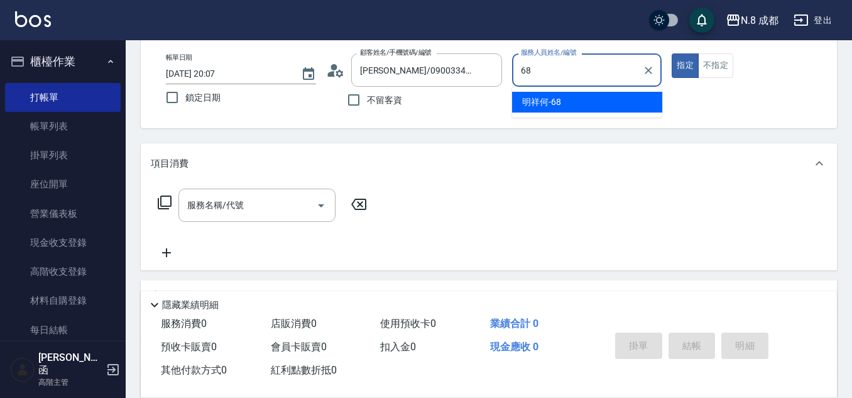
click at [564, 87] on ul "明祥何 -68" at bounding box center [587, 102] width 150 height 31
click at [546, 101] on span "明祥何 -68" at bounding box center [541, 102] width 39 height 13
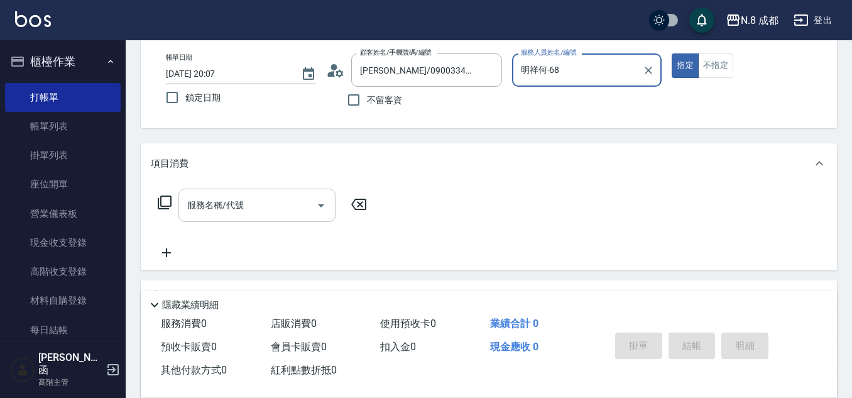
type input "明祥何-68"
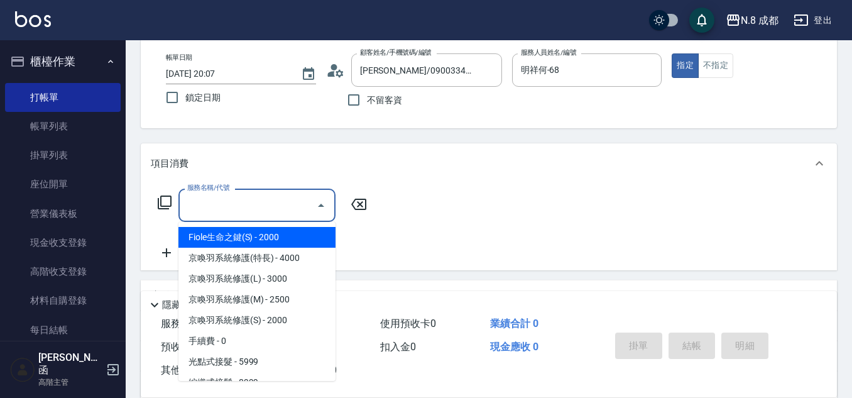
click at [258, 196] on input "服務名稱/代號" at bounding box center [247, 205] width 127 height 22
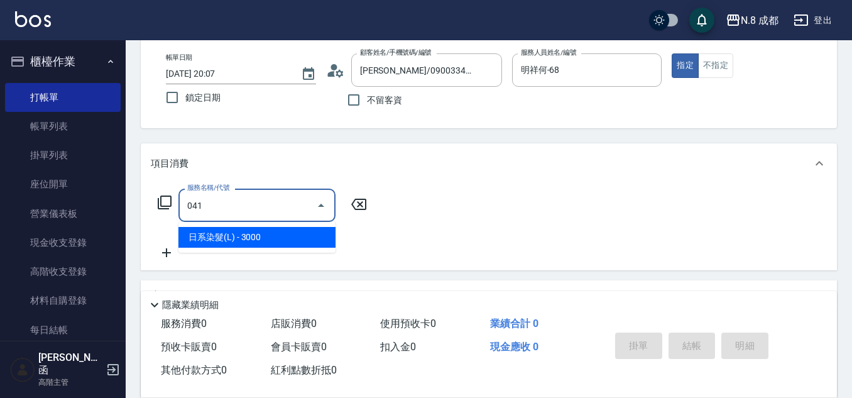
click at [272, 236] on span "日系染髮(L) - 3000" at bounding box center [257, 237] width 157 height 21
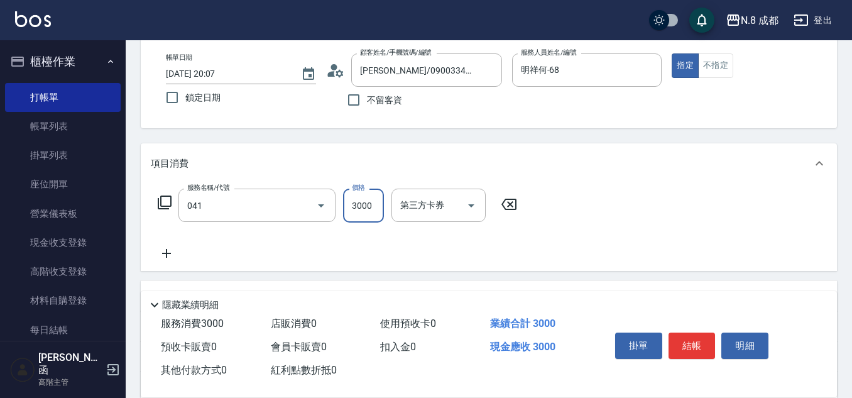
type input "日系染髮(L)(041)"
click at [368, 211] on input "3000" at bounding box center [363, 206] width 41 height 34
type input "3780"
click at [167, 256] on icon at bounding box center [166, 253] width 9 height 9
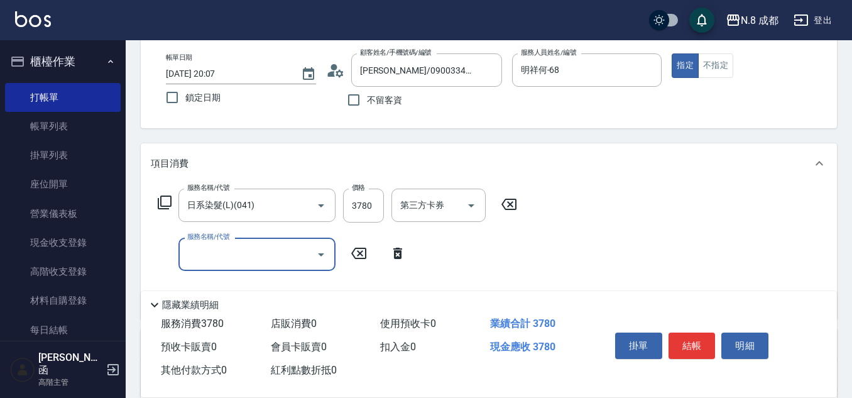
click at [199, 256] on input "服務名稱/代號" at bounding box center [247, 254] width 127 height 22
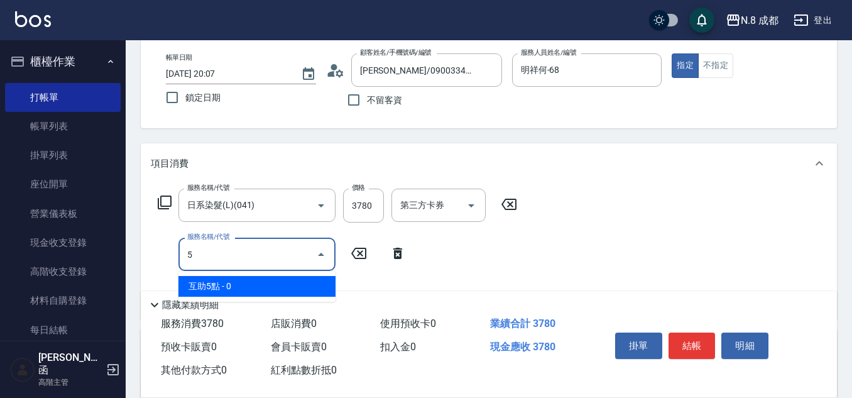
click at [223, 279] on span "互助5點 - 0" at bounding box center [257, 286] width 157 height 21
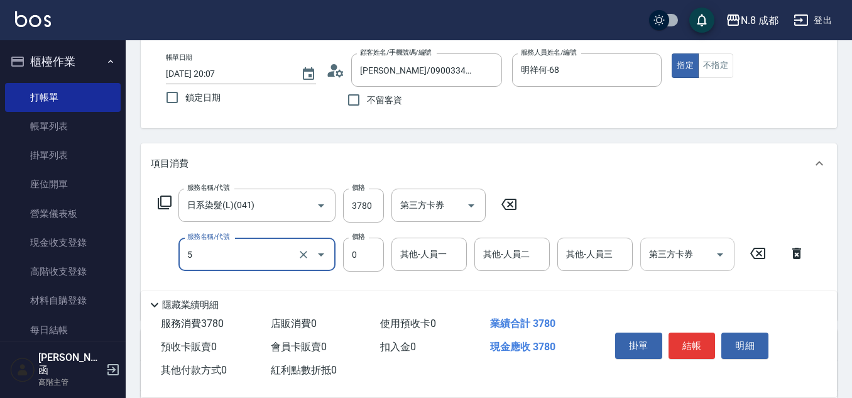
type input "互助5點(5)"
click at [434, 246] on div "其他-人員一 其他-人員一" at bounding box center [429, 254] width 75 height 33
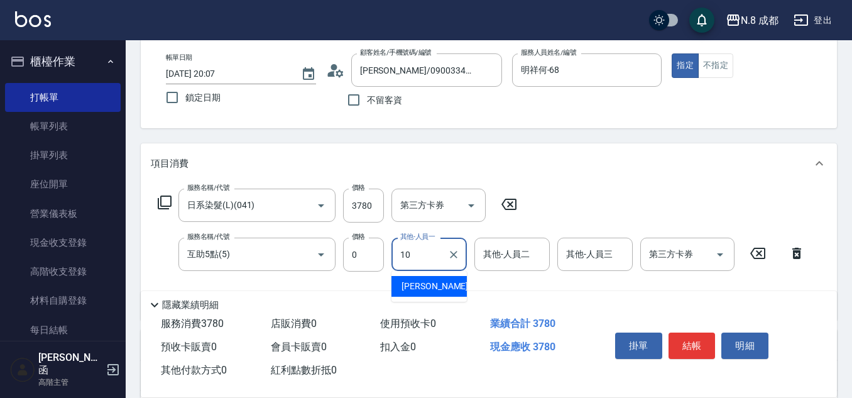
click at [431, 285] on span "謝宜親 -10" at bounding box center [441, 286] width 79 height 13
type input "[PERSON_NAME]-10"
click at [695, 339] on button "結帳" at bounding box center [692, 346] width 47 height 26
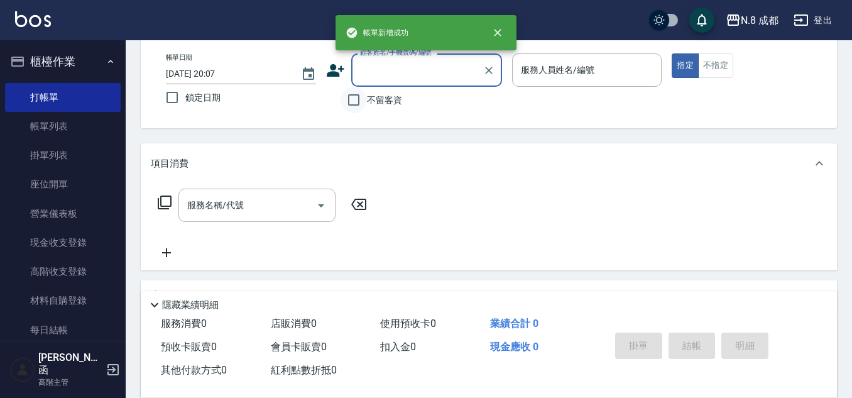
click at [353, 101] on input "不留客資" at bounding box center [354, 100] width 26 height 26
checkbox input "true"
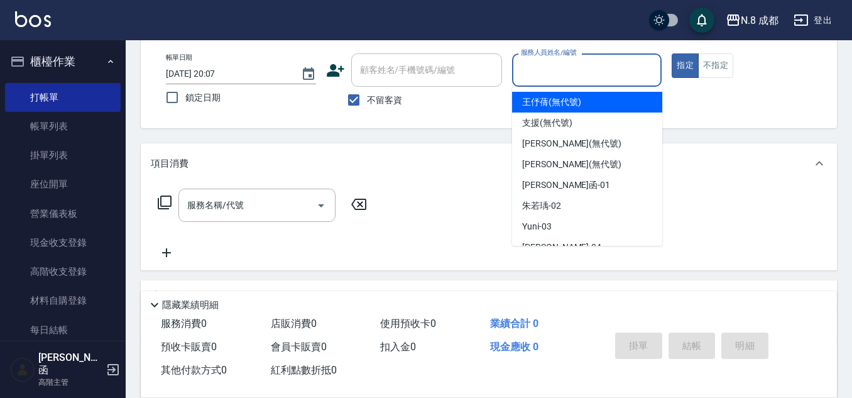
click at [570, 74] on input "服務人員姓名/編號" at bounding box center [587, 70] width 139 height 22
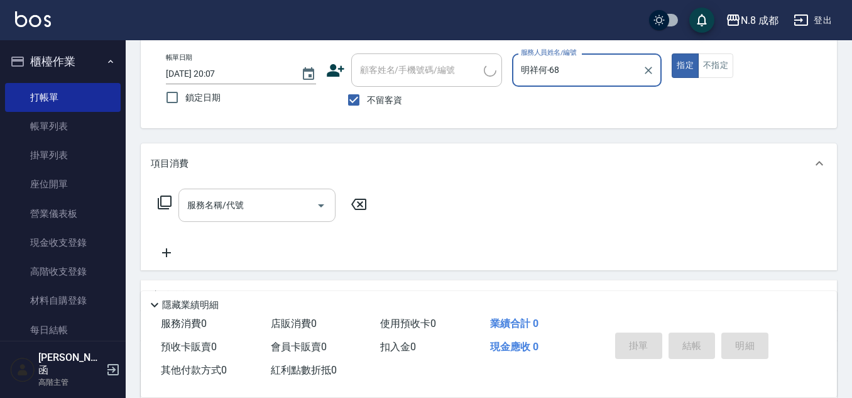
type input "明祥何-68"
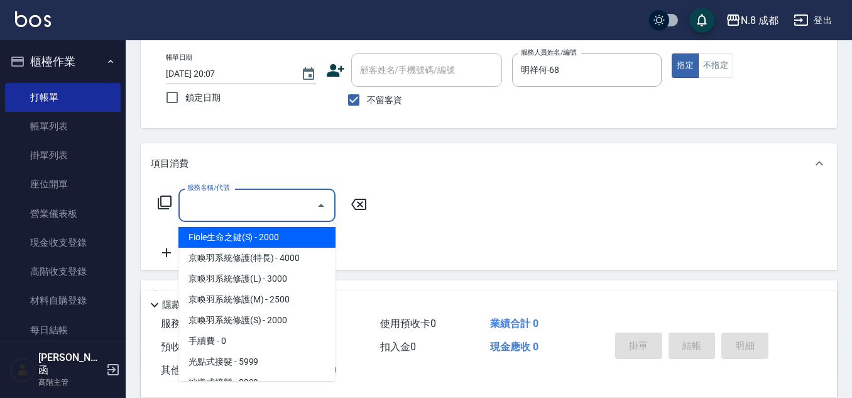
click at [253, 202] on input "服務名稱/代號" at bounding box center [247, 205] width 127 height 22
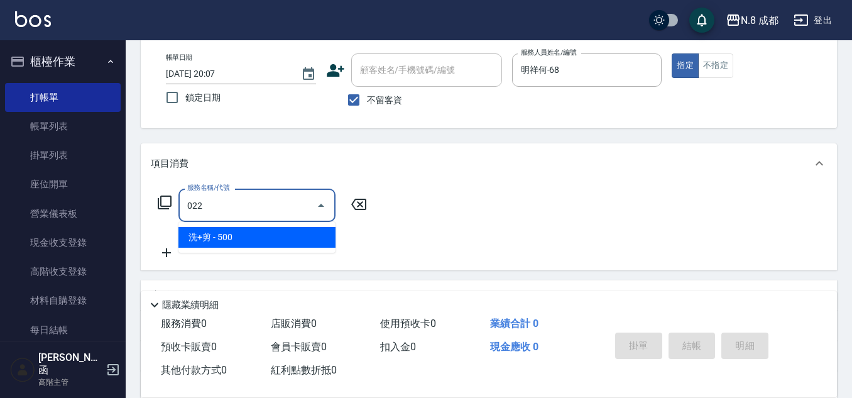
drag, startPoint x: 235, startPoint y: 239, endPoint x: 341, endPoint y: 216, distance: 108.1
click at [241, 239] on span "洗+剪 - 500" at bounding box center [257, 237] width 157 height 21
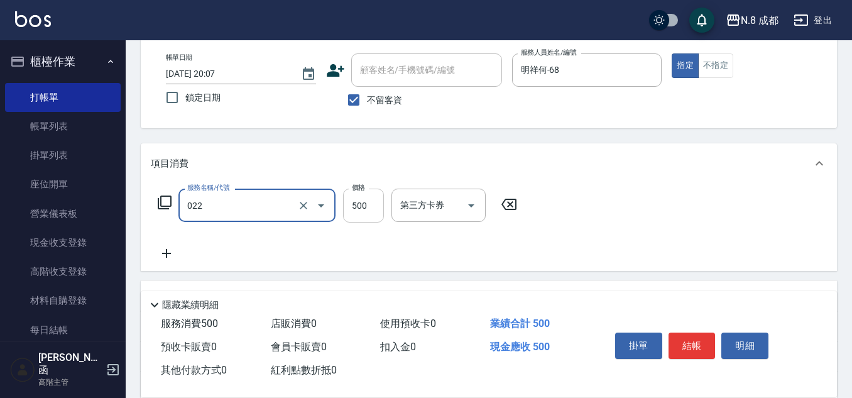
type input "洗+剪(022)"
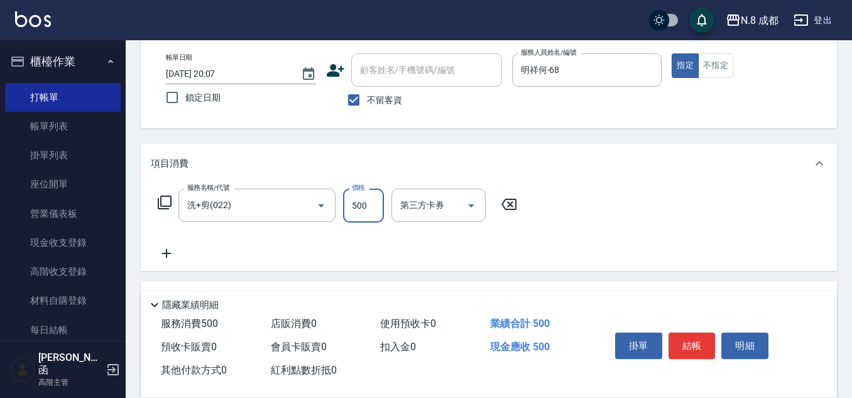
drag, startPoint x: 363, startPoint y: 206, endPoint x: 358, endPoint y: 211, distance: 7.6
click at [363, 206] on input "500" at bounding box center [363, 206] width 41 height 34
type input "600"
click at [168, 257] on icon at bounding box center [166, 253] width 31 height 15
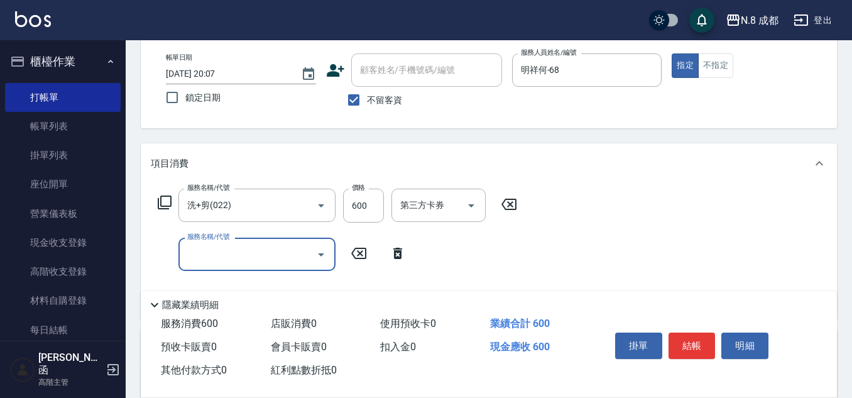
click at [197, 254] on input "服務名稱/代號" at bounding box center [247, 254] width 127 height 22
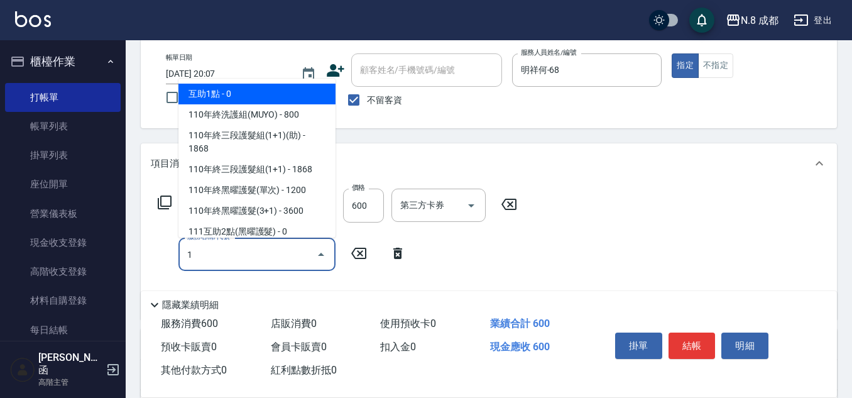
click at [243, 96] on span "互助1點 - 0" at bounding box center [257, 94] width 157 height 21
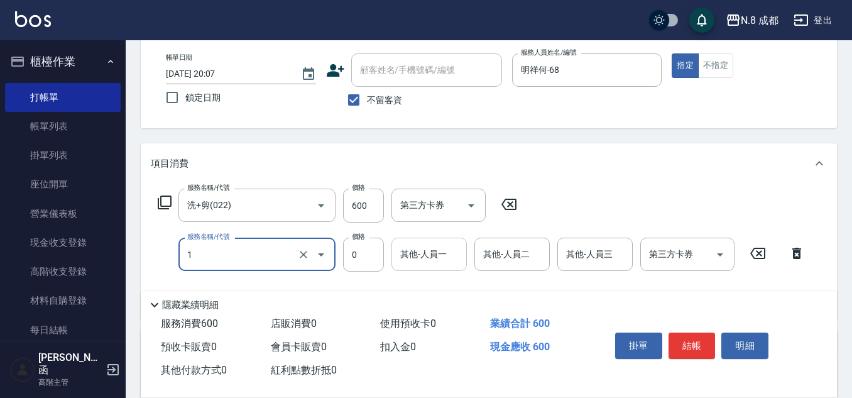
type input "互助1點(1)"
click at [415, 247] on div "其他-人員一 其他-人員一" at bounding box center [429, 254] width 75 height 33
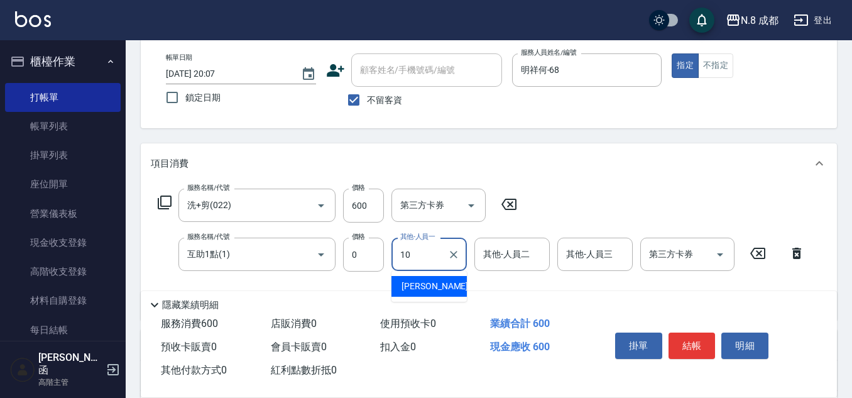
click at [431, 286] on span "謝宜親 -10" at bounding box center [441, 286] width 79 height 13
type input "[PERSON_NAME]-10"
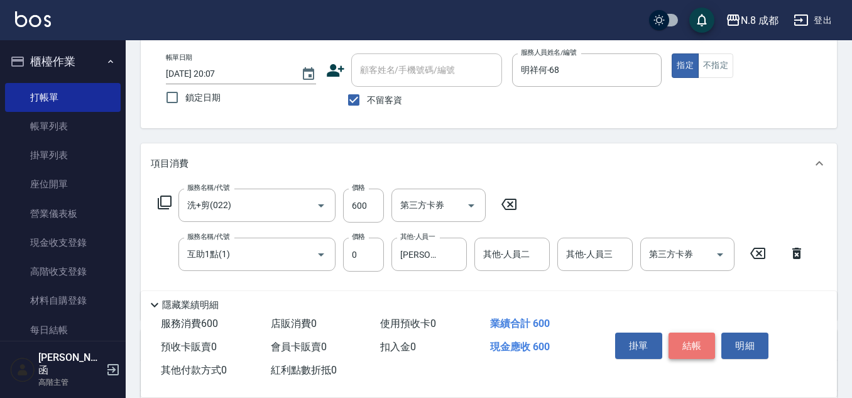
click at [701, 335] on button "結帳" at bounding box center [692, 346] width 47 height 26
type input "2025/09/11 20:08"
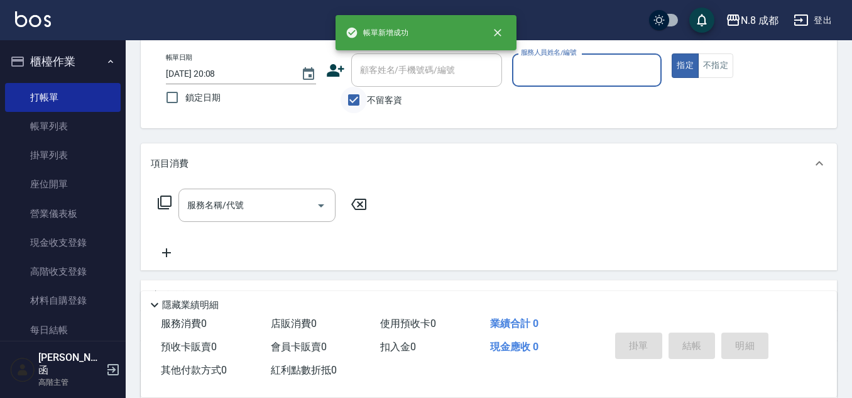
click at [365, 104] on input "不留客資" at bounding box center [354, 100] width 26 height 26
checkbox input "false"
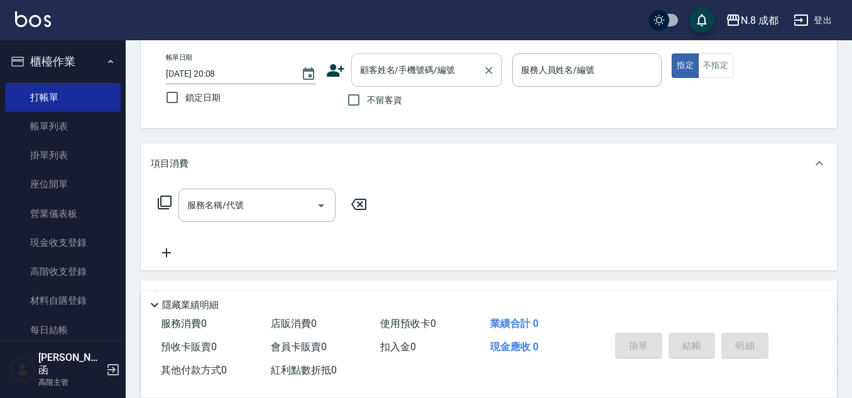
click at [393, 68] on input "顧客姓名/手機號碼/編號" at bounding box center [417, 70] width 121 height 22
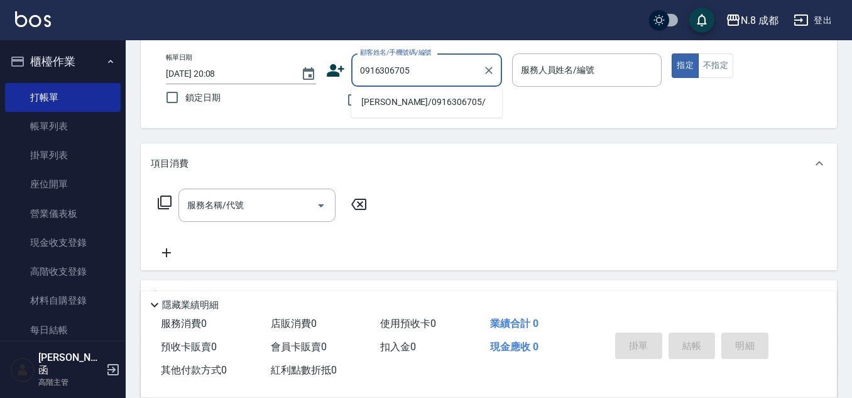
click at [407, 101] on li "范與晨/0916306705/" at bounding box center [426, 102] width 151 height 21
type input "范與晨/0916306705/"
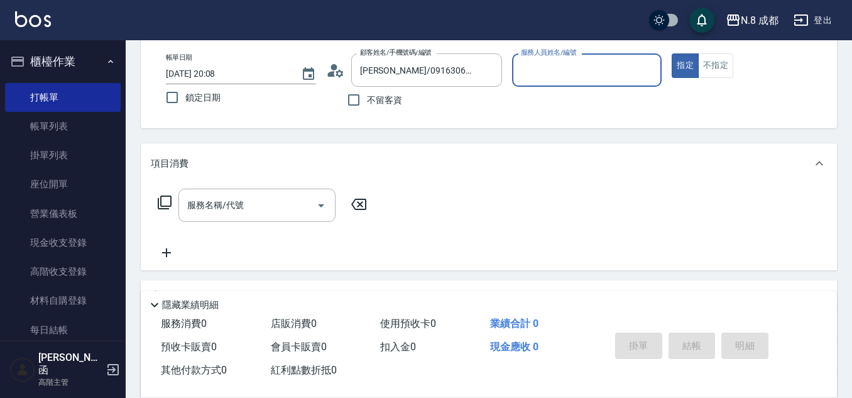
click at [551, 66] on input "服務人員姓名/編號" at bounding box center [587, 70] width 139 height 22
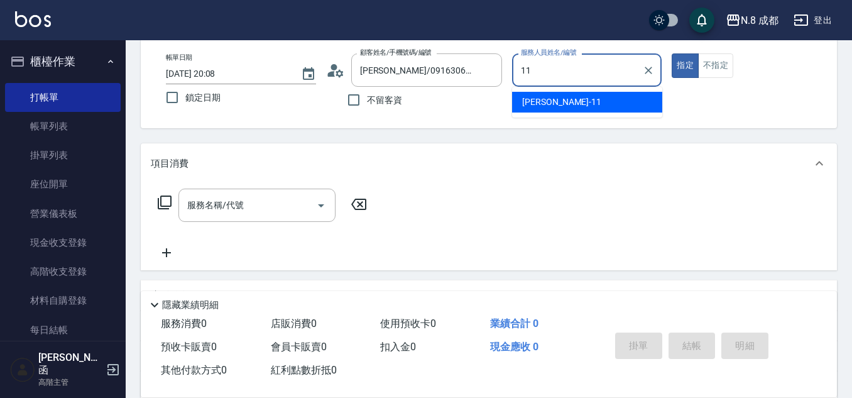
click at [541, 95] on div "葉真甄 -11" at bounding box center [587, 102] width 150 height 21
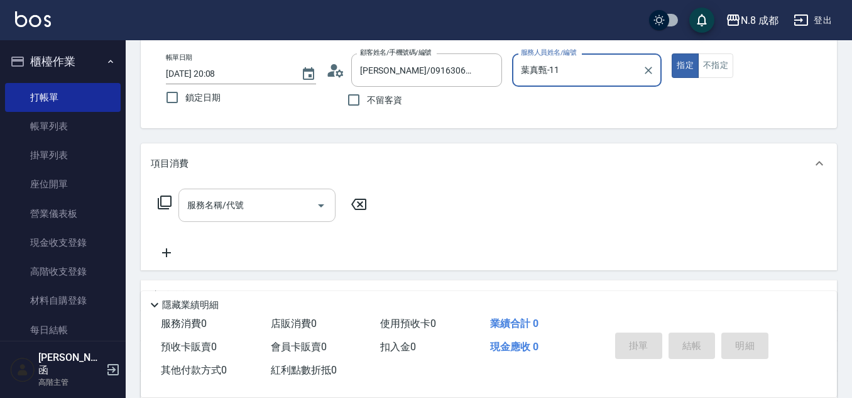
type input "葉真甄-11"
click at [250, 197] on input "服務名稱/代號" at bounding box center [247, 205] width 127 height 22
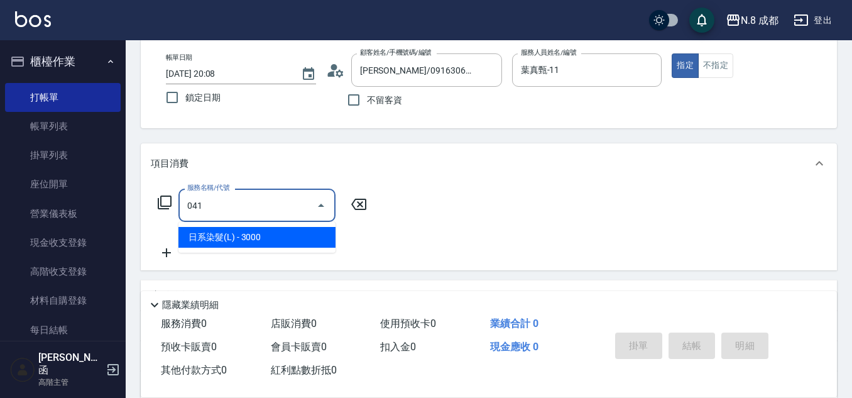
click at [264, 245] on span "日系染髮(L) - 3000" at bounding box center [257, 237] width 157 height 21
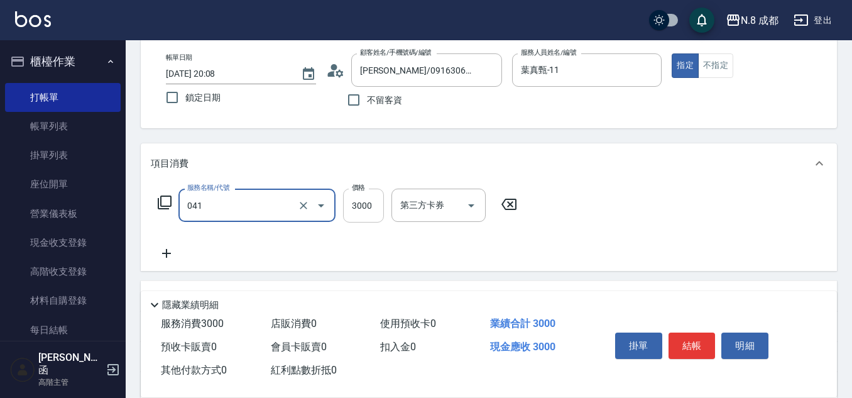
type input "日系染髮(L)(041)"
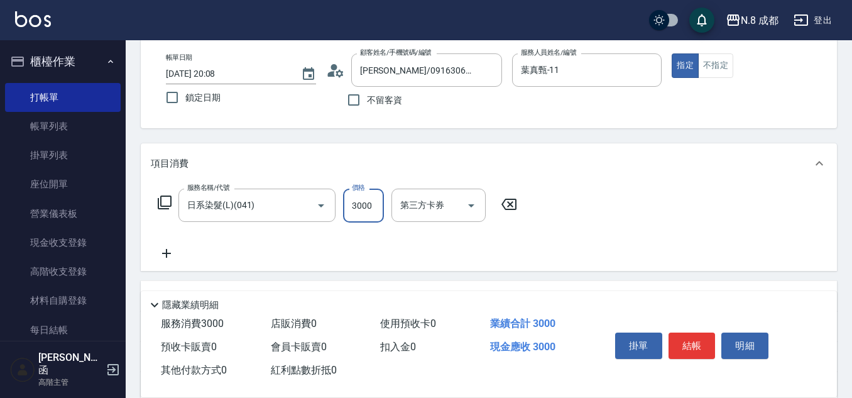
click at [370, 207] on input "3000" at bounding box center [363, 206] width 41 height 34
type input "1400"
click at [170, 250] on icon at bounding box center [166, 253] width 31 height 15
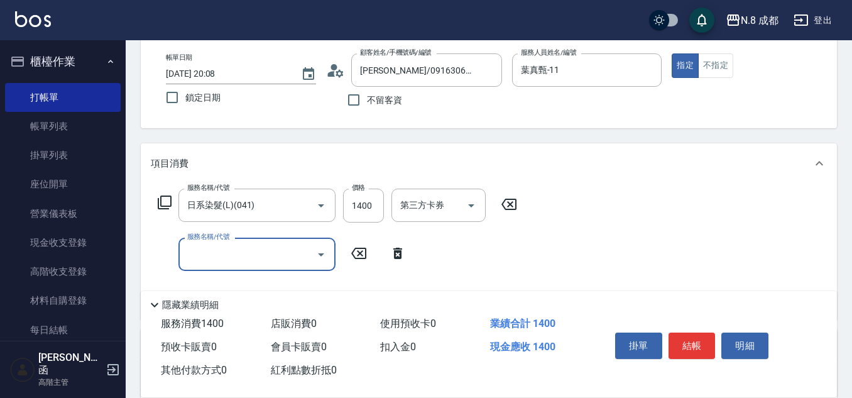
click at [200, 256] on input "服務名稱/代號" at bounding box center [247, 254] width 127 height 22
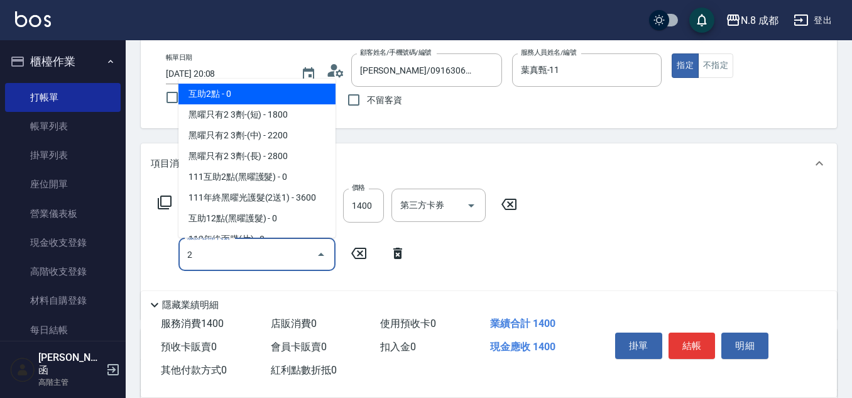
click at [261, 92] on span "互助2點 - 0" at bounding box center [257, 94] width 157 height 21
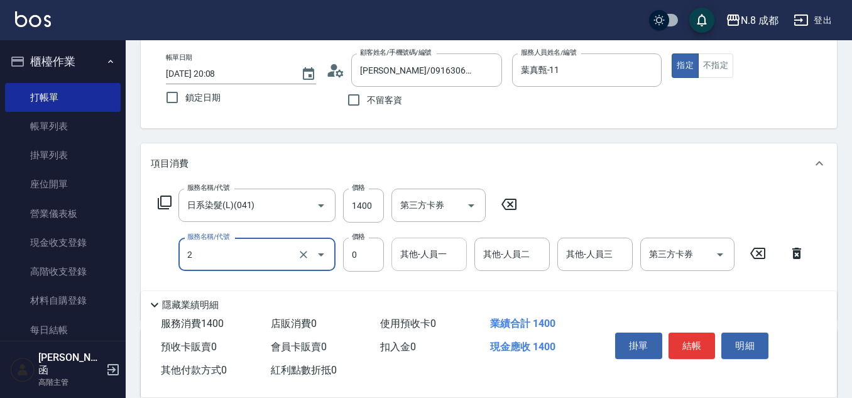
type input "互助2點(2)"
click at [433, 250] on input "其他-人員一" at bounding box center [429, 254] width 64 height 22
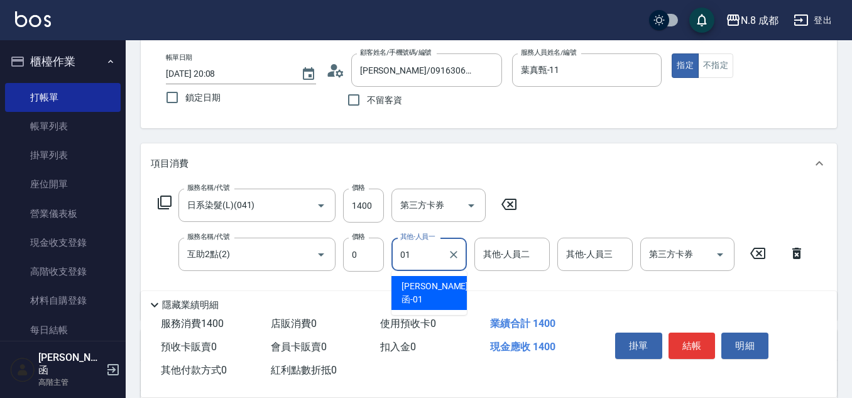
click at [427, 287] on span "詹子函 -01" at bounding box center [435, 293] width 67 height 26
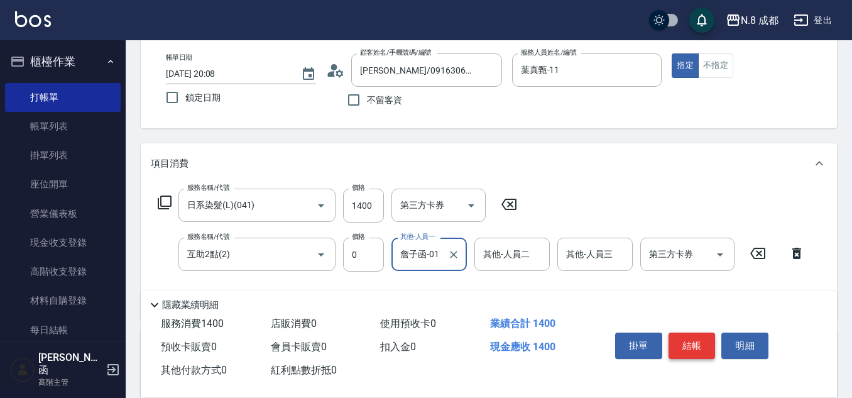
type input "詹子函-01"
click at [686, 339] on button "結帳" at bounding box center [692, 346] width 47 height 26
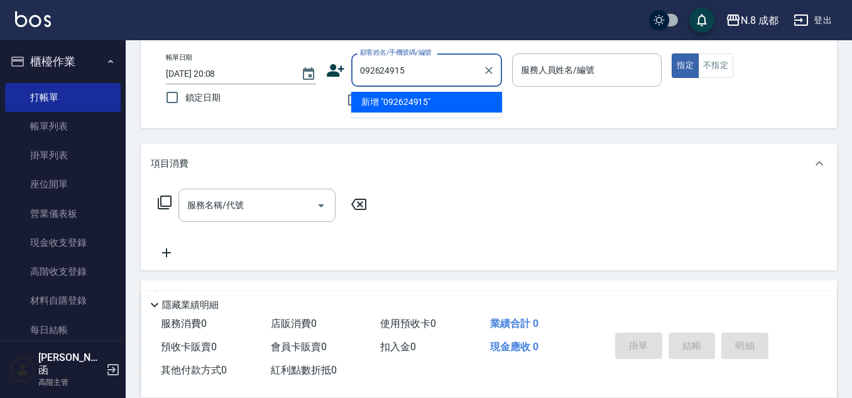
type input "0926249150"
drag, startPoint x: 435, startPoint y: 76, endPoint x: 270, endPoint y: 74, distance: 164.7
click at [270, 74] on div "帳單日期 2025/09/11 20:08 鎖定日期 顧客姓名/手機號碼/編號 0926249150 顧客姓名/手機號碼/編號 不留客資 服務人員姓名/編號 …" at bounding box center [489, 83] width 666 height 60
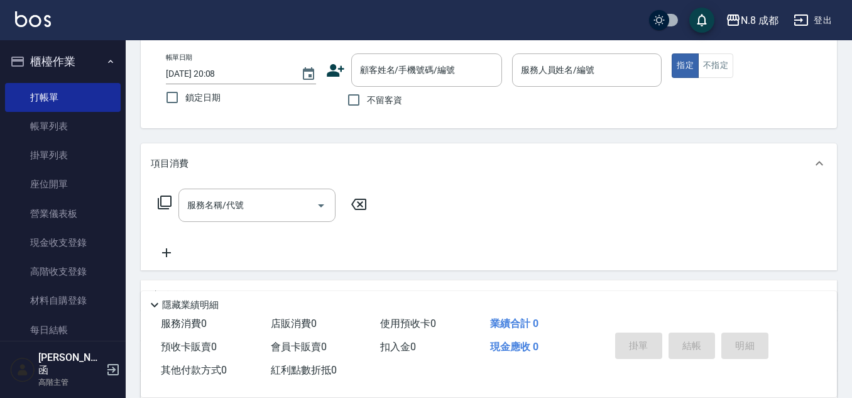
click at [336, 70] on icon at bounding box center [335, 70] width 19 height 19
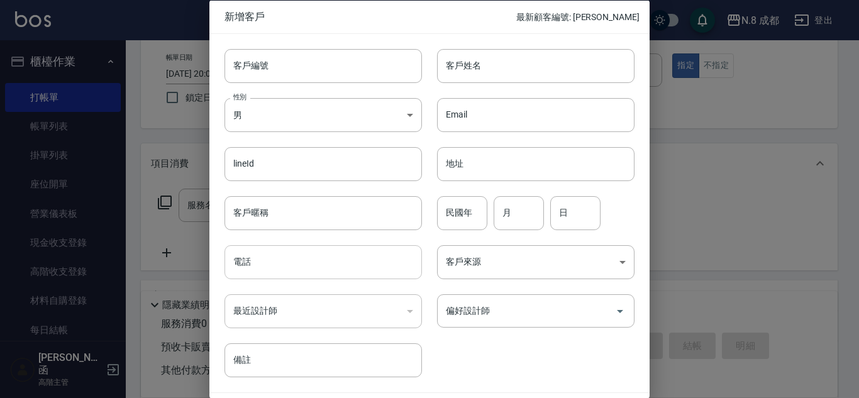
click at [261, 264] on input "電話" at bounding box center [322, 262] width 197 height 34
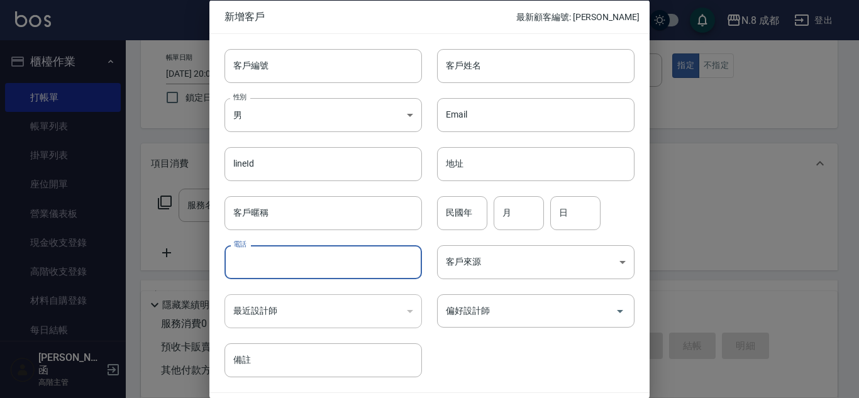
paste input "0926249150"
type input "0926249150"
drag, startPoint x: 490, startPoint y: 56, endPoint x: 490, endPoint y: 72, distance: 16.3
click at [490, 56] on input "客戶姓名" at bounding box center [535, 65] width 197 height 34
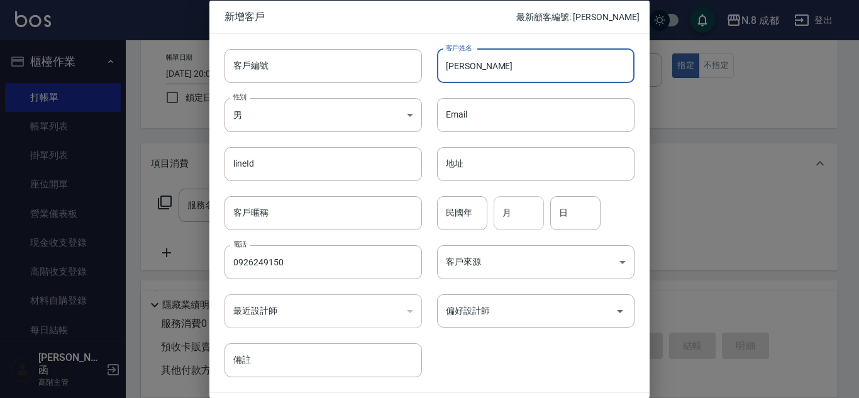
type input "黃雅菁"
click at [510, 219] on input "月" at bounding box center [518, 212] width 50 height 34
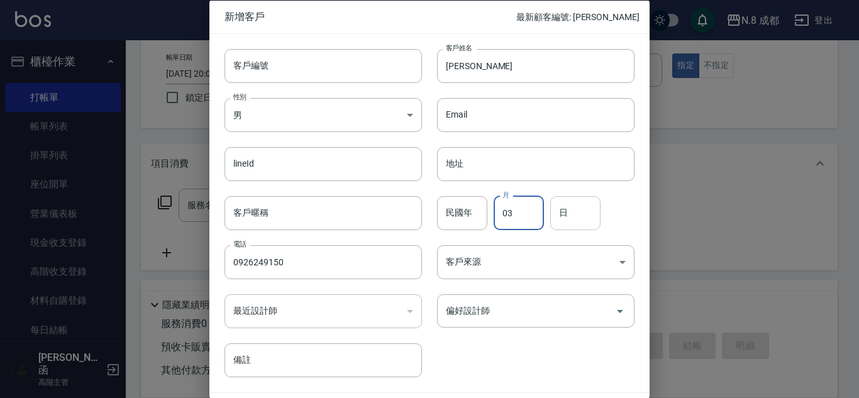
type input "03"
click at [572, 217] on input "日" at bounding box center [575, 212] width 50 height 34
type input "21"
click at [520, 304] on input "偏好設計師" at bounding box center [525, 311] width 167 height 22
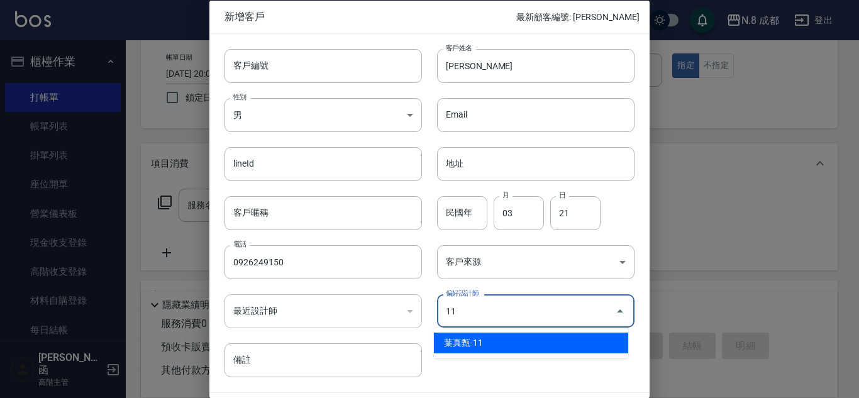
click at [512, 334] on li "葉真甄-11" at bounding box center [531, 343] width 194 height 21
type input "[PERSON_NAME]"
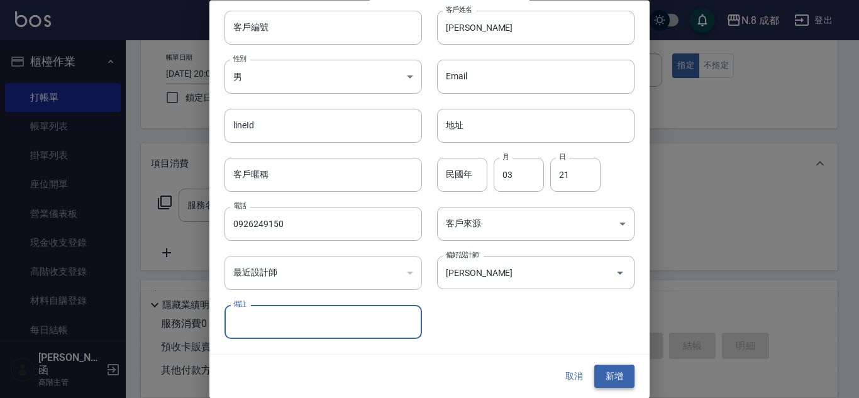
click at [612, 373] on button "新增" at bounding box center [614, 376] width 40 height 23
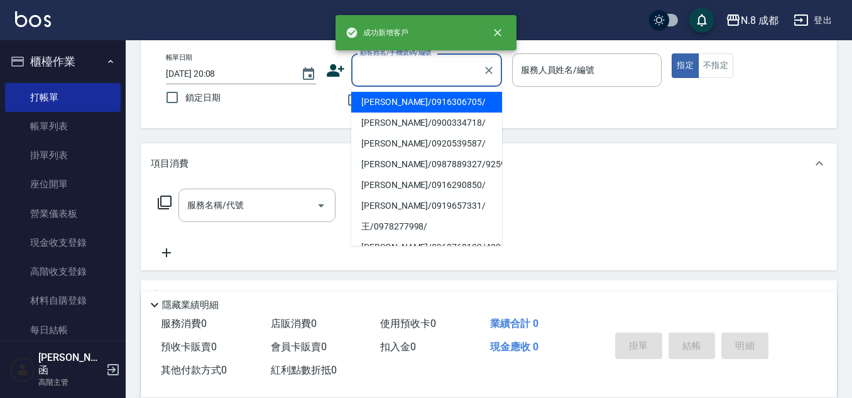
click at [424, 67] on input "顧客姓名/手機號碼/編號" at bounding box center [417, 70] width 121 height 22
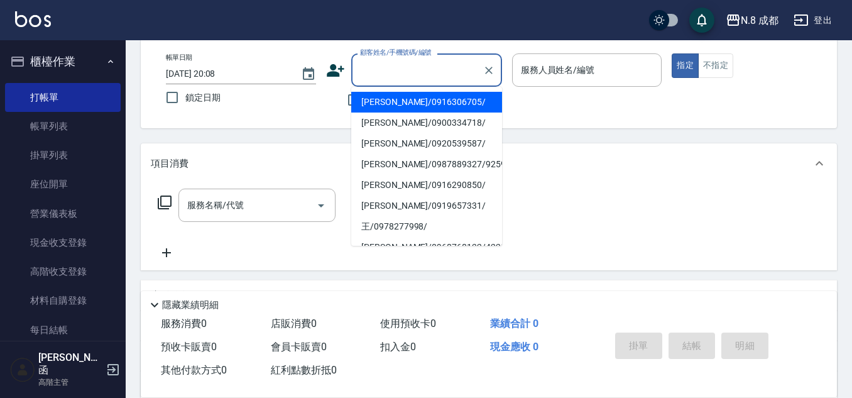
paste input "0926249150"
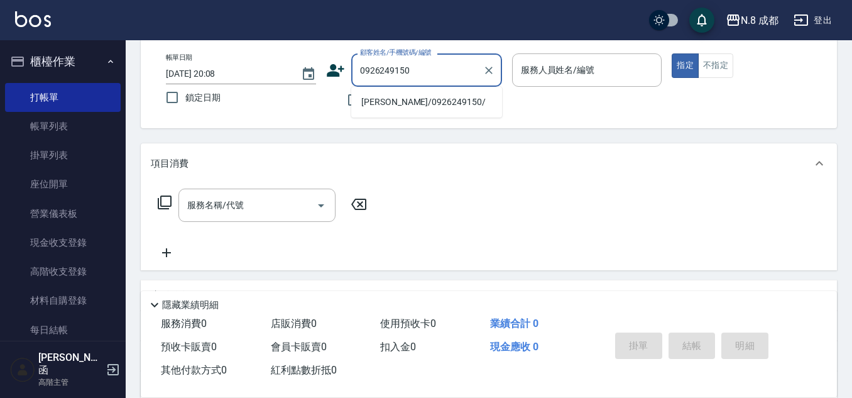
click at [422, 104] on li "黃雅菁/0926249150/" at bounding box center [426, 102] width 151 height 21
type input "黃雅菁/0926249150/"
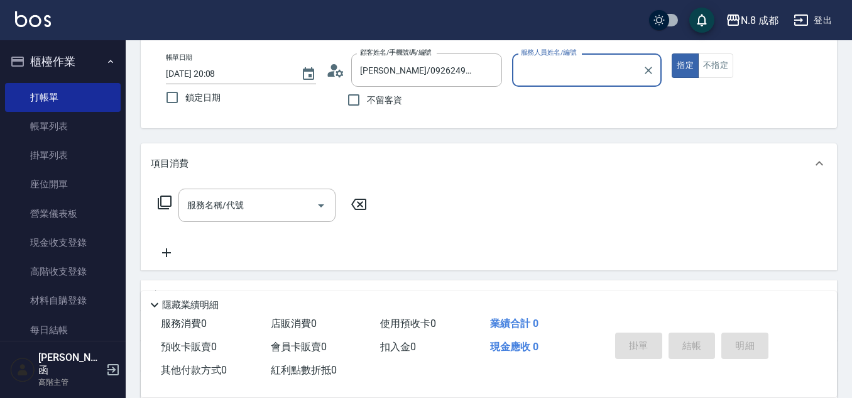
type input "葉真甄-11"
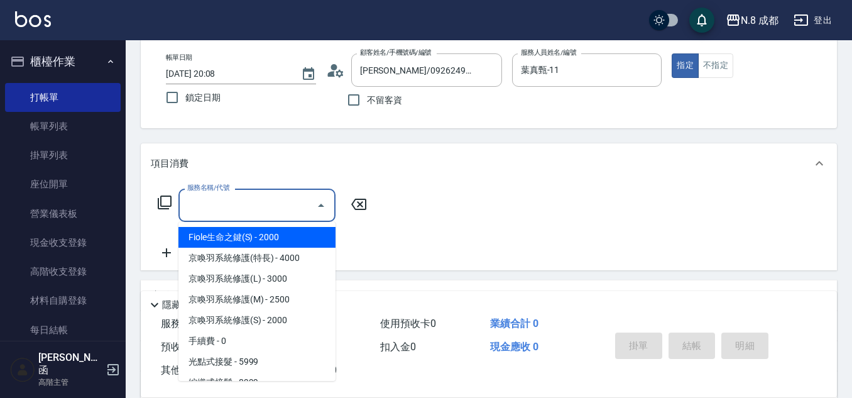
click at [261, 206] on input "服務名稱/代號" at bounding box center [247, 205] width 127 height 22
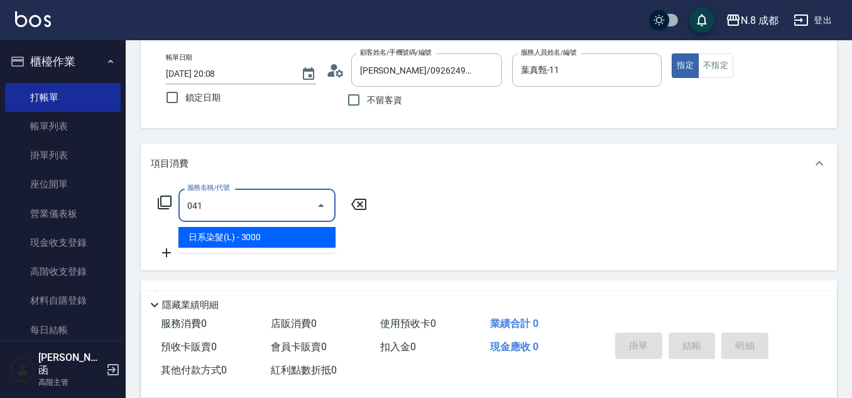
click at [252, 235] on span "日系染髮(L) - 3000" at bounding box center [257, 237] width 157 height 21
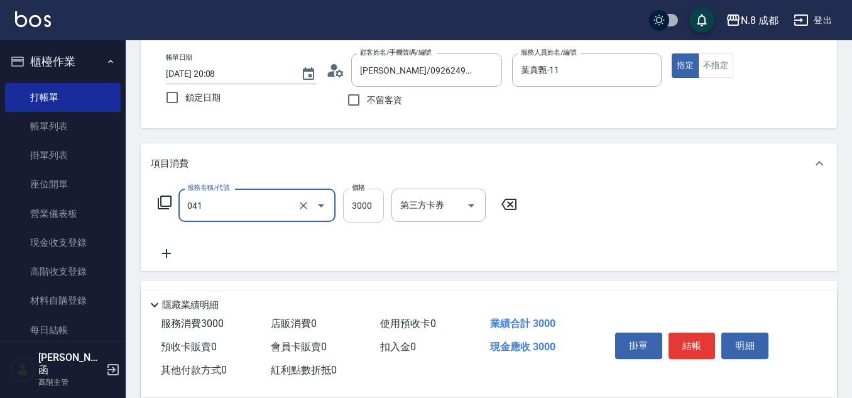
type input "日系染髮(L)(041)"
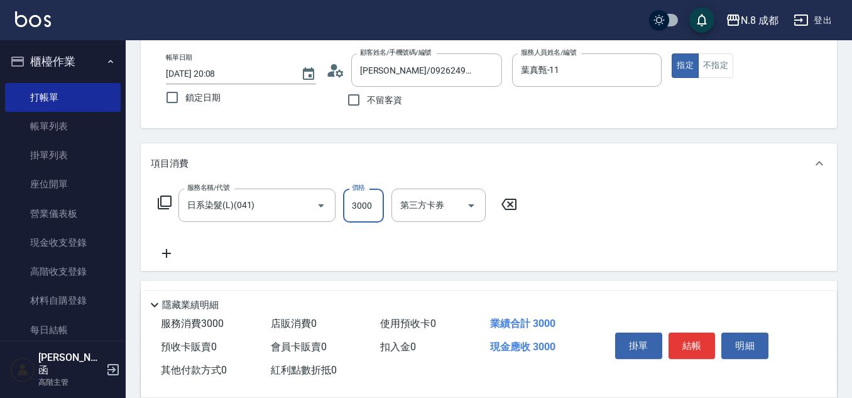
click at [362, 212] on input "3000" at bounding box center [363, 206] width 41 height 34
type input "2099"
click at [165, 255] on icon at bounding box center [166, 253] width 31 height 15
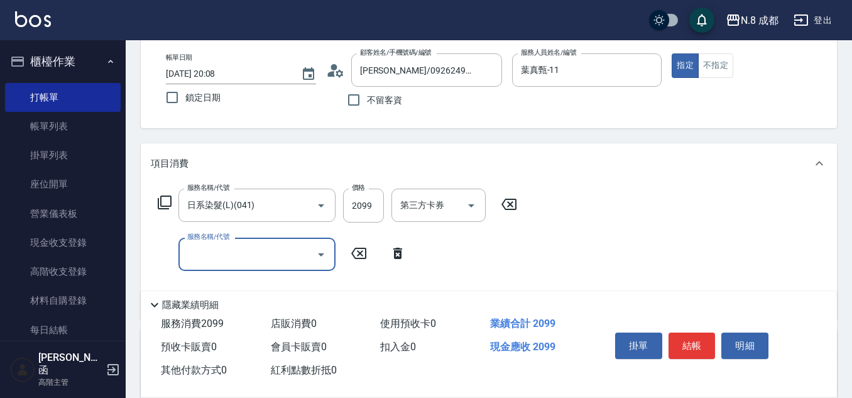
click at [194, 256] on input "服務名稱/代號" at bounding box center [247, 254] width 127 height 22
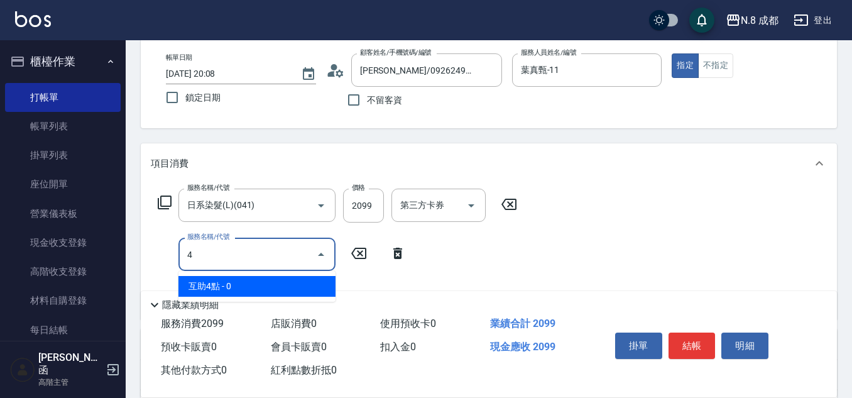
click at [246, 297] on ul "互助4點 - 0" at bounding box center [257, 286] width 157 height 31
click at [244, 288] on span "互助4點 - 0" at bounding box center [257, 286] width 157 height 21
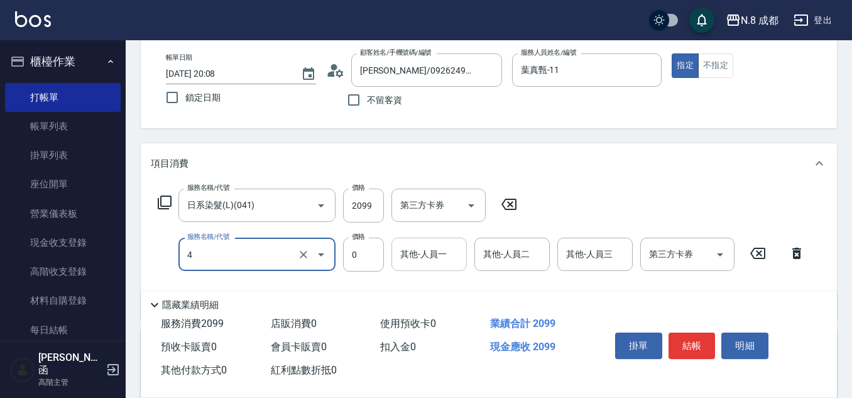
click at [394, 254] on div "其他-人員一" at bounding box center [429, 254] width 75 height 33
type input "互助4點(4)"
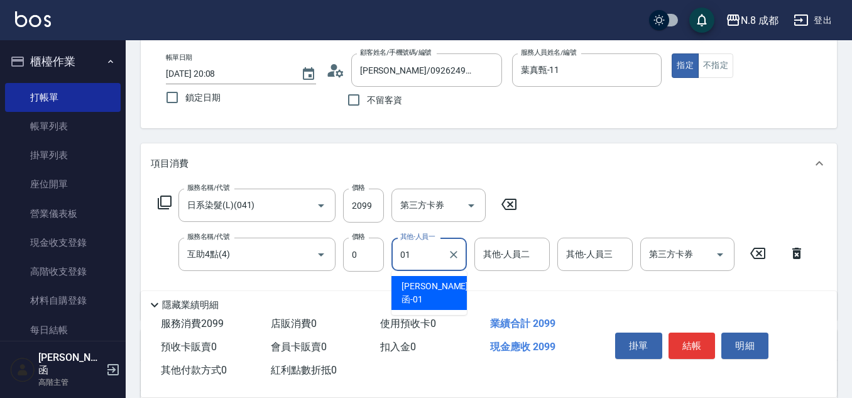
click at [426, 281] on span "詹子函 -01" at bounding box center [435, 293] width 67 height 26
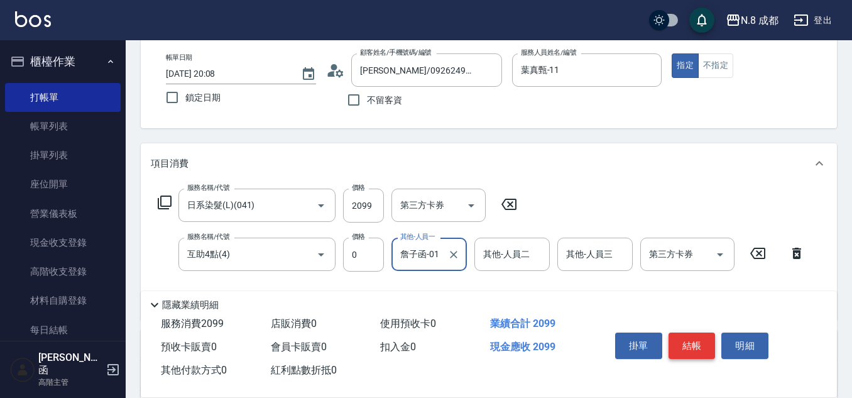
type input "詹子函-01"
click at [705, 344] on button "結帳" at bounding box center [692, 346] width 47 height 26
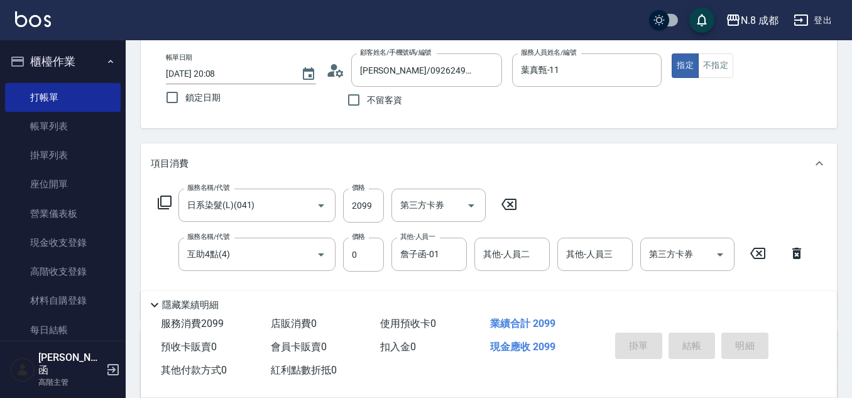
type input "2025/09/11 20:09"
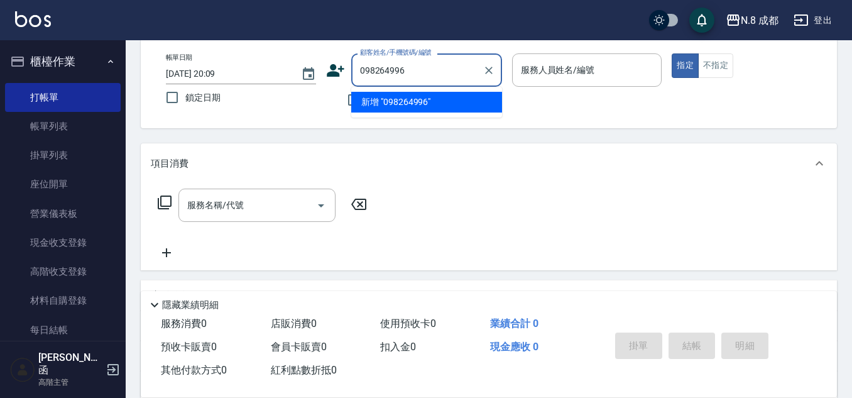
type input "0982649968"
drag, startPoint x: 446, startPoint y: 75, endPoint x: 295, endPoint y: 75, distance: 150.9
click at [295, 75] on div "帳單日期 2025/09/11 20:09 鎖定日期 顧客姓名/手機號碼/編號 0982649968 顧客姓名/手機號碼/編號 不留客資 服務人員姓名/編號 …" at bounding box center [489, 83] width 666 height 60
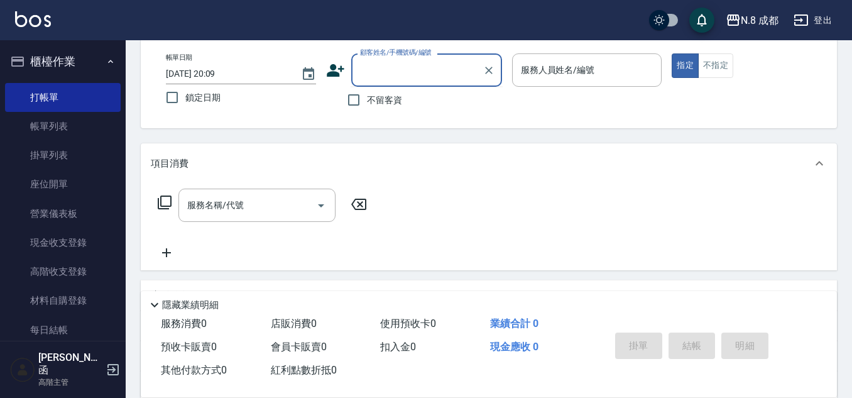
click at [324, 74] on div "帳單日期 2025/09/11 20:09 鎖定日期 顧客姓名/手機號碼/編號 顧客姓名/手機號碼/編號 不留客資 服務人員姓名/編號 服務人員姓名/編號 指…" at bounding box center [489, 83] width 666 height 60
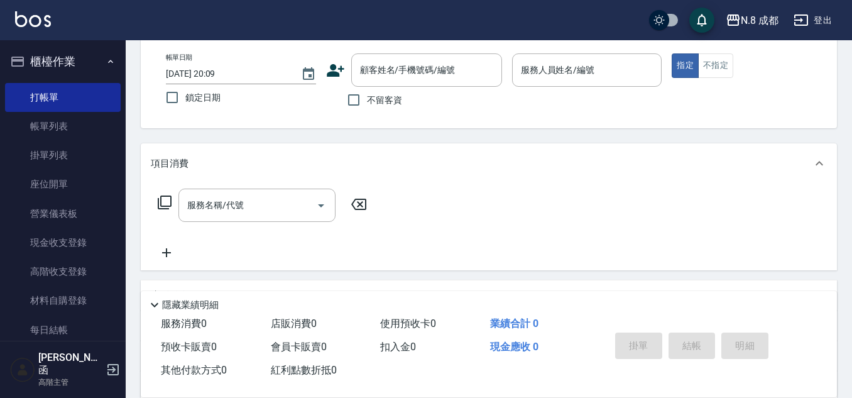
click at [334, 72] on icon at bounding box center [336, 70] width 18 height 13
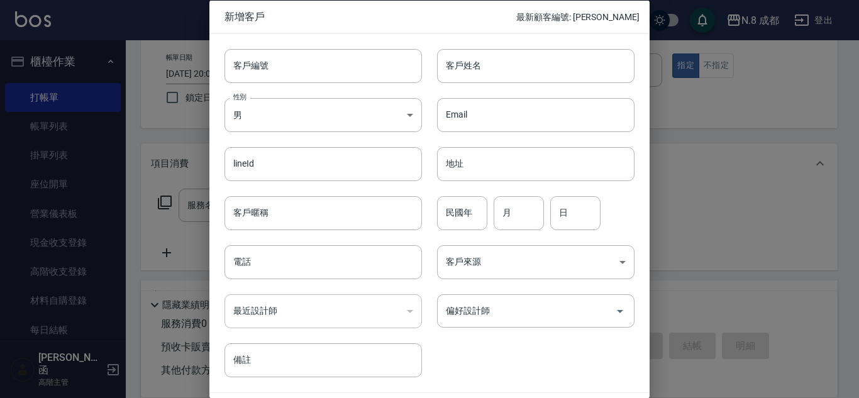
drag, startPoint x: 304, startPoint y: 266, endPoint x: 427, endPoint y: 173, distance: 153.5
click at [304, 266] on input "電話" at bounding box center [322, 262] width 197 height 34
paste input "0982649968"
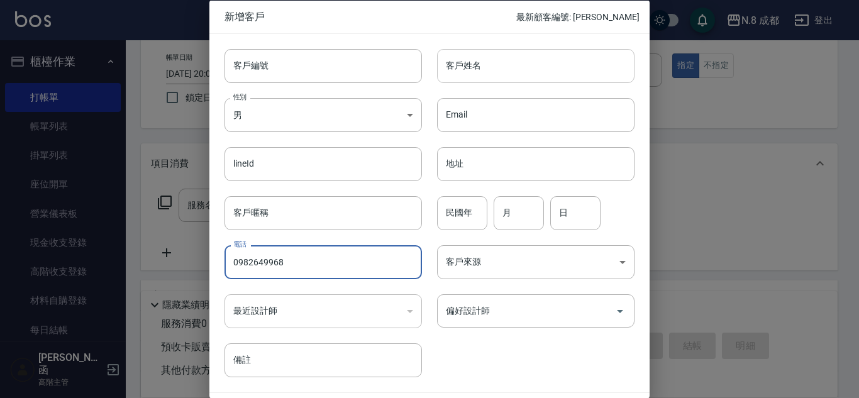
type input "0982649968"
click at [501, 77] on input "客戶姓名" at bounding box center [535, 65] width 197 height 34
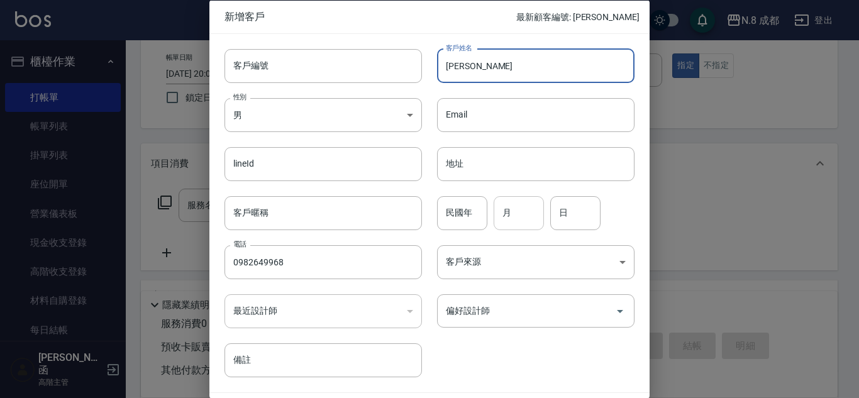
type input "洪采葳"
click at [520, 204] on input "月" at bounding box center [518, 212] width 50 height 34
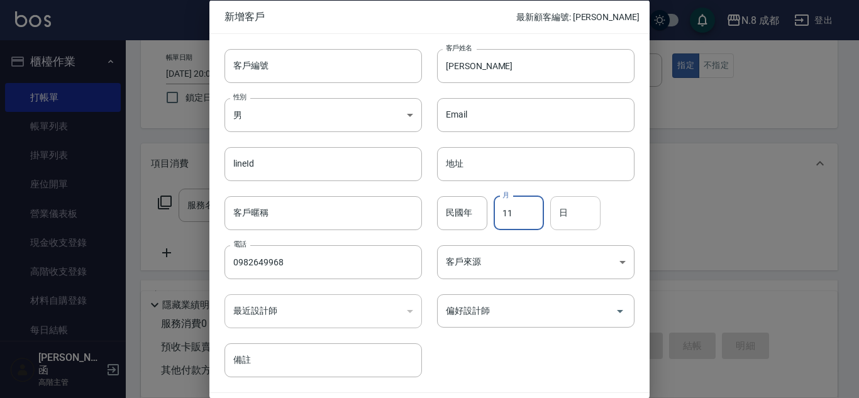
type input "11"
click at [580, 223] on input "日" at bounding box center [575, 212] width 50 height 34
type input "22"
click at [507, 309] on input "偏好設計師" at bounding box center [525, 311] width 167 height 22
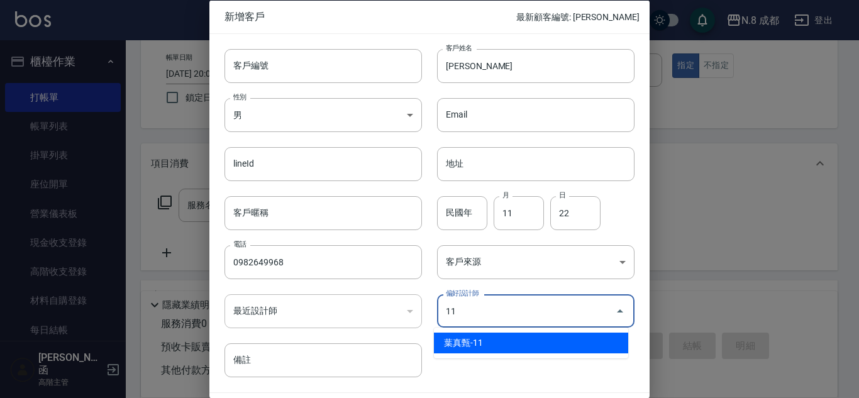
click at [480, 343] on li "葉真甄-11" at bounding box center [531, 343] width 194 height 21
type input "[PERSON_NAME]"
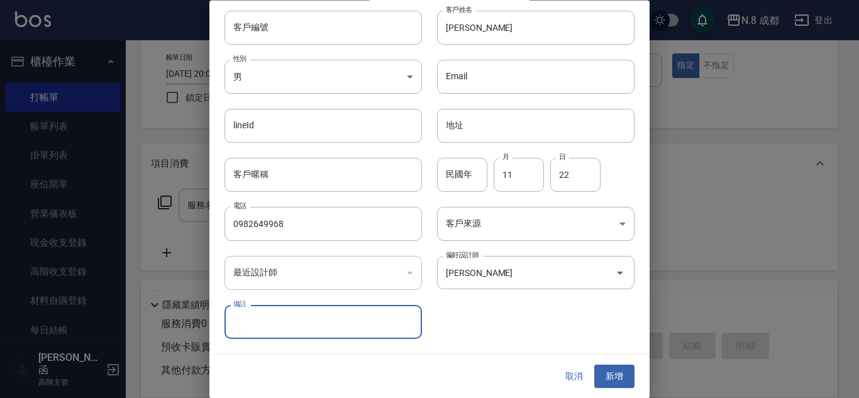
click at [611, 373] on button "新增" at bounding box center [614, 376] width 40 height 23
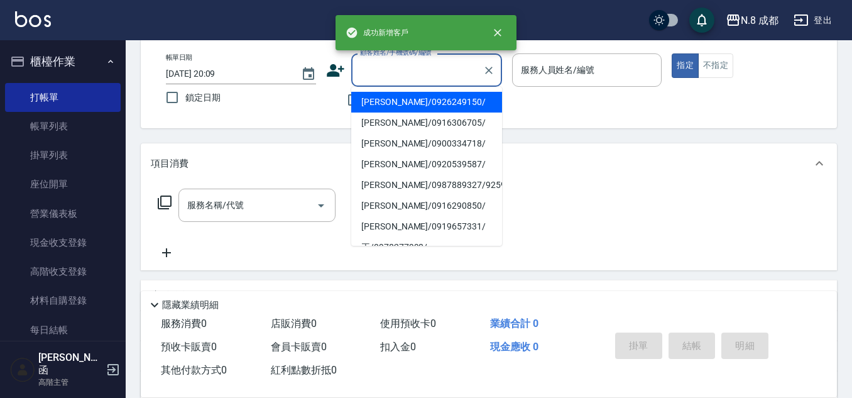
click at [446, 74] on input "顧客姓名/手機號碼/編號" at bounding box center [417, 70] width 121 height 22
paste input "0982649968"
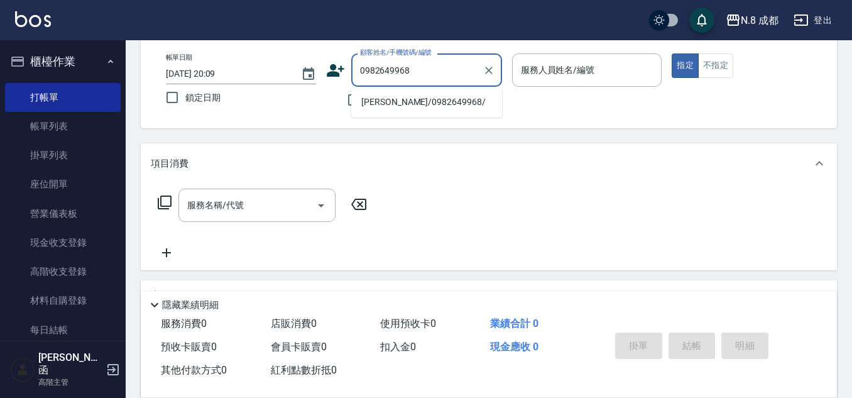
click at [423, 102] on li "洪采葳/0982649968/" at bounding box center [426, 102] width 151 height 21
type input "洪采葳/0982649968/"
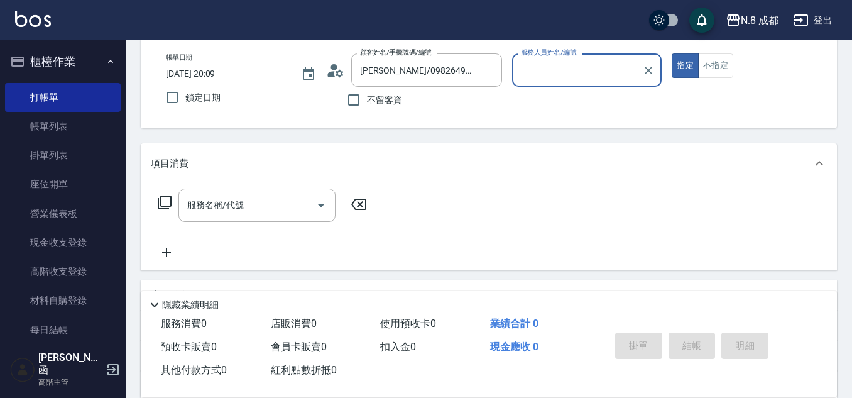
type input "葉真甄-11"
click at [242, 209] on input "服務名稱/代號" at bounding box center [247, 205] width 127 height 22
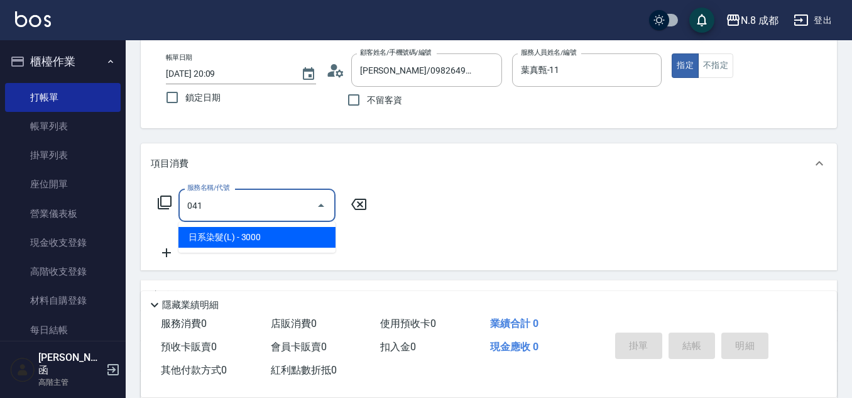
click at [265, 225] on ul "日系染髮(L) - 3000" at bounding box center [257, 237] width 157 height 31
click at [262, 231] on span "日系染髮(L) - 3000" at bounding box center [257, 237] width 157 height 21
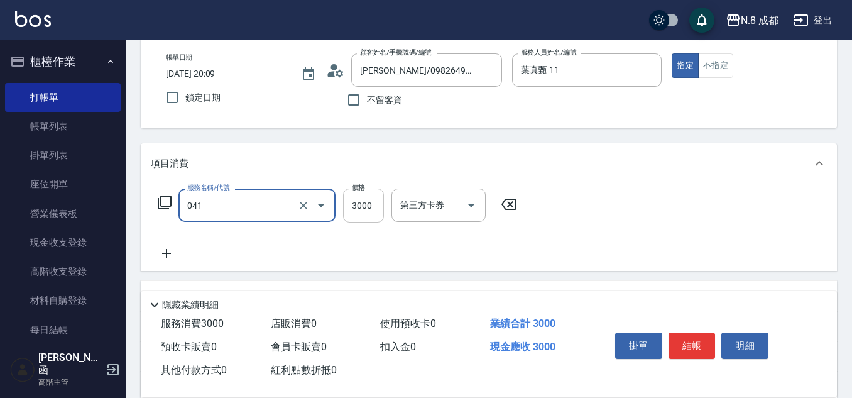
type input "日系染髮(L)(041)"
click at [366, 208] on input "3000" at bounding box center [363, 206] width 41 height 34
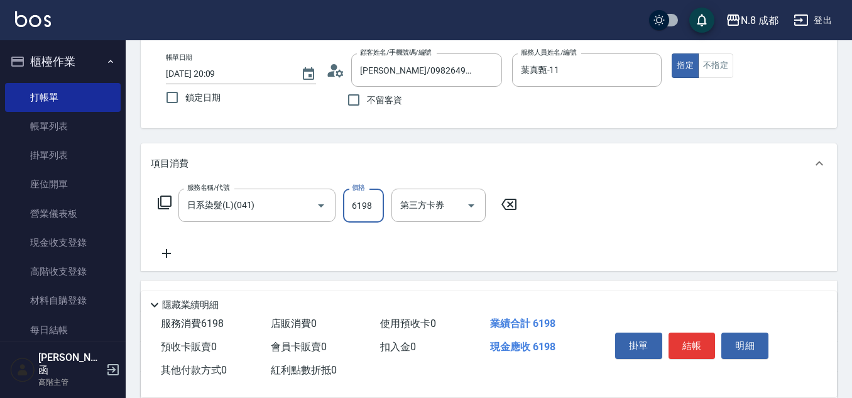
type input "6198"
click at [170, 250] on icon at bounding box center [166, 253] width 31 height 15
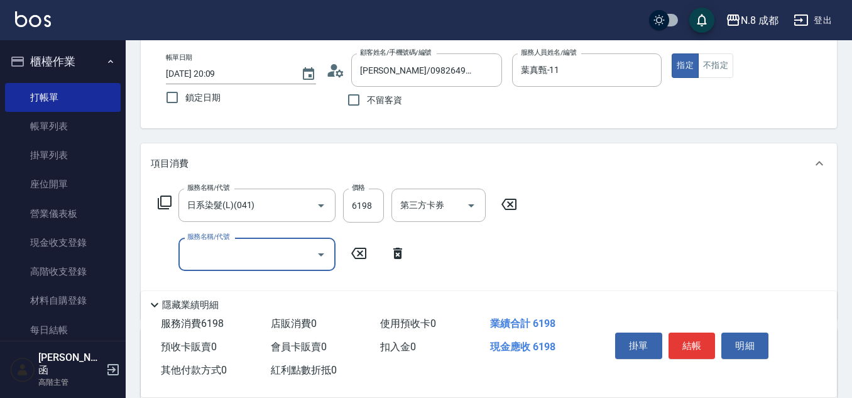
click at [231, 266] on div "服務名稱/代號" at bounding box center [257, 254] width 157 height 33
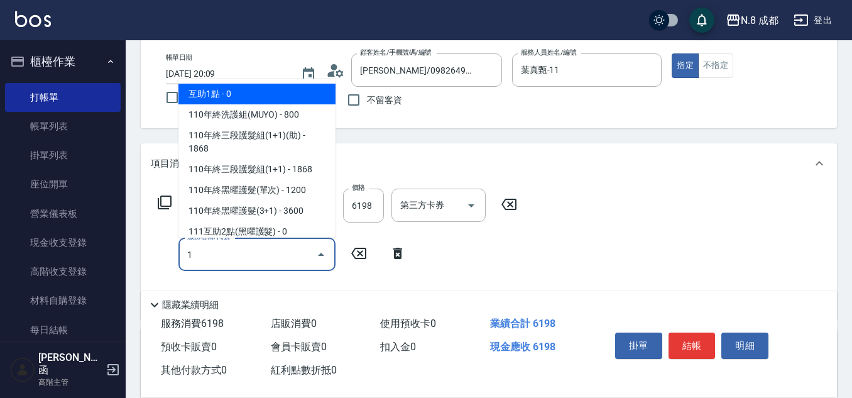
click at [266, 92] on span "互助1點 - 0" at bounding box center [257, 94] width 157 height 21
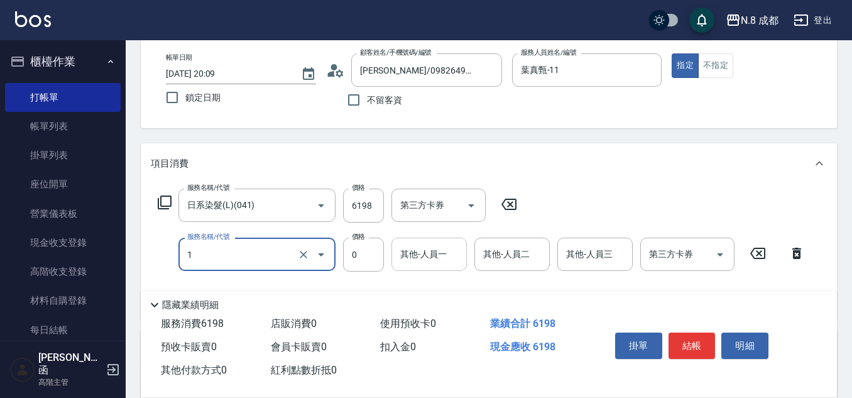
type input "互助1點(1)"
click at [434, 254] on input "其他-人員一" at bounding box center [429, 254] width 64 height 22
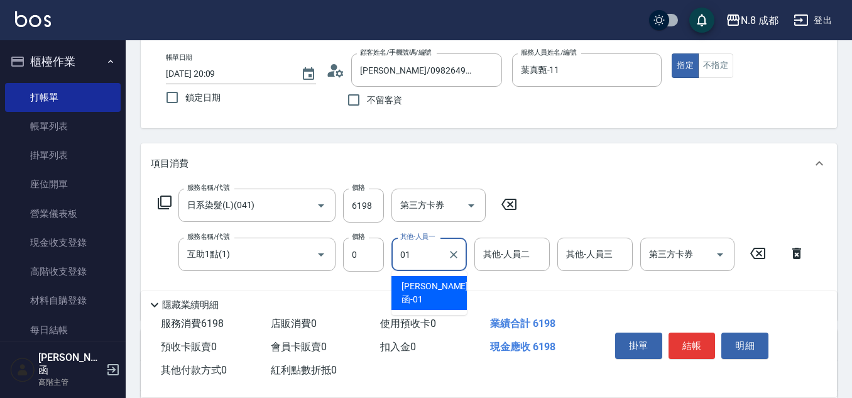
click at [423, 280] on div "詹子函 -01" at bounding box center [429, 293] width 75 height 34
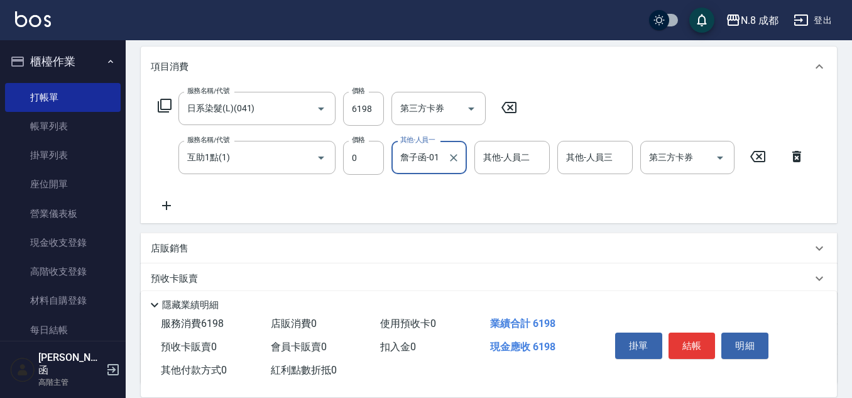
scroll to position [251, 0]
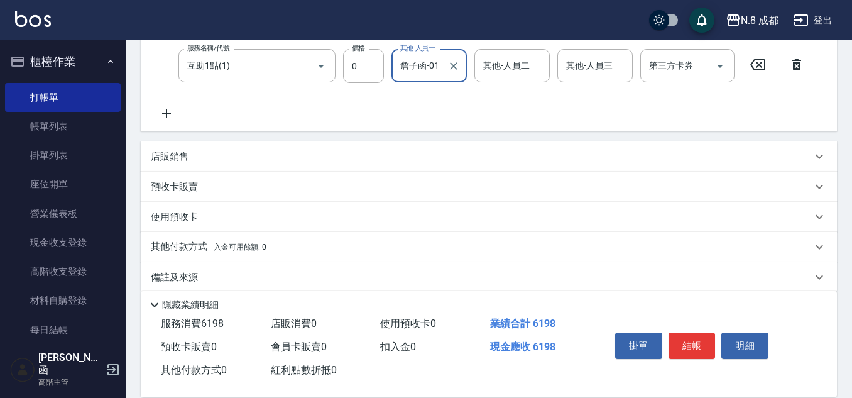
type input "詹子函-01"
click at [184, 143] on div "店販銷售" at bounding box center [489, 156] width 696 height 30
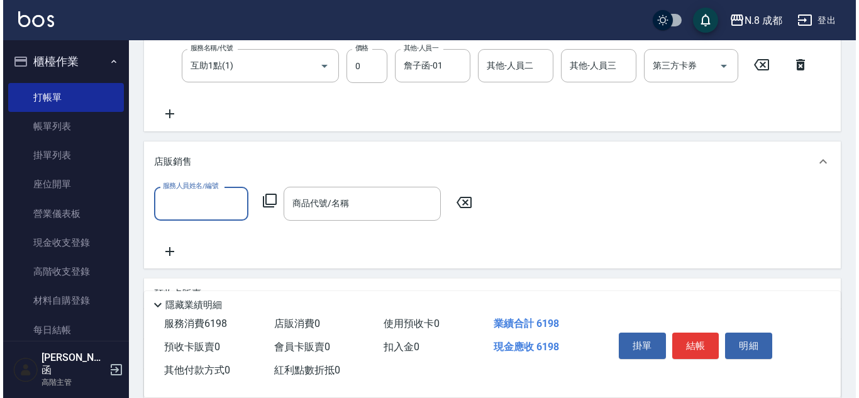
scroll to position [0, 0]
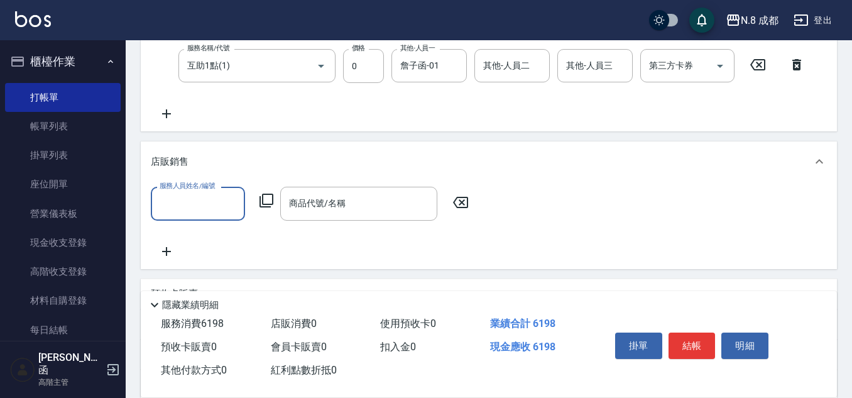
click at [204, 197] on input "服務人員姓名/編號" at bounding box center [198, 203] width 83 height 22
click at [206, 237] on div "葉真甄 -11" at bounding box center [198, 236] width 94 height 21
type input "葉真甄-11"
click at [271, 201] on icon at bounding box center [266, 200] width 15 height 15
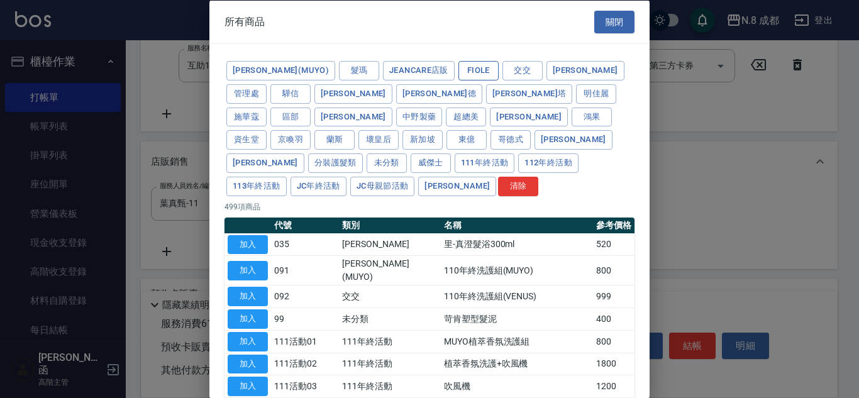
click at [458, 67] on button "Fiole" at bounding box center [478, 70] width 40 height 19
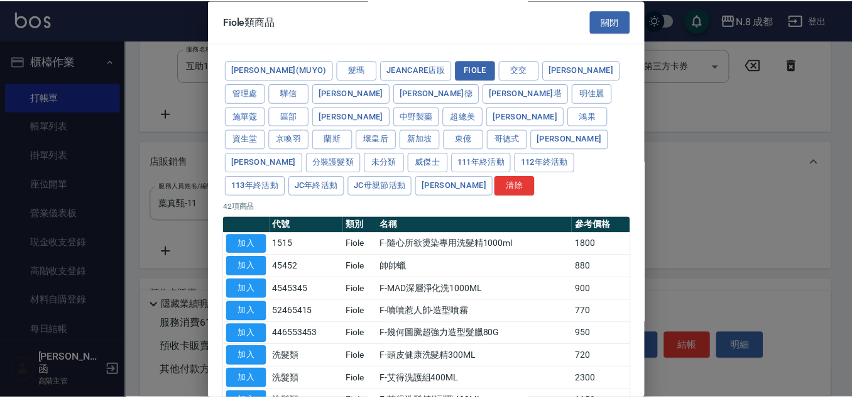
scroll to position [63, 0]
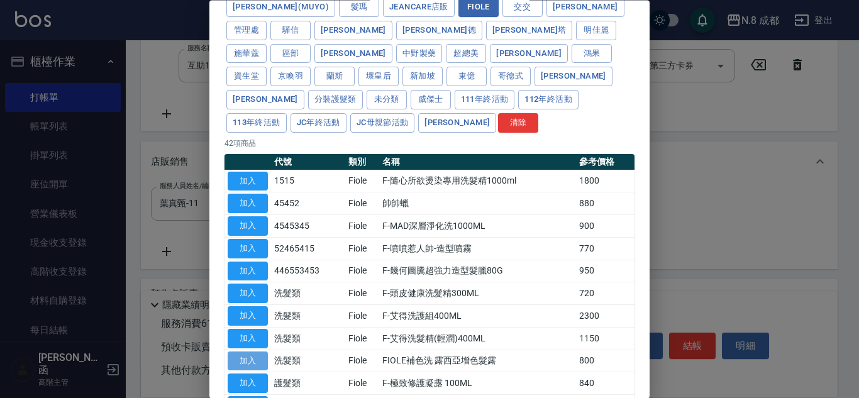
click at [260, 351] on button "加入" at bounding box center [248, 360] width 40 height 19
type input "FIOLE補色洗 露西亞增色髮露"
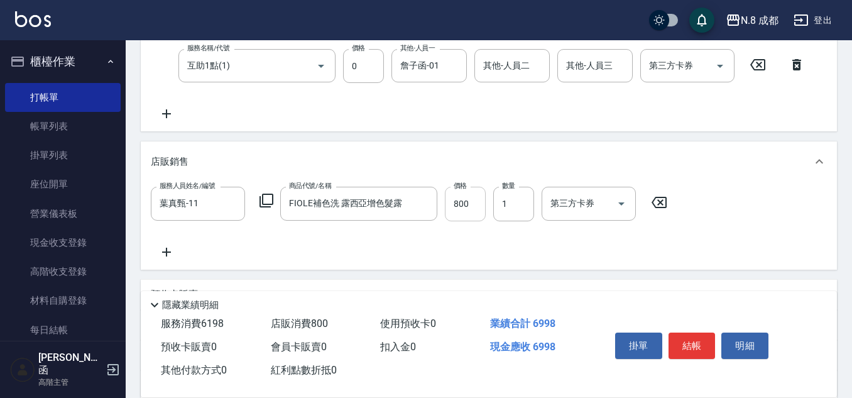
click at [464, 203] on input "800" at bounding box center [465, 204] width 41 height 34
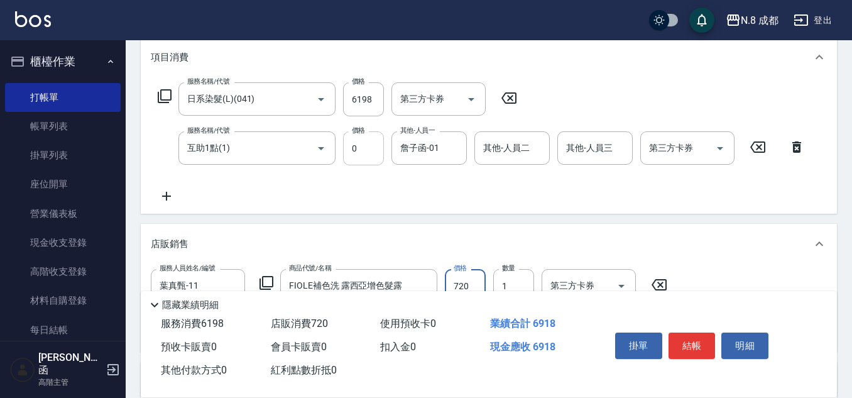
scroll to position [189, 0]
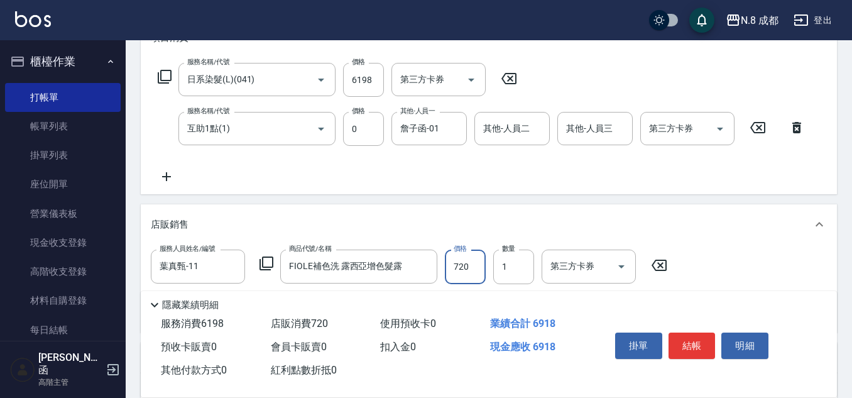
type input "720"
click at [361, 297] on div "隱藏業績明細" at bounding box center [492, 304] width 690 height 15
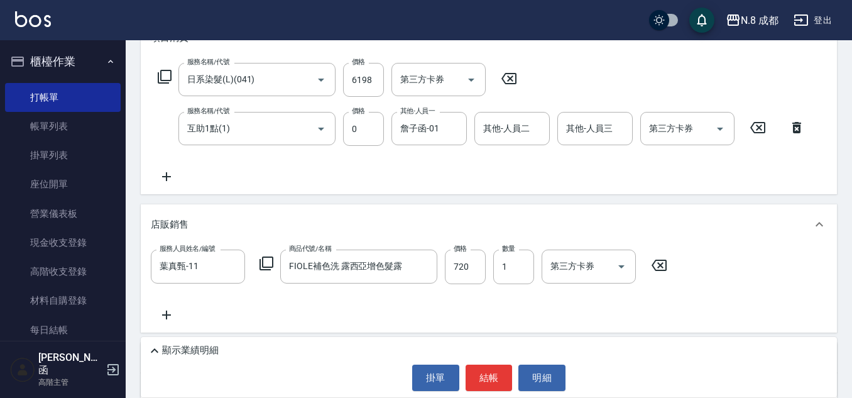
click at [361, 292] on div "服務人員姓名/編號 葉真甄-11 服務人員姓名/編號 商品代號/名稱 FIOLE補色洗 露西亞增色髮露 商品代號/名稱 價格 720 價格 數量 1 數量 第…" at bounding box center [489, 286] width 676 height 72
click at [292, 324] on div "服務人員姓名/編號 葉真甄-11 服務人員姓名/編號 商品代號/名稱 FIOLE補色洗 露西亞增色髮露 商品代號/名稱 價格 720 價格 數量 1 數量 第…" at bounding box center [489, 288] width 696 height 87
click at [208, 365] on div "掛單 結帳 明細" at bounding box center [489, 378] width 684 height 26
click at [203, 358] on div "顯示業績明細 掛單 結帳 明細" at bounding box center [489, 367] width 696 height 60
click at [206, 348] on p "顯示業績明細" at bounding box center [190, 350] width 57 height 13
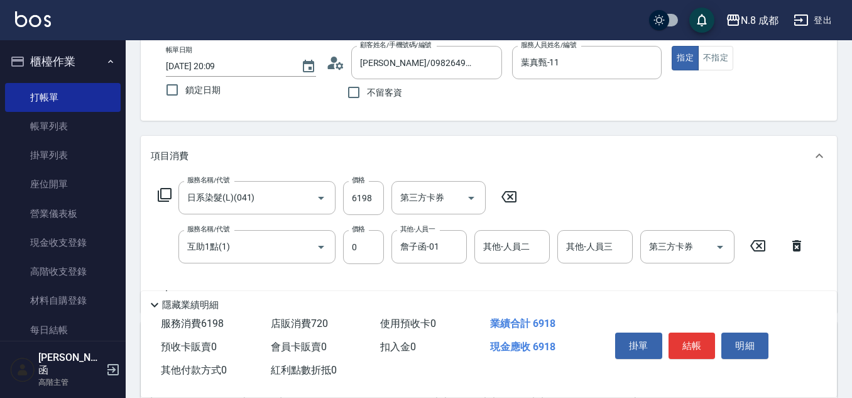
scroll to position [0, 0]
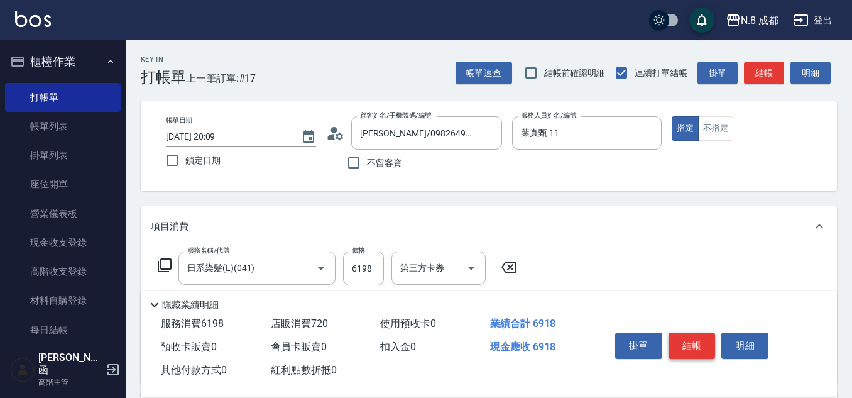
click at [704, 333] on button "結帳" at bounding box center [692, 346] width 47 height 26
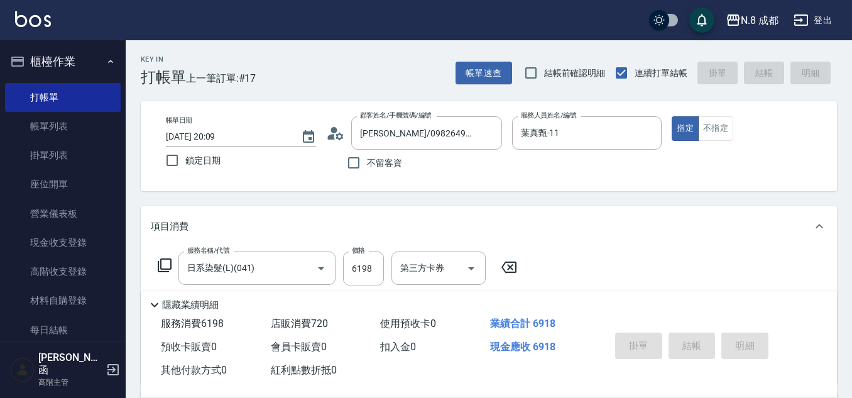
type input "2025/09/11 20:10"
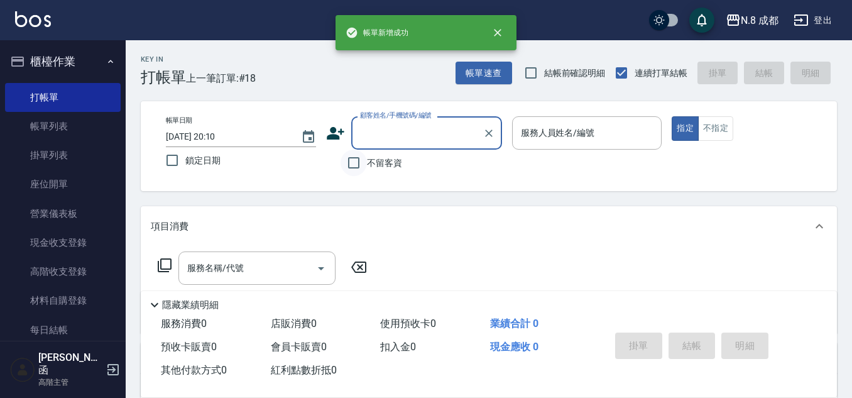
click at [361, 157] on input "不留客資" at bounding box center [354, 163] width 26 height 26
checkbox input "true"
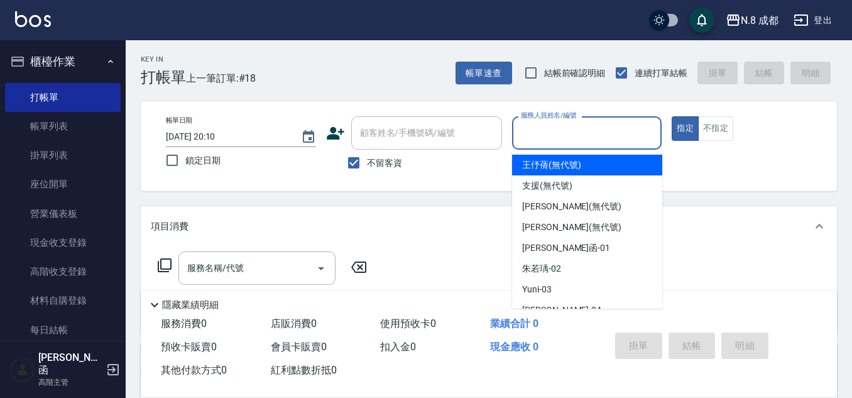
click at [522, 133] on input "服務人員姓名/編號" at bounding box center [587, 133] width 139 height 22
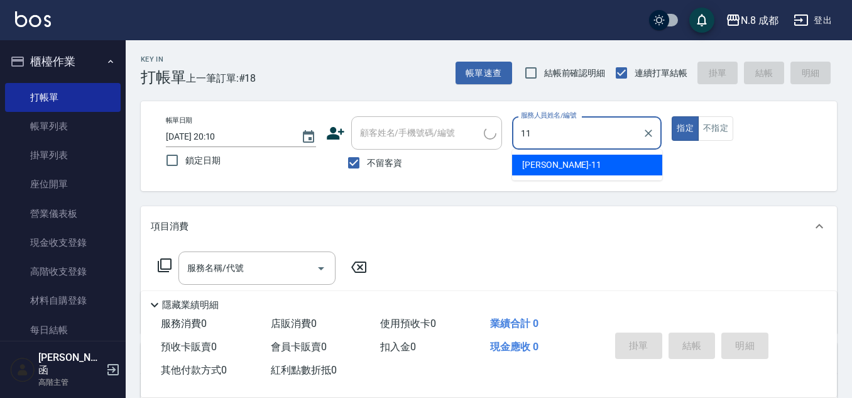
click at [534, 153] on ul "葉真甄 -11" at bounding box center [587, 165] width 150 height 31
click at [539, 158] on div "葉真甄 -11" at bounding box center [587, 165] width 150 height 21
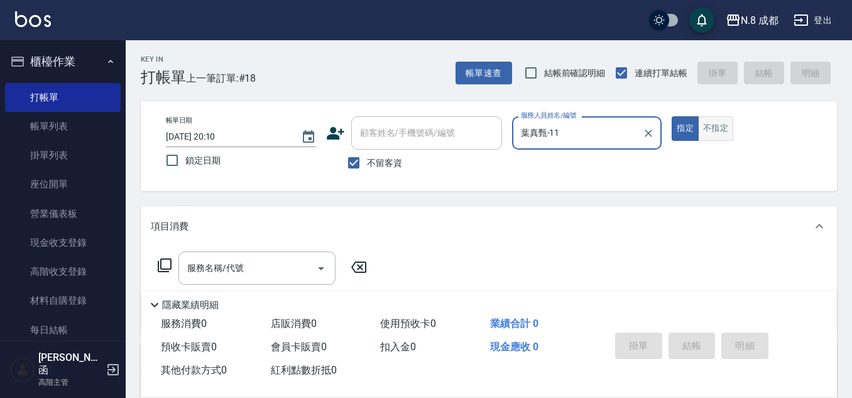
type input "葉真甄-11"
click at [728, 118] on button "不指定" at bounding box center [715, 128] width 35 height 25
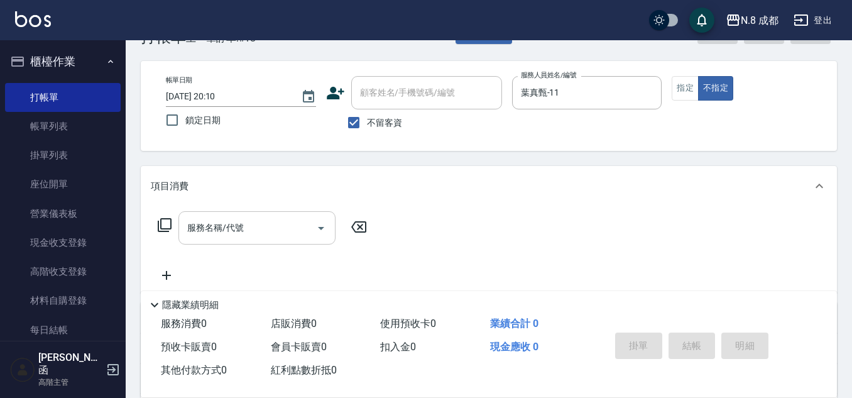
scroll to position [63, 0]
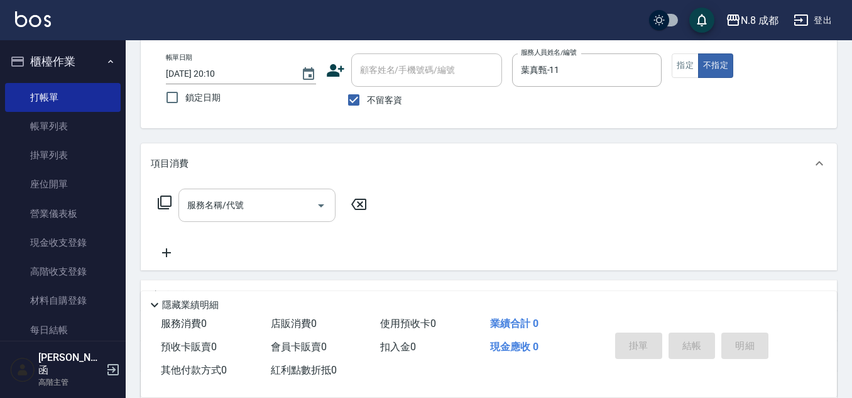
click at [241, 207] on input "服務名稱/代號" at bounding box center [247, 205] width 127 height 22
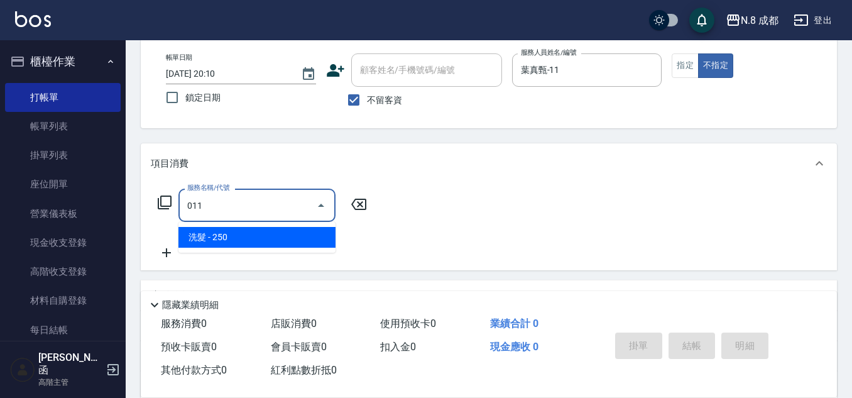
click at [232, 236] on span "洗髮 - 250" at bounding box center [257, 237] width 157 height 21
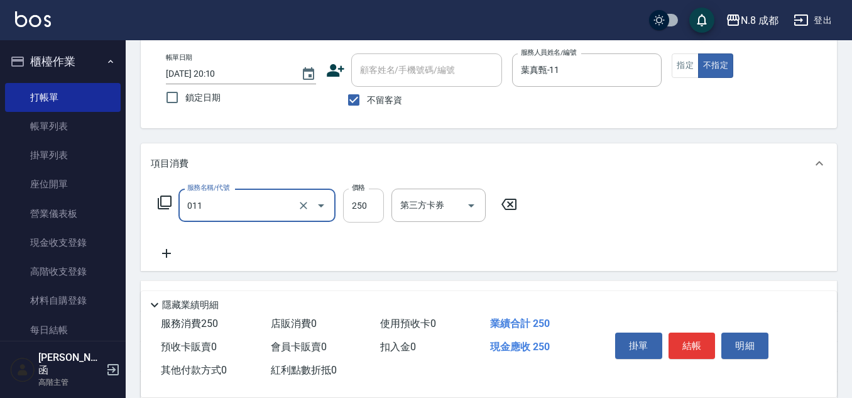
type input "洗髮(011)"
click at [382, 207] on input "250" at bounding box center [363, 206] width 41 height 34
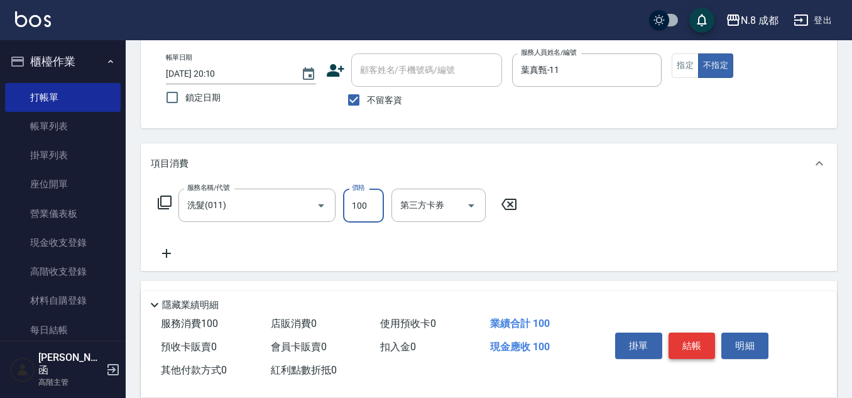
type input "100"
click at [698, 339] on button "結帳" at bounding box center [692, 346] width 47 height 26
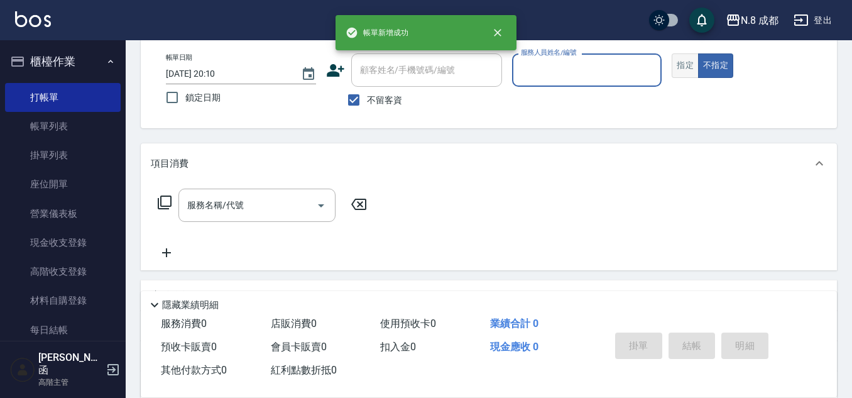
click at [691, 67] on button "指定" at bounding box center [685, 65] width 27 height 25
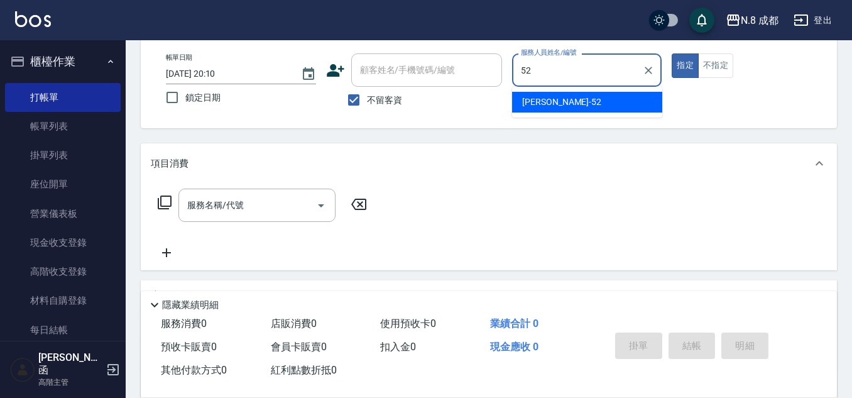
click at [554, 106] on span "楊博舜 -52" at bounding box center [561, 102] width 79 height 13
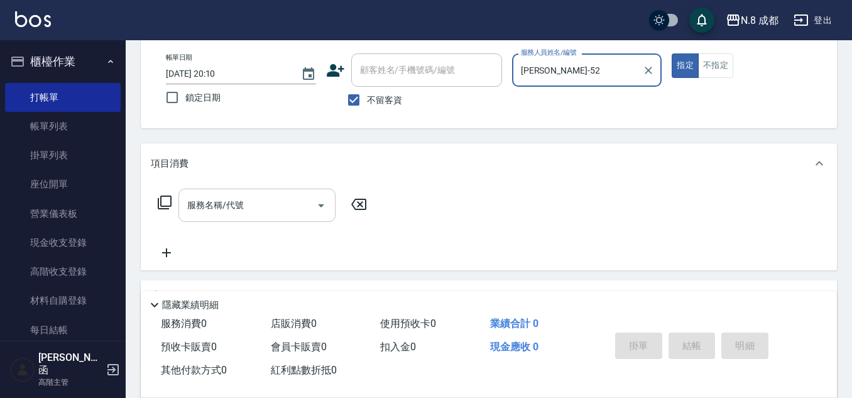
type input "[PERSON_NAME]-52"
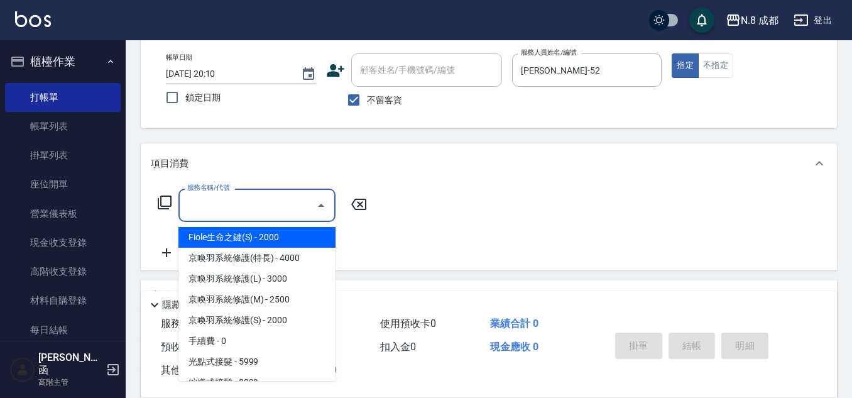
click at [236, 209] on input "服務名稱/代號" at bounding box center [247, 205] width 127 height 22
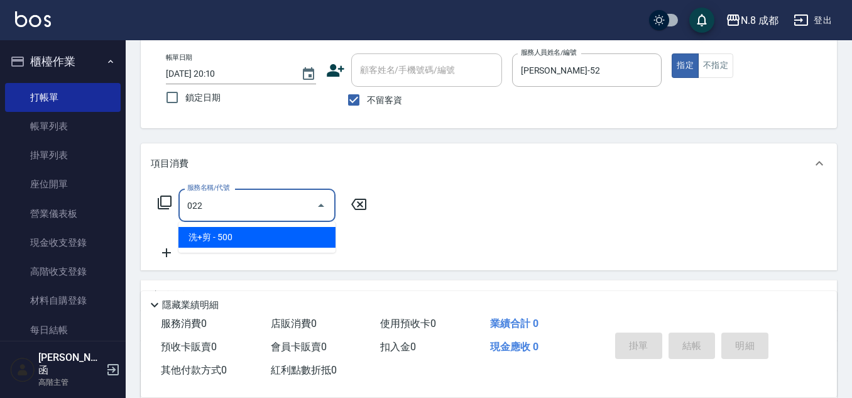
drag, startPoint x: 236, startPoint y: 234, endPoint x: 336, endPoint y: 224, distance: 99.8
click at [238, 234] on span "洗+剪 - 500" at bounding box center [257, 237] width 157 height 21
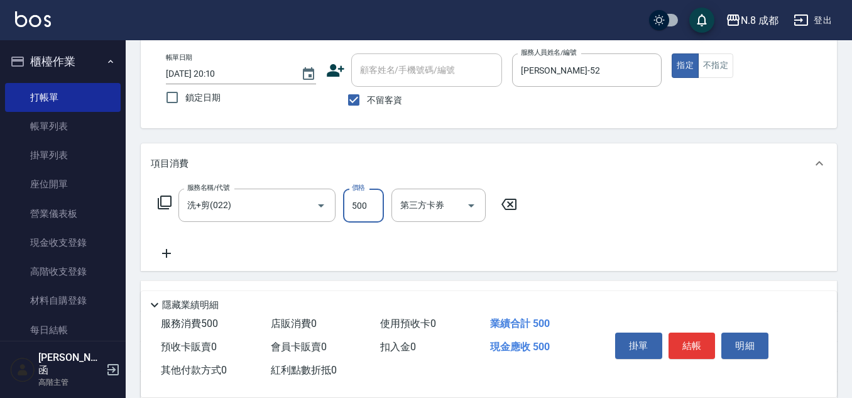
click at [351, 211] on input "500" at bounding box center [363, 206] width 41 height 34
click at [701, 333] on button "結帳" at bounding box center [692, 346] width 47 height 26
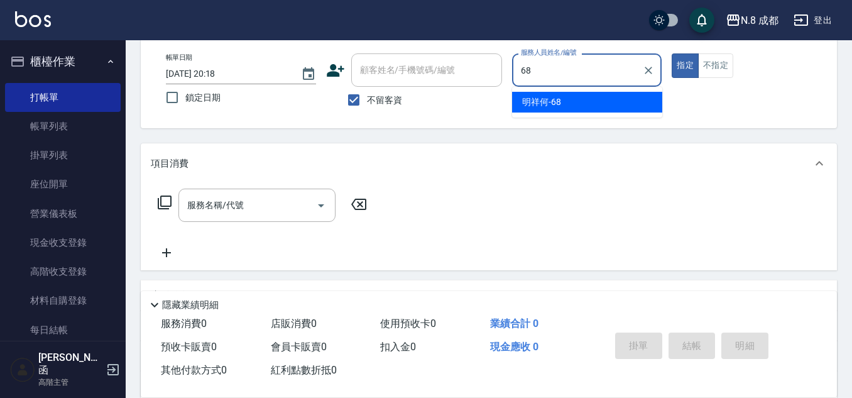
click at [554, 107] on span "明祥何 -68" at bounding box center [541, 102] width 39 height 13
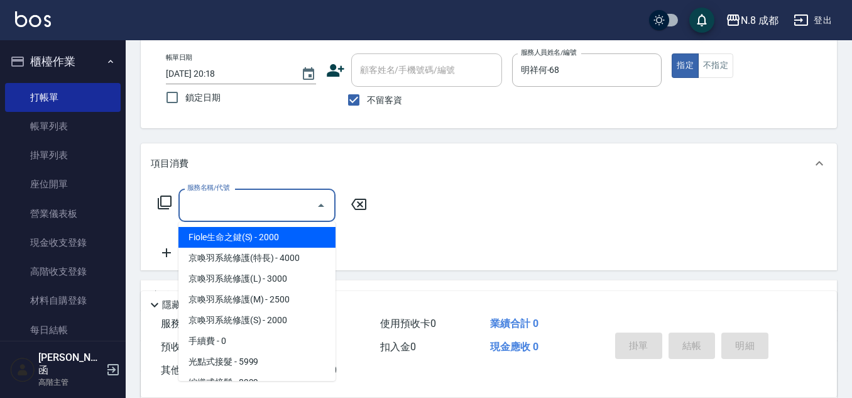
click at [247, 202] on input "服務名稱/代號" at bounding box center [247, 205] width 127 height 22
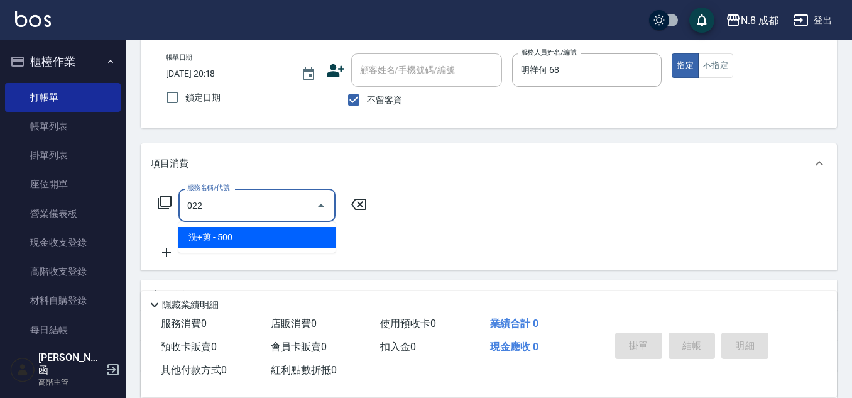
drag, startPoint x: 248, startPoint y: 234, endPoint x: 336, endPoint y: 225, distance: 87.8
click at [248, 235] on span "洗+剪 - 500" at bounding box center [257, 237] width 157 height 21
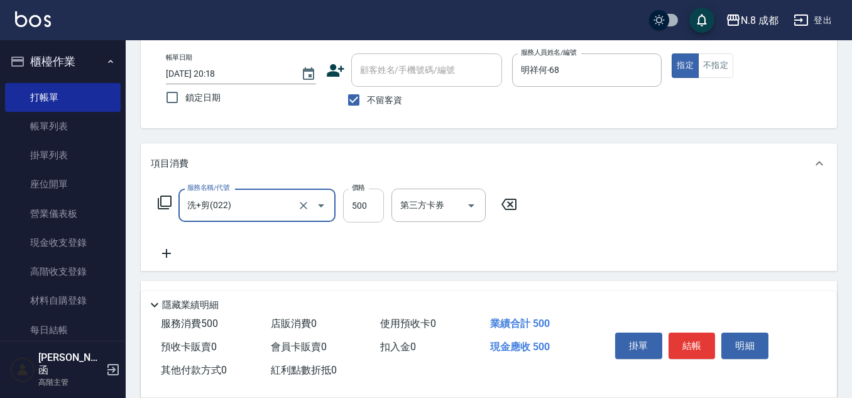
click at [373, 208] on input "500" at bounding box center [363, 206] width 41 height 34
click at [167, 251] on icon at bounding box center [166, 253] width 9 height 9
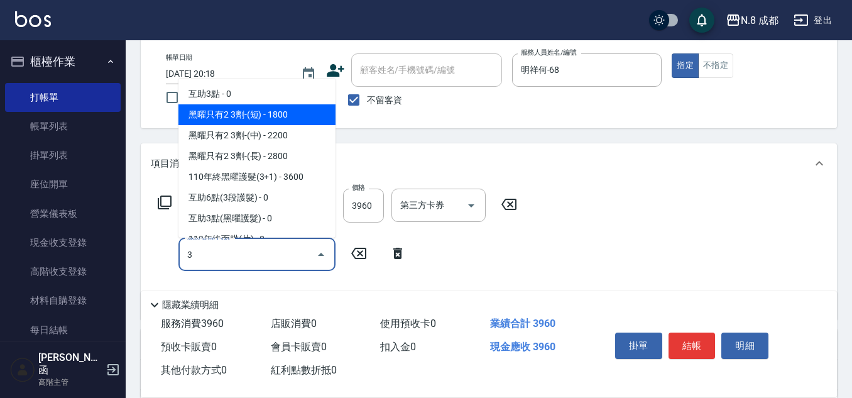
click at [256, 97] on span "互助3點 - 0" at bounding box center [257, 94] width 157 height 21
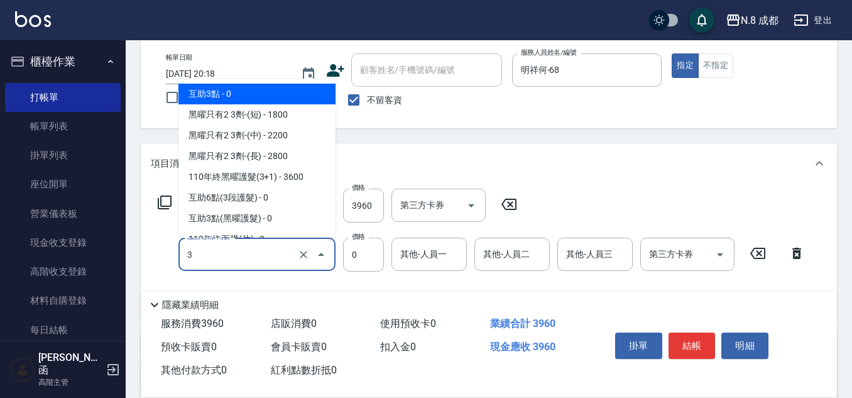
drag, startPoint x: 234, startPoint y: 249, endPoint x: 165, endPoint y: 252, distance: 69.2
click at [165, 252] on div "服務名稱/代號 3 服務名稱/代號 價格 0 價格 其他-人員一 其他-人員一 其他-人員二 其他-人員二 其他-人員三 其他-人員三 第三方卡券 第三方卡券" at bounding box center [482, 255] width 662 height 34
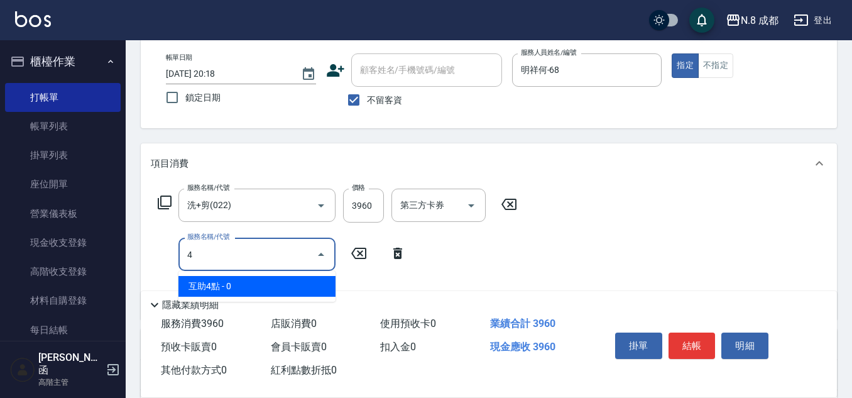
click at [225, 285] on span "互助4點 - 0" at bounding box center [257, 286] width 157 height 21
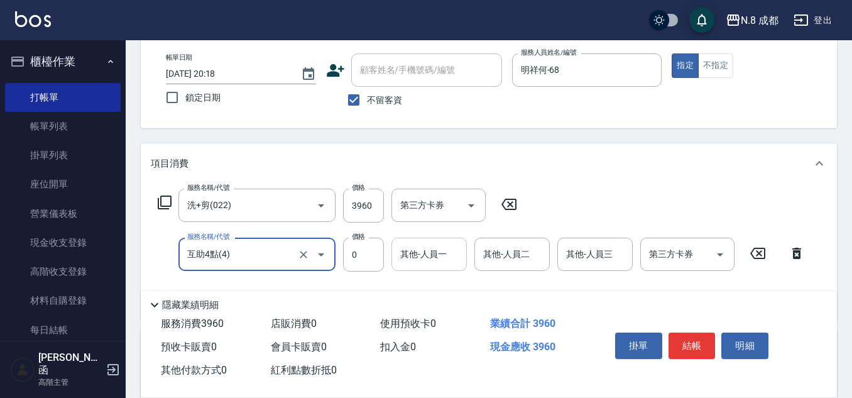
click at [458, 257] on input "其他-人員一" at bounding box center [429, 254] width 64 height 22
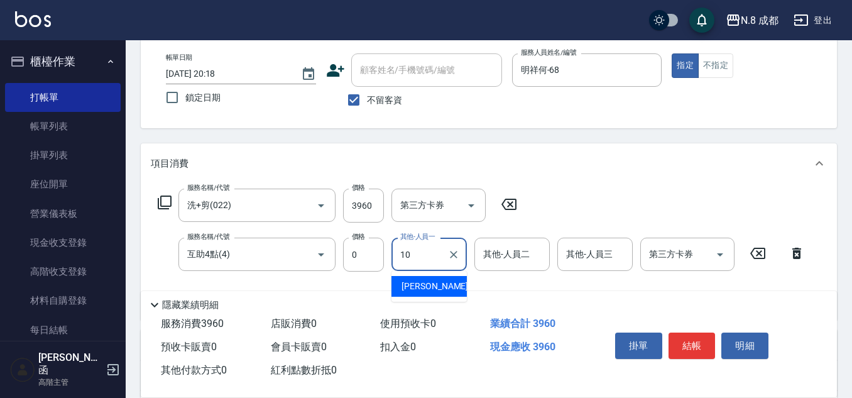
click at [437, 282] on span "謝宜親 -10" at bounding box center [441, 286] width 79 height 13
click at [698, 333] on button "結帳" at bounding box center [692, 346] width 47 height 26
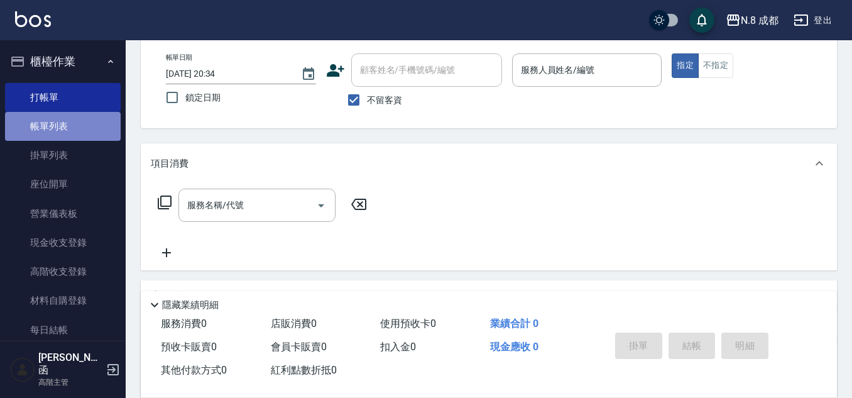
click at [63, 120] on link "帳單列表" at bounding box center [63, 126] width 116 height 29
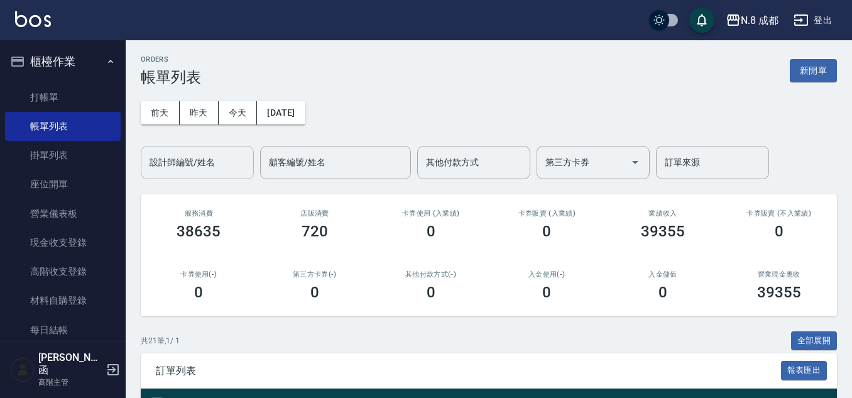
click at [190, 156] on input "設計師編號/姓名" at bounding box center [197, 162] width 102 height 22
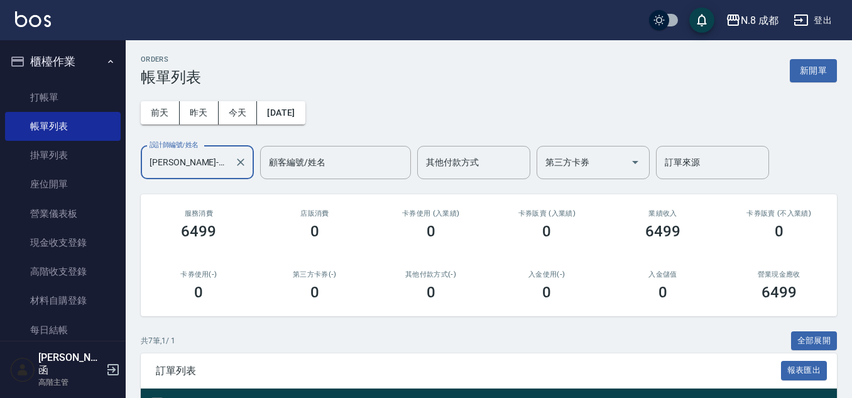
scroll to position [290, 0]
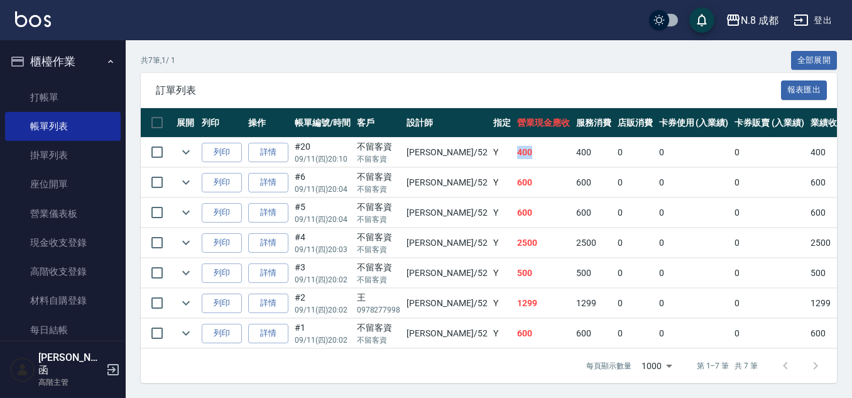
drag, startPoint x: 469, startPoint y: 139, endPoint x: 495, endPoint y: 134, distance: 26.3
click at [495, 138] on tr "列印 詳情 #20 09/11 (四) 20:10 不留客資 不留客資 楊博舜 /52 Y 400 400 0 0 0 400 0 0 0 0 0" at bounding box center [685, 153] width 1089 height 30
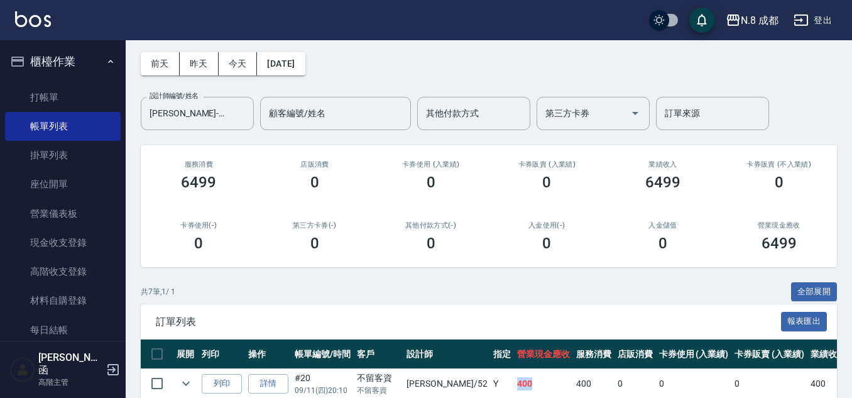
scroll to position [38, 0]
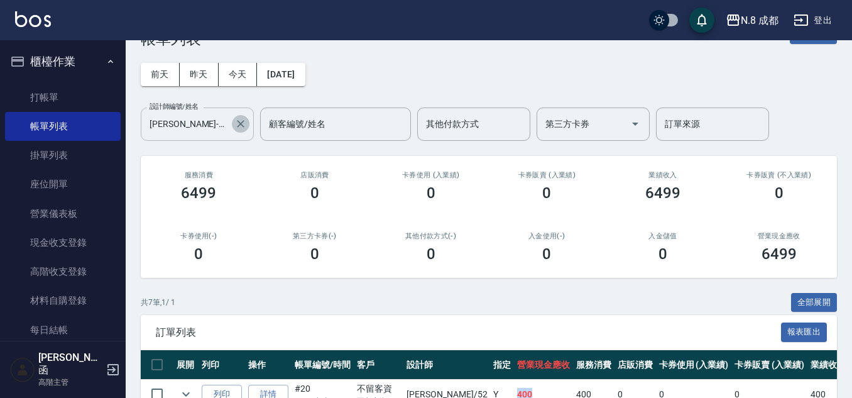
click at [237, 124] on icon "Clear" at bounding box center [240, 124] width 13 height 13
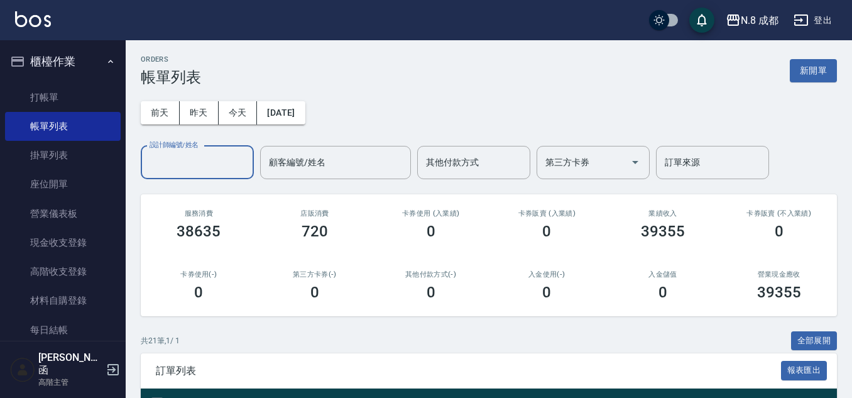
click at [817, 79] on button "新開單" at bounding box center [813, 70] width 47 height 23
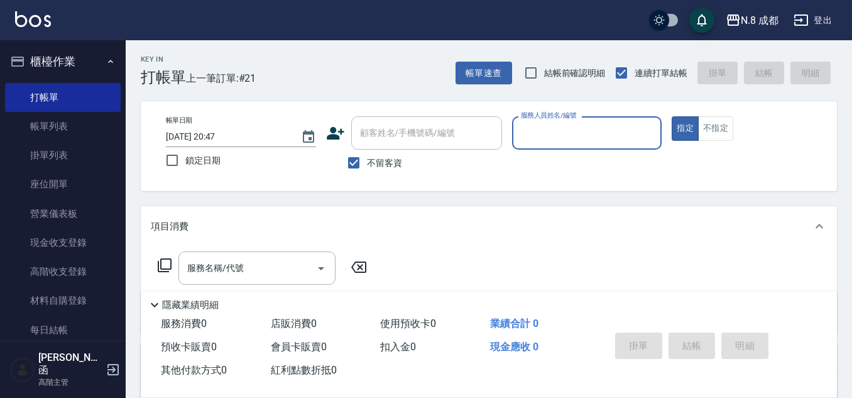
click at [575, 135] on input "服務人員姓名/編號" at bounding box center [587, 133] width 139 height 22
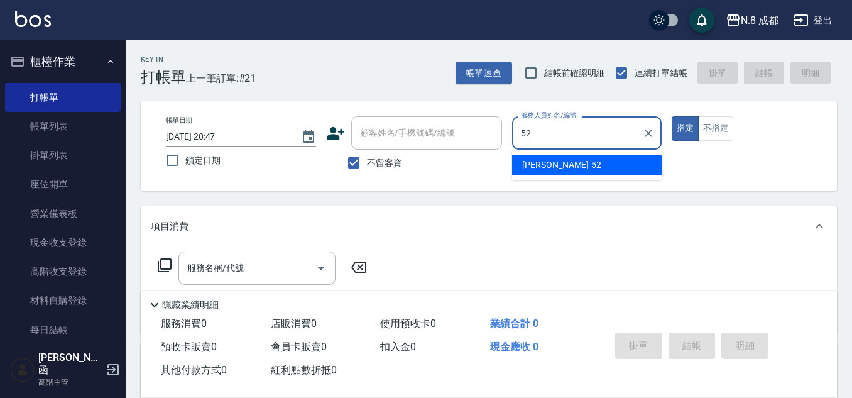
click at [580, 161] on div "楊博舜 -52" at bounding box center [587, 165] width 150 height 21
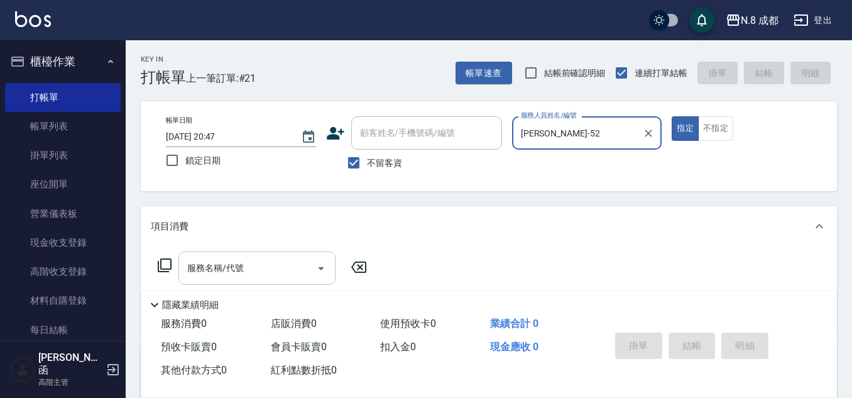
click at [204, 264] on div "服務名稱/代號 服務名稱/代號" at bounding box center [257, 267] width 157 height 33
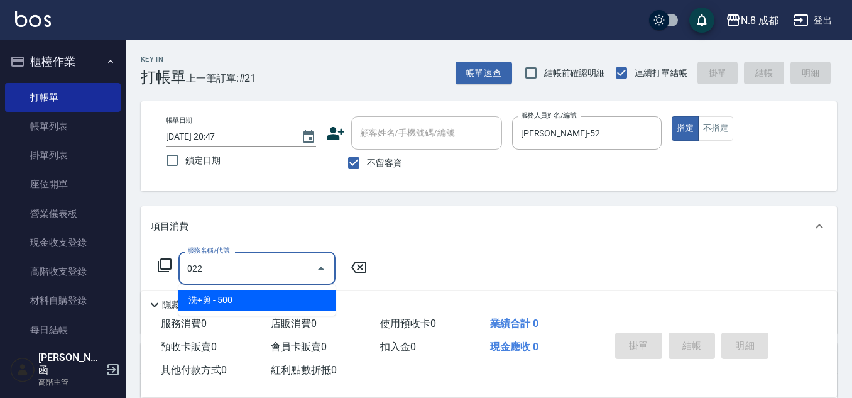
click at [235, 297] on span "洗+剪 - 500" at bounding box center [257, 300] width 157 height 21
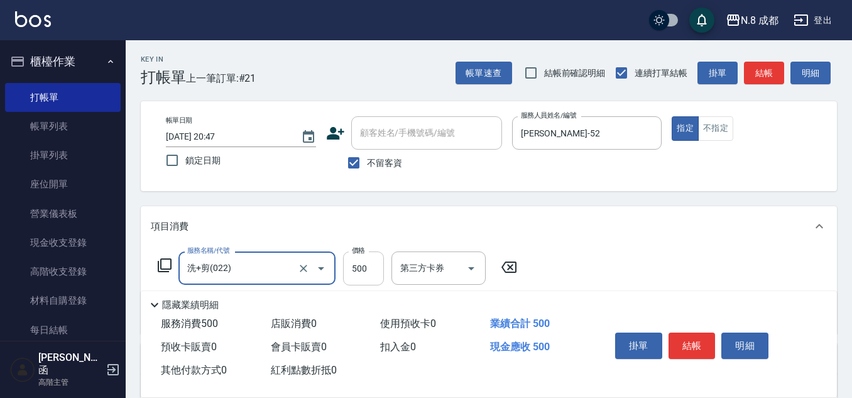
click at [377, 265] on input "500" at bounding box center [363, 268] width 41 height 34
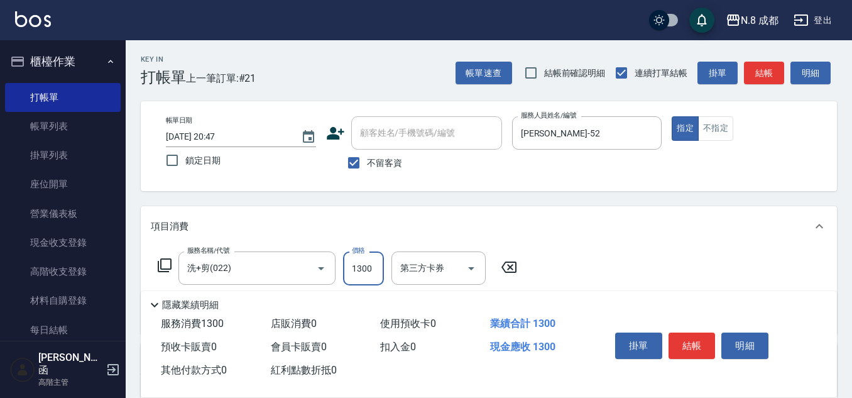
scroll to position [63, 0]
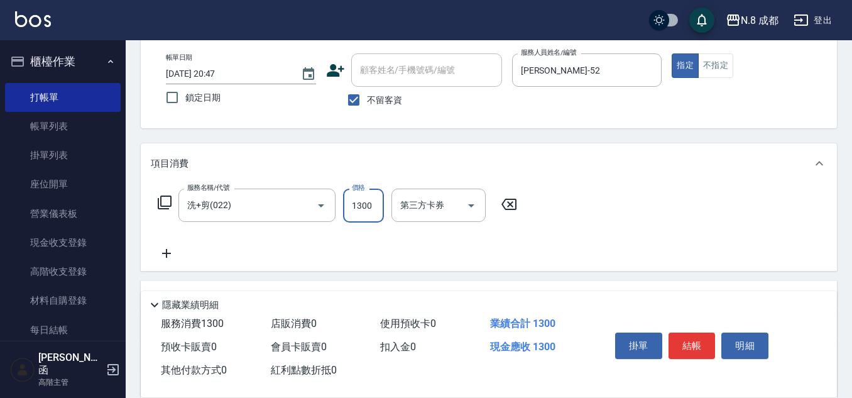
click at [176, 256] on icon at bounding box center [166, 253] width 31 height 15
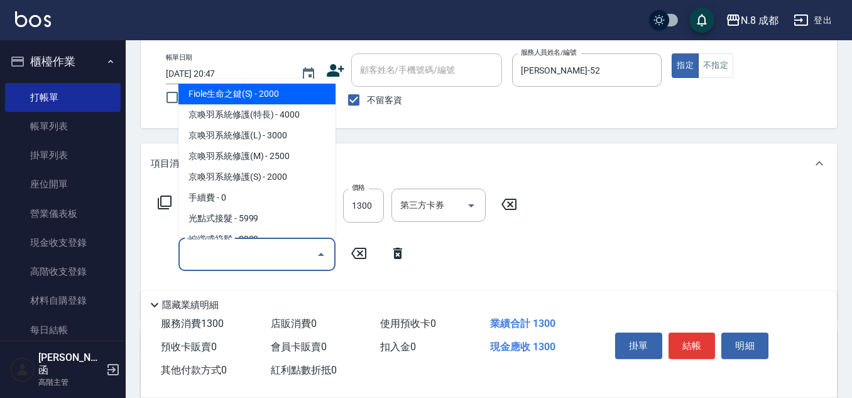
click at [206, 255] on input "服務名稱/代號" at bounding box center [247, 254] width 127 height 22
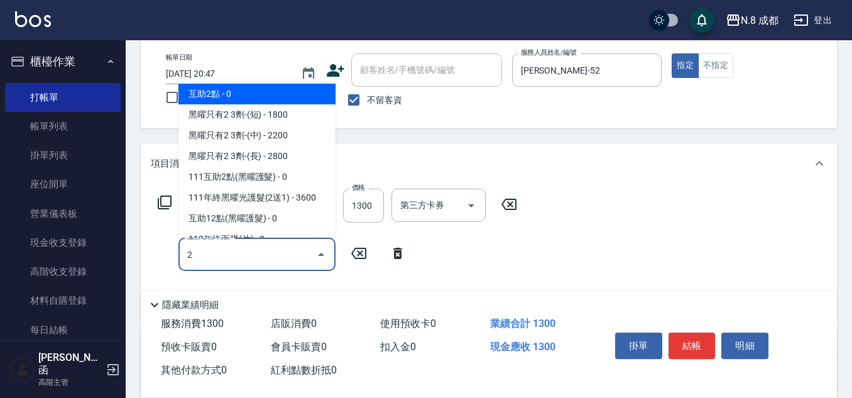
click at [275, 90] on span "互助2點 - 0" at bounding box center [257, 94] width 157 height 21
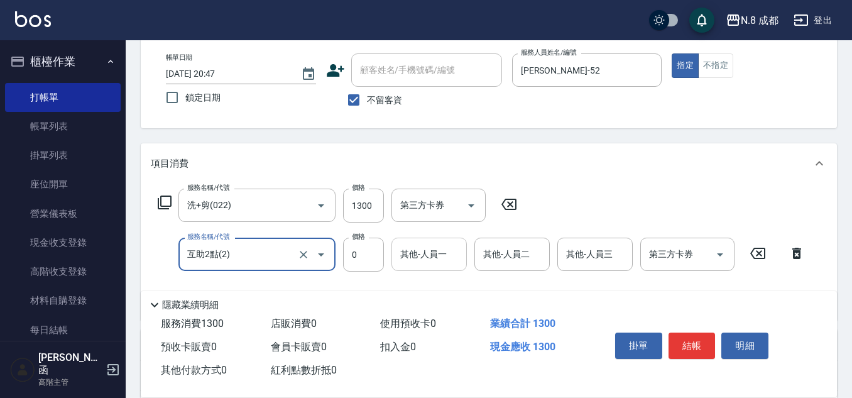
click at [440, 253] on input "其他-人員一" at bounding box center [429, 254] width 64 height 22
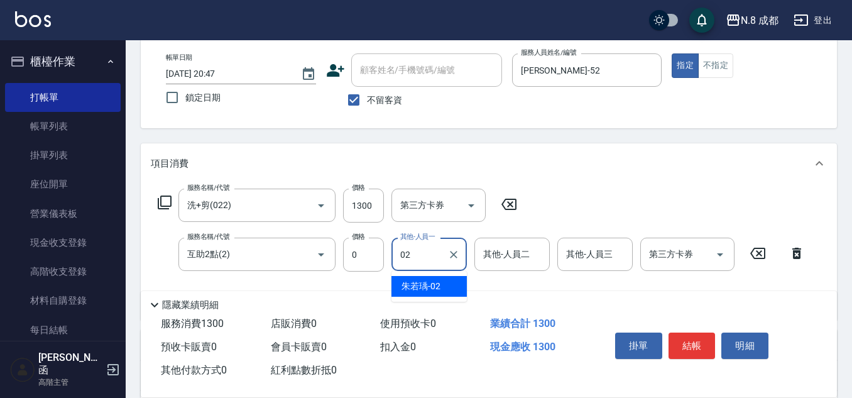
click at [432, 283] on span "朱若瑀 -02" at bounding box center [421, 286] width 39 height 13
click at [691, 340] on button "結帳" at bounding box center [692, 346] width 47 height 26
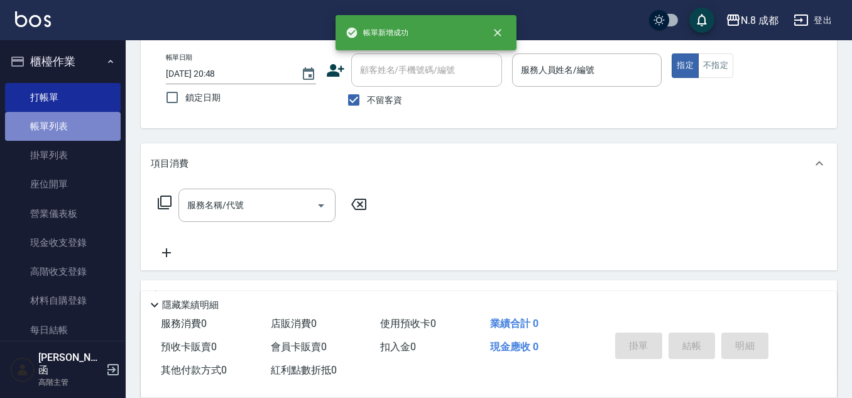
click at [81, 121] on link "帳單列表" at bounding box center [63, 126] width 116 height 29
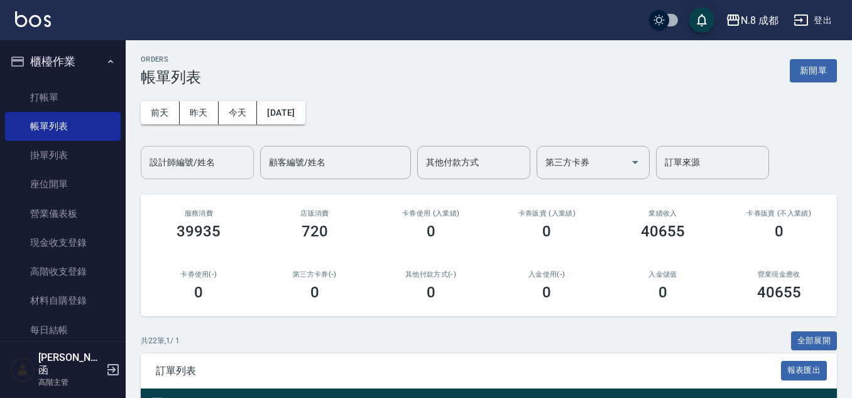
click at [203, 164] on input "設計師編號/姓名" at bounding box center [197, 162] width 102 height 22
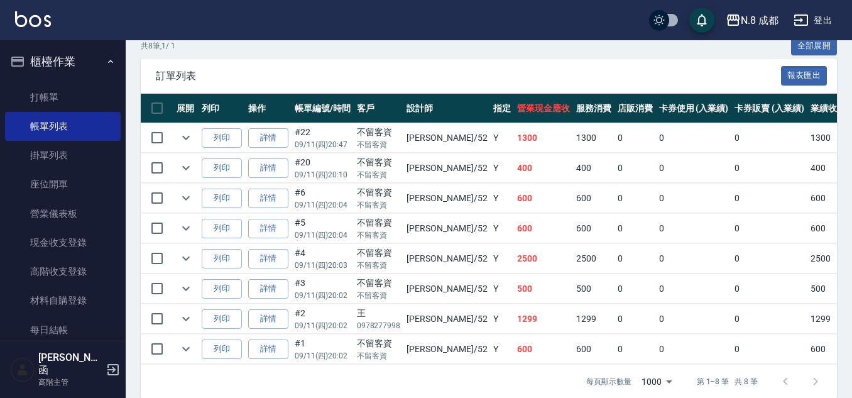
scroll to position [314, 0]
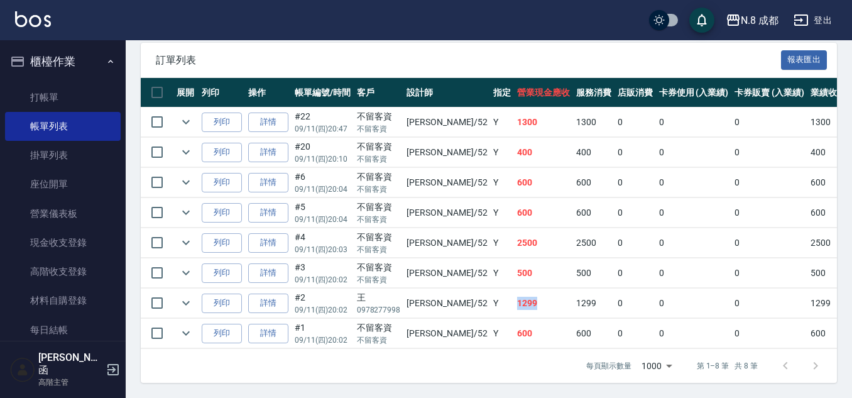
drag, startPoint x: 477, startPoint y: 299, endPoint x: 505, endPoint y: 299, distance: 27.7
click at [514, 299] on td "1299" at bounding box center [543, 304] width 59 height 30
click at [514, 308] on td "1299" at bounding box center [543, 304] width 59 height 30
drag, startPoint x: 469, startPoint y: 236, endPoint x: 505, endPoint y: 236, distance: 36.5
click at [505, 236] on tr "列印 詳情 #4 09/11 (四) 20:03 不留客資 不留客資 楊博舜 /52 Y 2500 2500 0 0 0 2500 0 0 0 0 0" at bounding box center [685, 243] width 1089 height 30
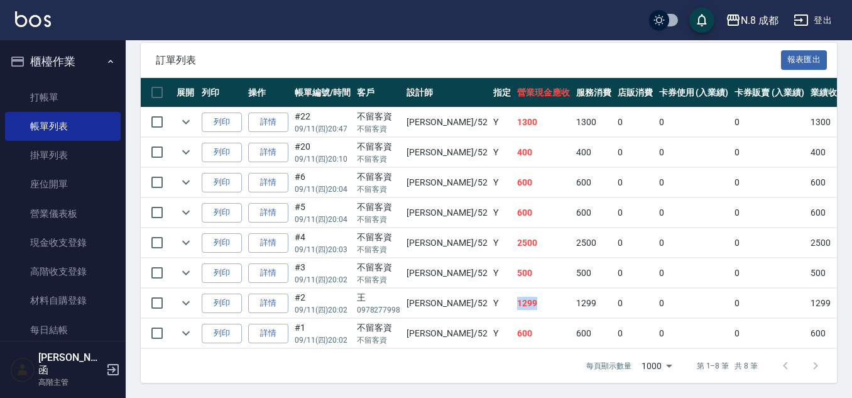
drag, startPoint x: 478, startPoint y: 300, endPoint x: 521, endPoint y: 300, distance: 43.4
click at [521, 300] on td "1299" at bounding box center [543, 304] width 59 height 30
drag, startPoint x: 468, startPoint y: 331, endPoint x: 499, endPoint y: 334, distance: 30.9
click at [499, 334] on tr "列印 詳情 #1 09/11 (四) 20:02 不留客資 不留客資 楊博舜 /52 Y 600 600 0 0 0 600 0 0 0 0 0" at bounding box center [685, 334] width 1089 height 30
drag, startPoint x: 483, startPoint y: 206, endPoint x: 496, endPoint y: 209, distance: 13.7
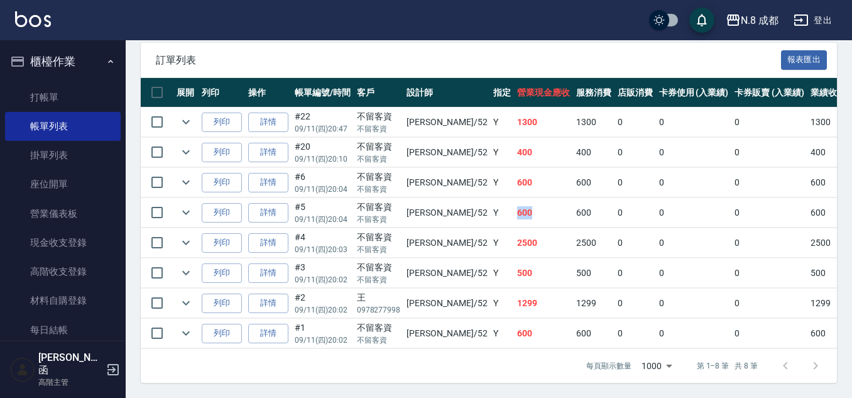
click at [496, 209] on tr "列印 詳情 #5 09/11 (四) 20:04 不留客資 不留客資 楊博舜 /52 Y 600 600 0 0 0 600 0 0 0 0 0" at bounding box center [685, 213] width 1089 height 30
drag, startPoint x: 468, startPoint y: 178, endPoint x: 499, endPoint y: 184, distance: 32.0
click at [499, 184] on tr "列印 詳情 #6 09/11 (四) 20:04 不留客資 不留客資 楊博舜 /52 Y 600 600 0 0 0 600 0 0 0 0 0" at bounding box center [685, 183] width 1089 height 30
drag, startPoint x: 466, startPoint y: 271, endPoint x: 496, endPoint y: 194, distance: 82.8
click at [508, 270] on tr "列印 詳情 #3 09/11 (四) 20:02 不留客資 不留客資 楊博舜 /52 Y 500 500 0 0 0 500 0 0 0 0 0" at bounding box center [685, 273] width 1089 height 30
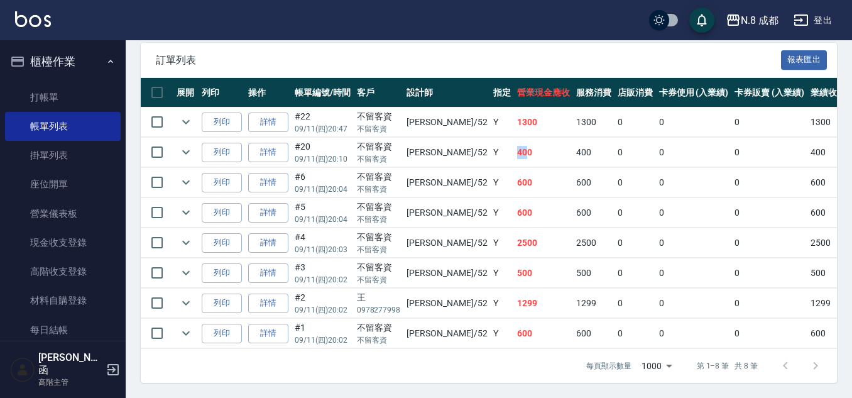
drag, startPoint x: 468, startPoint y: 141, endPoint x: 487, endPoint y: 140, distance: 19.5
click at [487, 140] on tr "列印 詳情 #20 09/11 (四) 20:10 不留客資 不留客資 楊博舜 /52 Y 400 400 0 0 0 400 0 0 0 0 0" at bounding box center [685, 153] width 1089 height 30
click at [490, 155] on td "Y" at bounding box center [502, 153] width 24 height 30
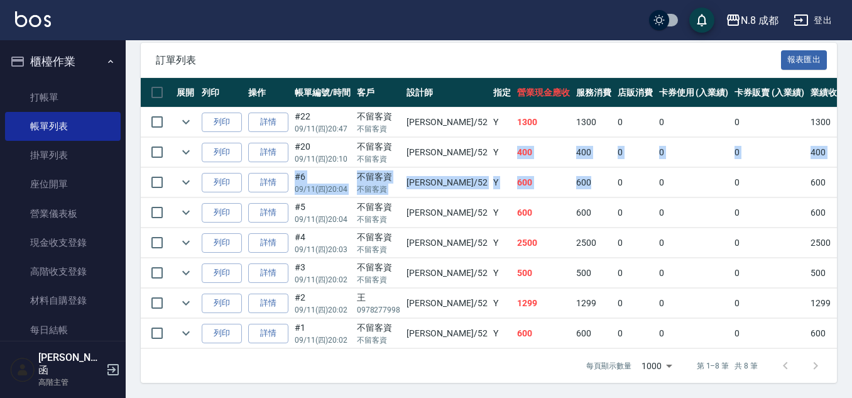
drag, startPoint x: 471, startPoint y: 145, endPoint x: 550, endPoint y: 164, distance: 81.4
click at [550, 164] on tbody "列印 詳情 #22 09/11 (四) 20:47 不留客資 不留客資 楊博舜 /52 Y 1300 1300 0 0 0 1300 0 0 0 0 0 列印…" at bounding box center [685, 227] width 1089 height 241
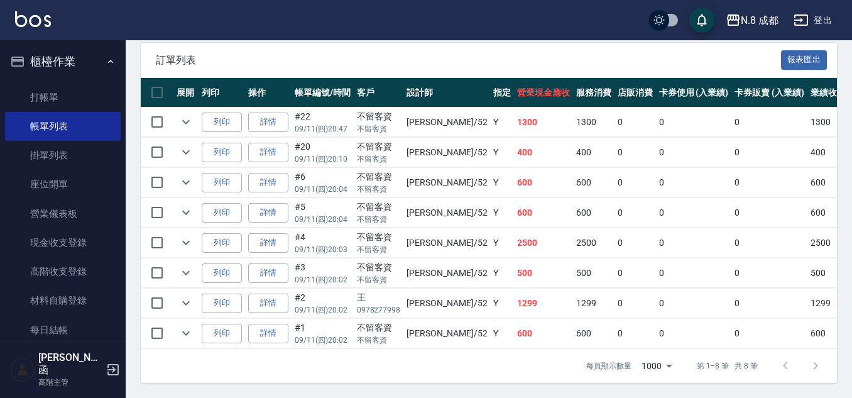
click at [519, 234] on td "2500" at bounding box center [543, 243] width 59 height 30
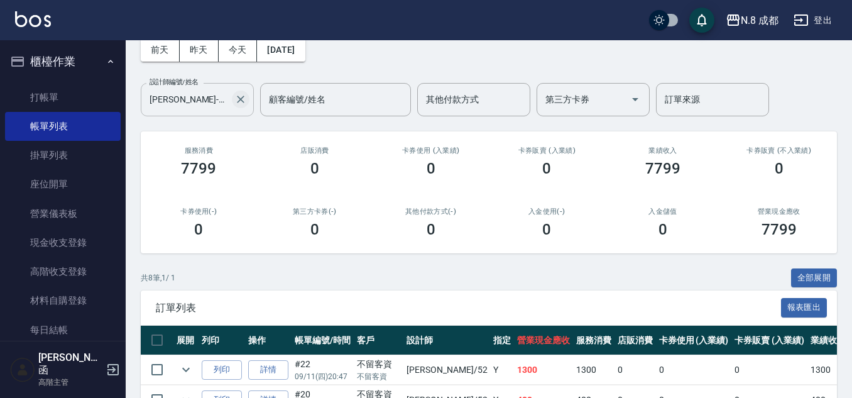
click at [239, 102] on icon "Clear" at bounding box center [241, 100] width 8 height 8
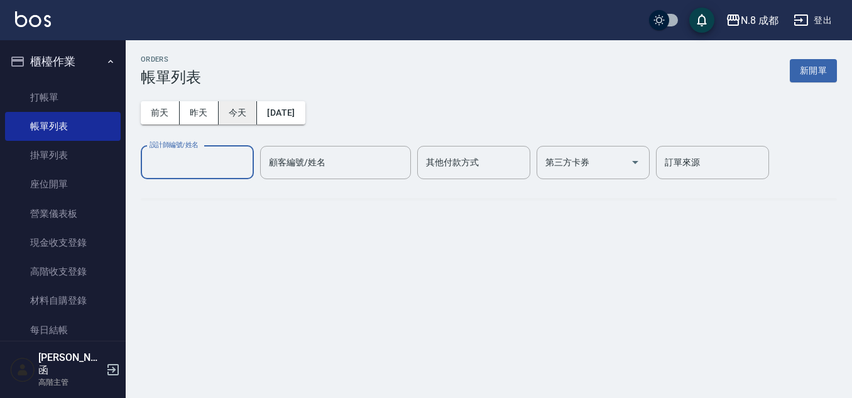
scroll to position [0, 0]
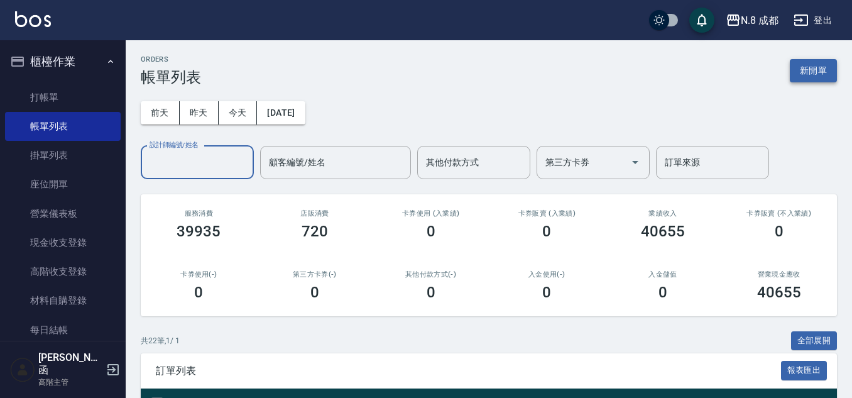
click at [809, 70] on button "新開單" at bounding box center [813, 70] width 47 height 23
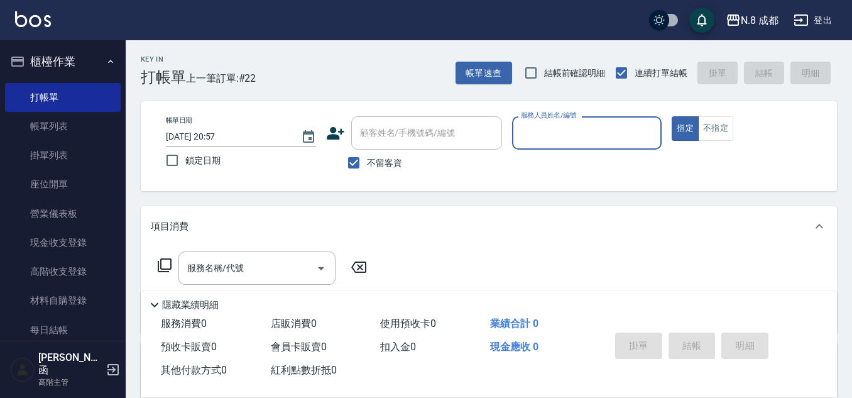
click at [534, 140] on input "服務人員姓名/編號" at bounding box center [587, 133] width 139 height 22
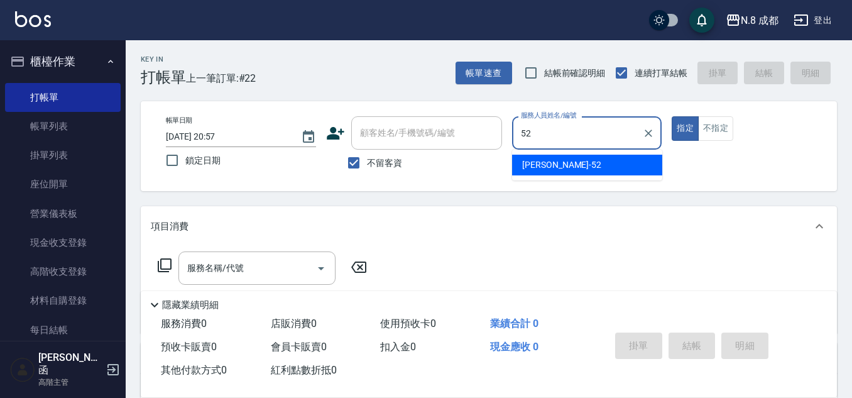
click at [548, 168] on span "楊博舜 -52" at bounding box center [561, 164] width 79 height 13
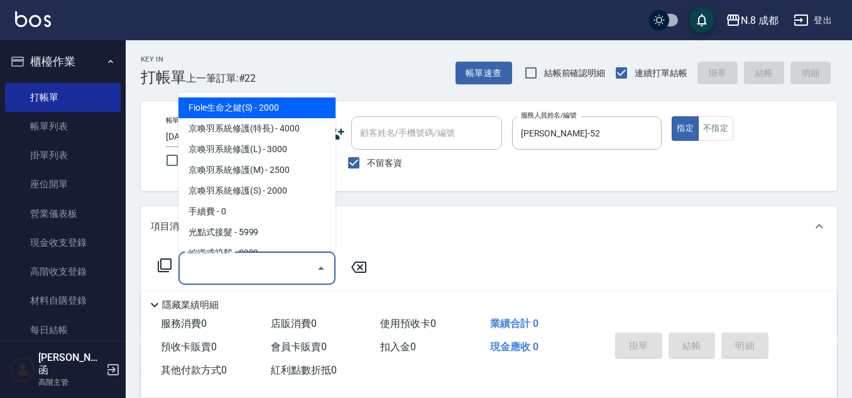
click at [241, 267] on input "服務名稱/代號" at bounding box center [247, 268] width 127 height 22
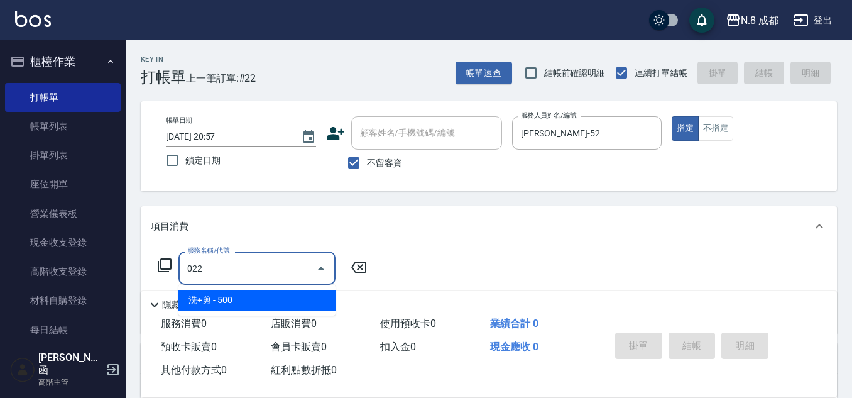
click at [229, 302] on span "洗+剪 - 500" at bounding box center [257, 300] width 157 height 21
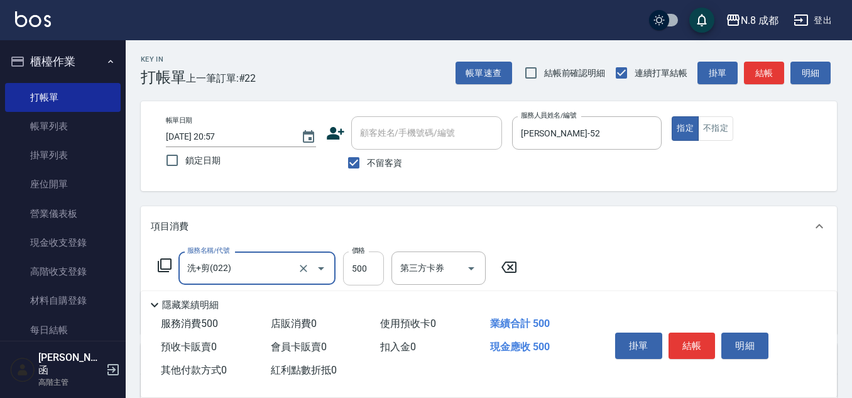
click at [361, 263] on input "500" at bounding box center [363, 268] width 41 height 34
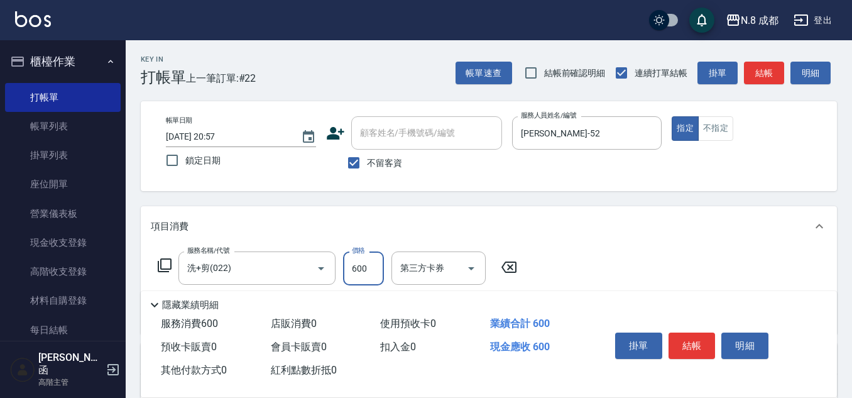
scroll to position [63, 0]
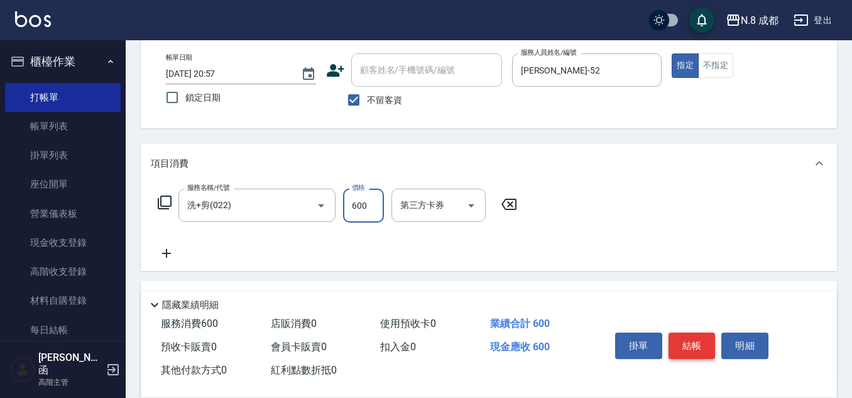
click at [695, 341] on button "結帳" at bounding box center [692, 346] width 47 height 26
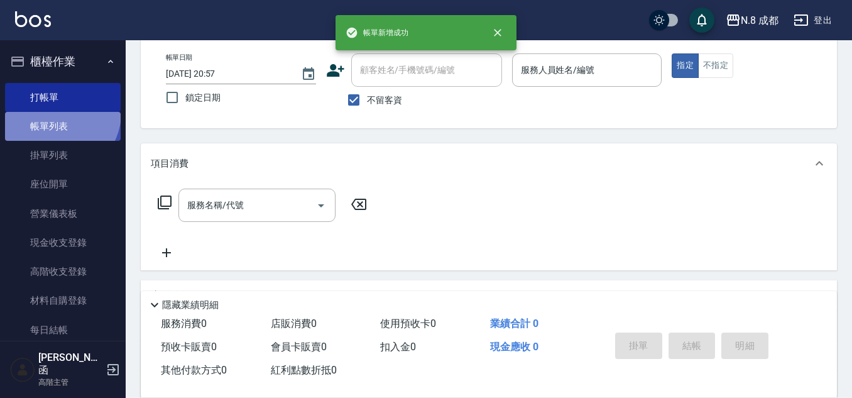
click at [55, 113] on link "帳單列表" at bounding box center [63, 126] width 116 height 29
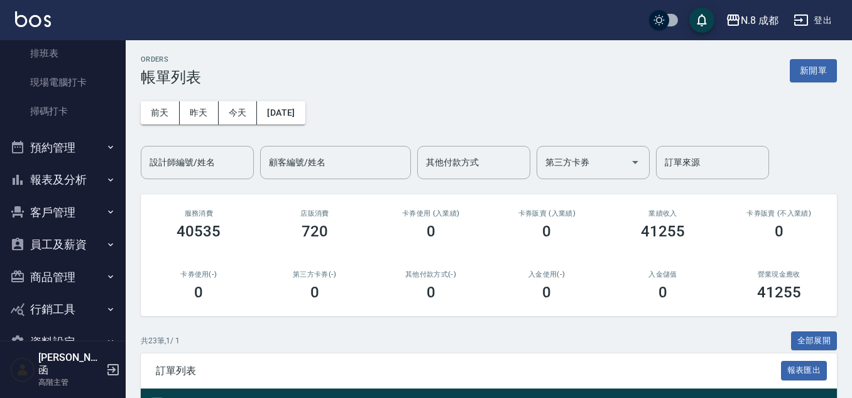
scroll to position [326, 0]
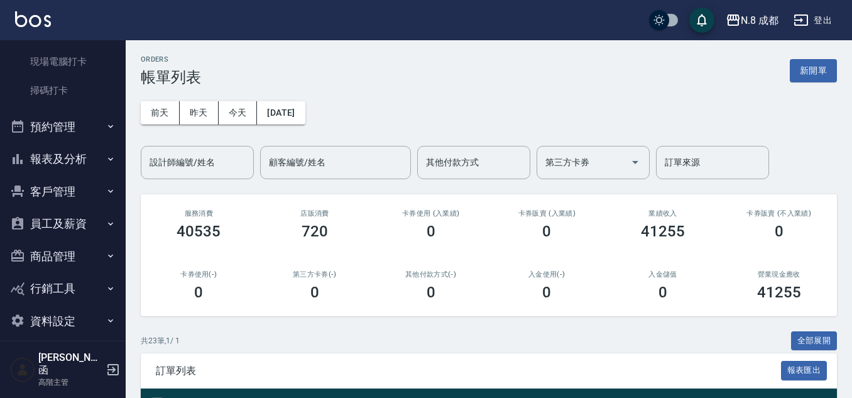
click at [71, 153] on button "報表及分析" at bounding box center [63, 159] width 116 height 33
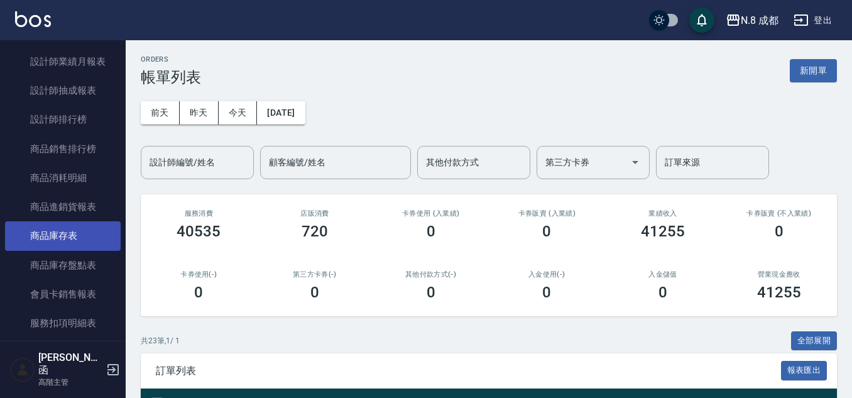
scroll to position [955, 0]
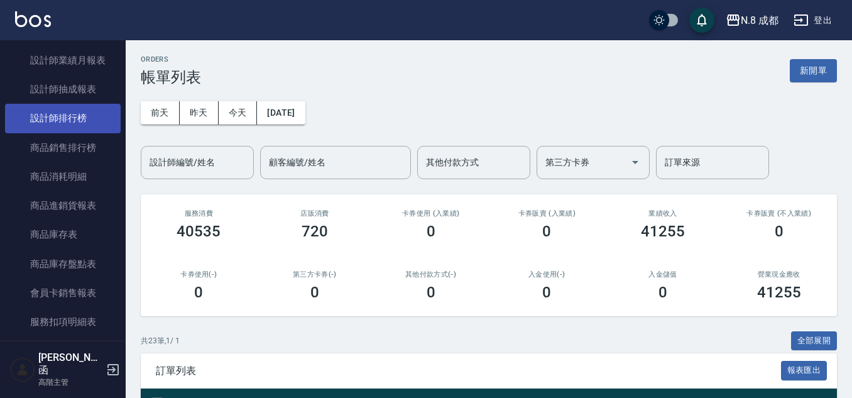
click at [69, 121] on link "設計師排行榜" at bounding box center [63, 118] width 116 height 29
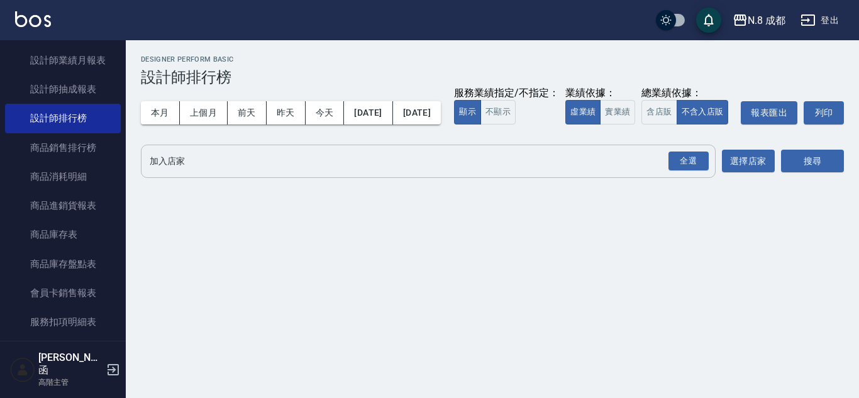
click at [260, 172] on input "加入店家" at bounding box center [418, 161] width 544 height 22
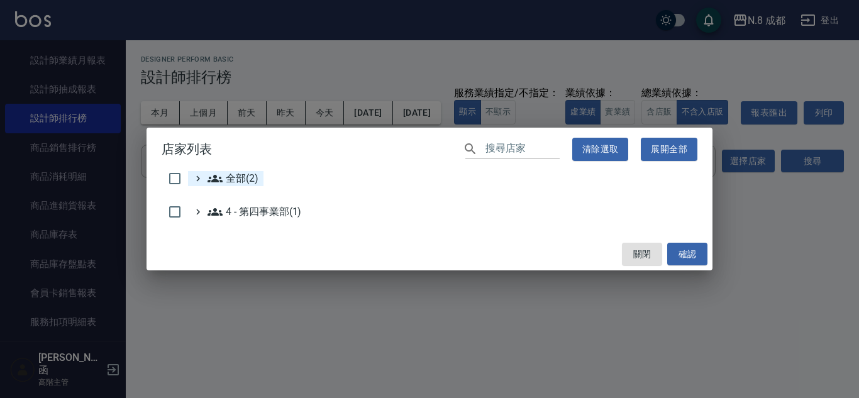
click at [233, 178] on span "全部(2)" at bounding box center [232, 178] width 51 height 15
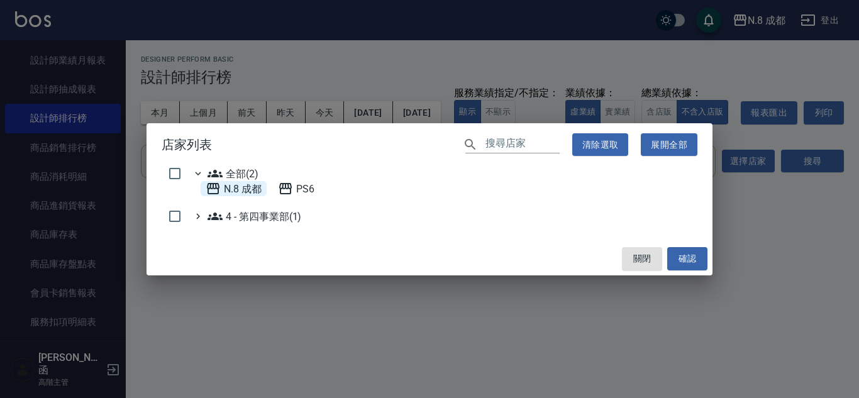
click at [240, 189] on 成都 "N.8 成都" at bounding box center [234, 188] width 56 height 15
click at [699, 259] on button "確認" at bounding box center [687, 258] width 40 height 23
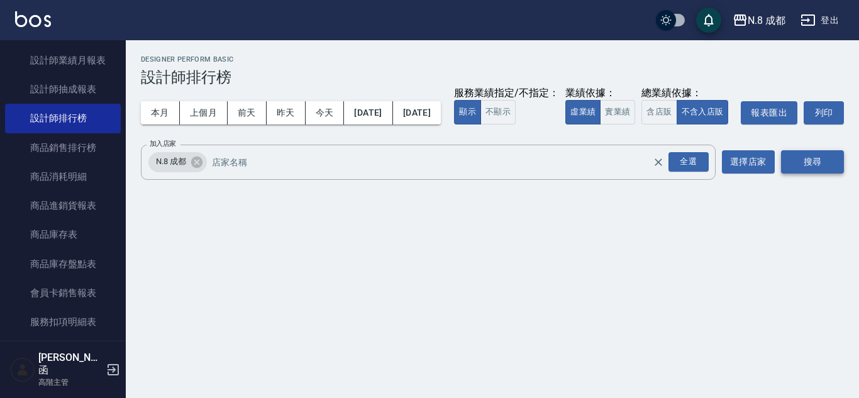
click at [811, 173] on button "搜尋" at bounding box center [812, 161] width 63 height 23
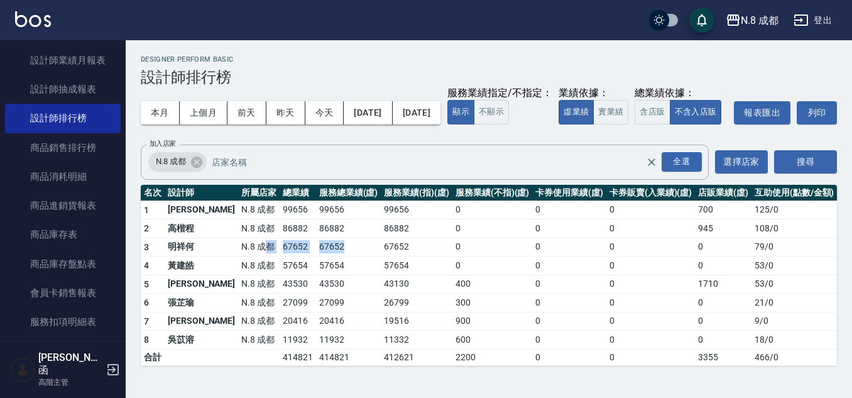
drag, startPoint x: 231, startPoint y: 272, endPoint x: 312, endPoint y: 271, distance: 81.7
click at [312, 256] on tr "3 明祥何 N.8 成都 67652 67652 67652 0 0 0 0 79 / 0" at bounding box center [489, 247] width 696 height 19
click at [331, 117] on button "今天" at bounding box center [324, 112] width 39 height 23
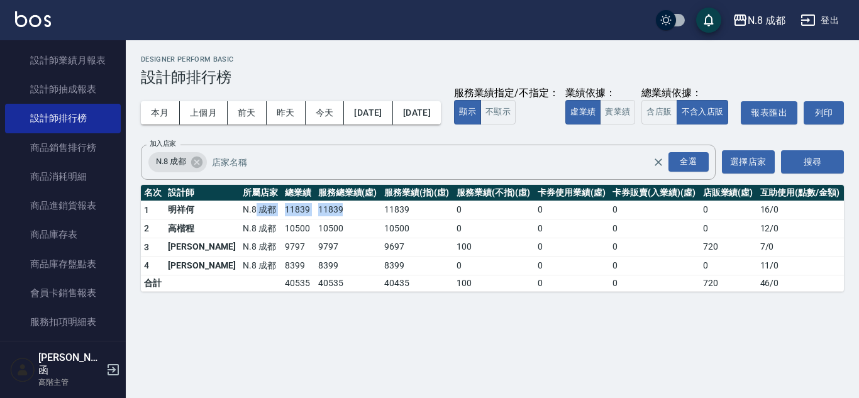
drag, startPoint x: 217, startPoint y: 239, endPoint x: 308, endPoint y: 235, distance: 91.2
click at [308, 219] on tr "1 明祥何 N.8 成都 11839 11839 11839 0 0 0 0 16 / 0" at bounding box center [492, 210] width 703 height 19
click at [160, 121] on button "本月" at bounding box center [160, 112] width 39 height 23
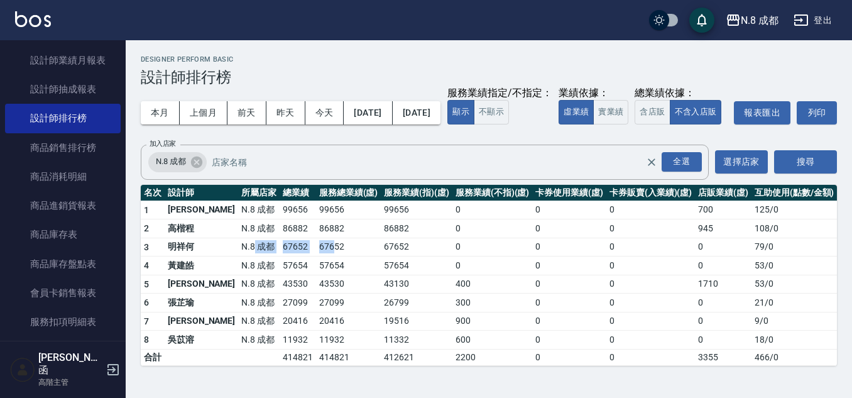
drag, startPoint x: 216, startPoint y: 270, endPoint x: 300, endPoint y: 275, distance: 85.0
click at [300, 256] on tr "3 明祥何 N.8 成都 67652 67652 67652 0 0 0 0 79 / 0" at bounding box center [489, 247] width 696 height 19
click at [381, 275] on td "57654" at bounding box center [417, 265] width 72 height 19
